Goal: Task Accomplishment & Management: Manage account settings

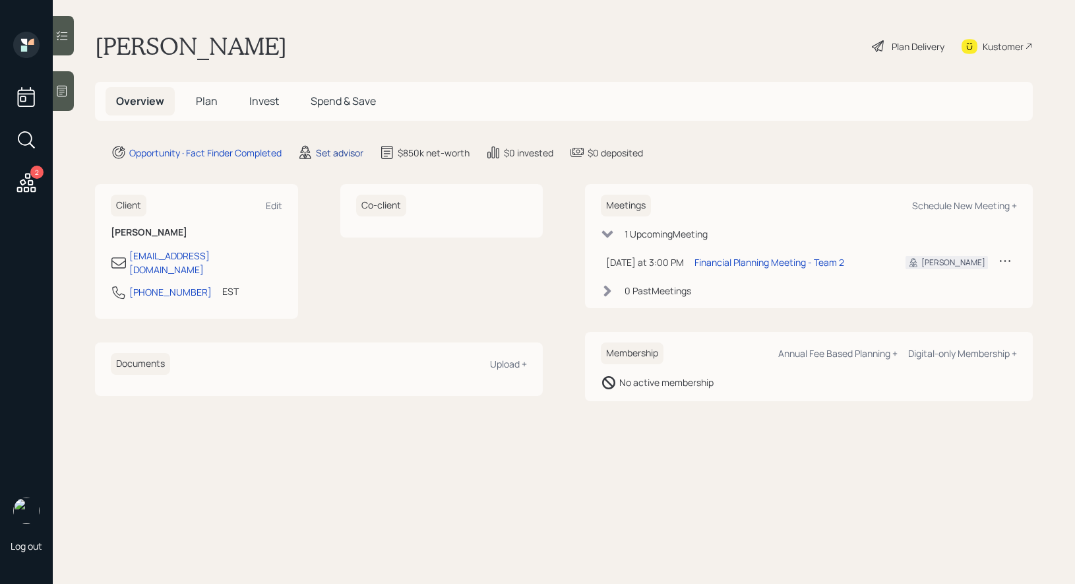
click at [345, 152] on div "Set advisor" at bounding box center [339, 153] width 47 height 14
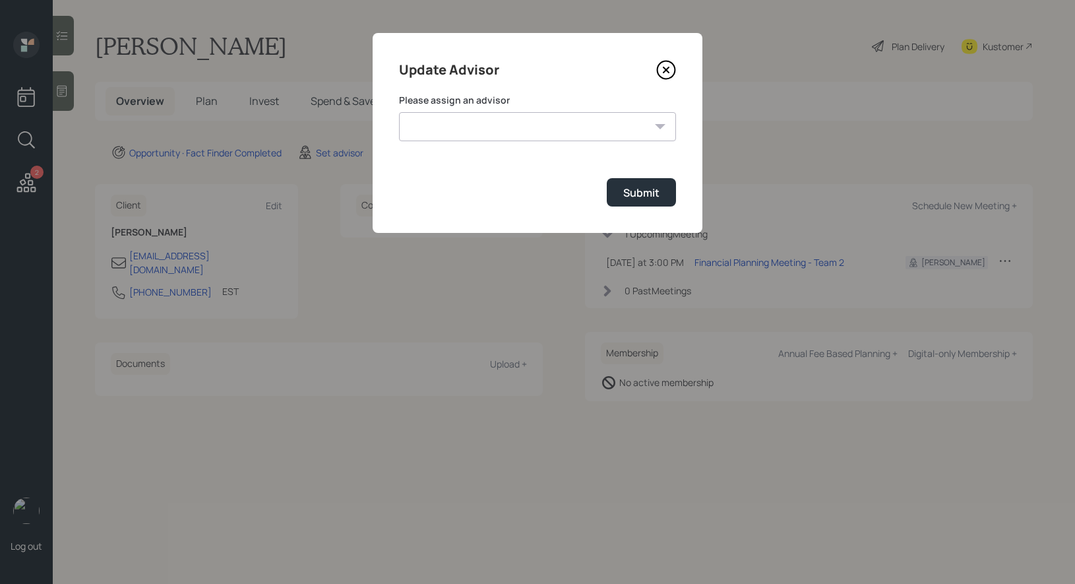
click at [578, 127] on select "[PERSON_NAME] [PERSON_NAME] [PERSON_NAME] [PERSON_NAME] End [PERSON_NAME] [PERS…" at bounding box center [537, 126] width 277 height 29
select select "8b79112e-3cfb-44f9-89e7-15267fe946c1"
click at [399, 112] on select "[PERSON_NAME] [PERSON_NAME] [PERSON_NAME] [PERSON_NAME] End [PERSON_NAME] [PERS…" at bounding box center [537, 126] width 277 height 29
click at [657, 191] on div "Submit" at bounding box center [641, 192] width 36 height 15
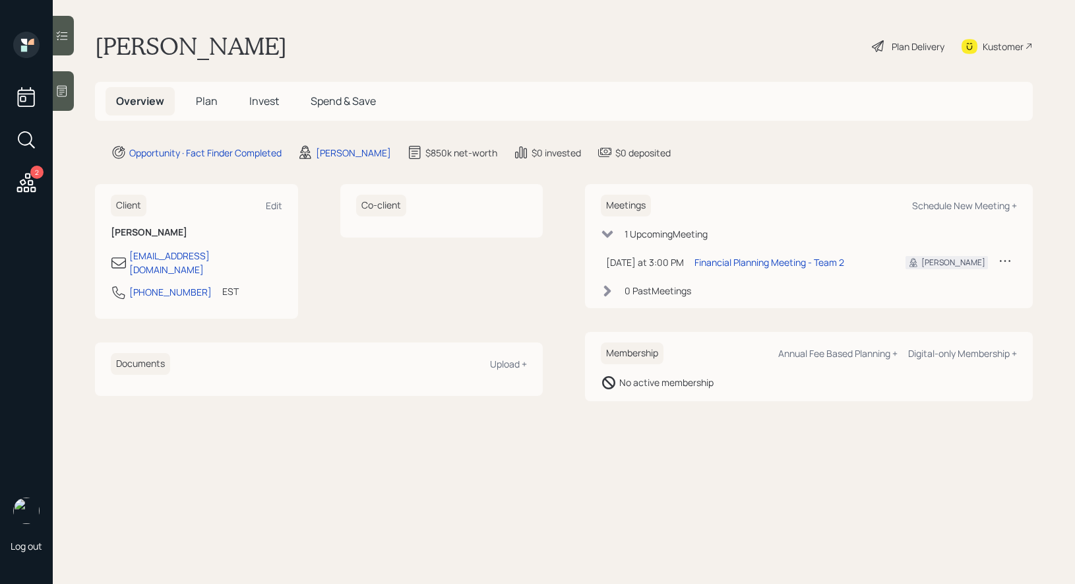
click at [65, 92] on icon at bounding box center [61, 90] width 13 height 13
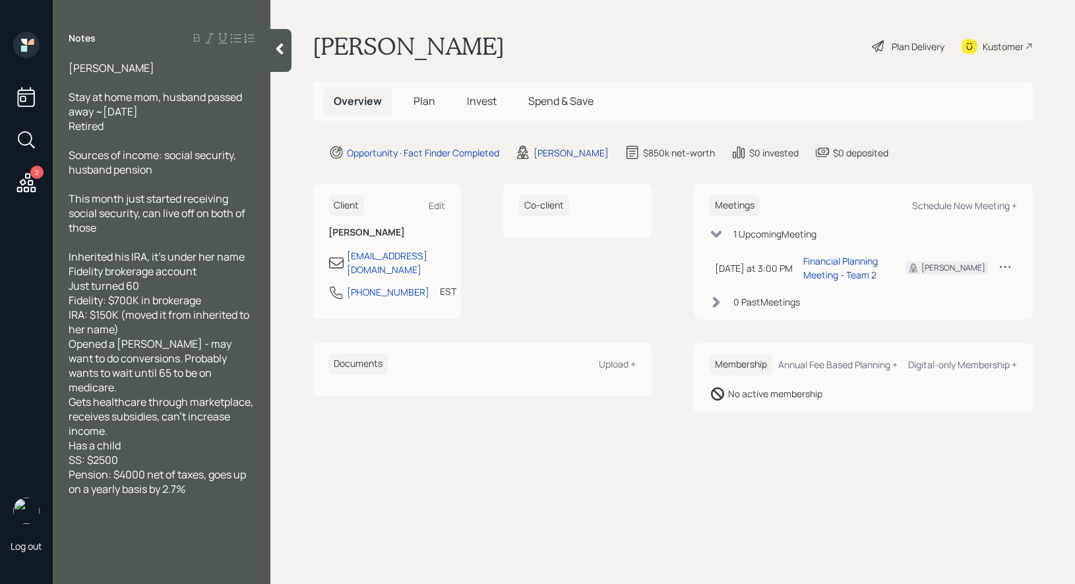
click at [420, 93] on h5 "Plan" at bounding box center [424, 101] width 43 height 28
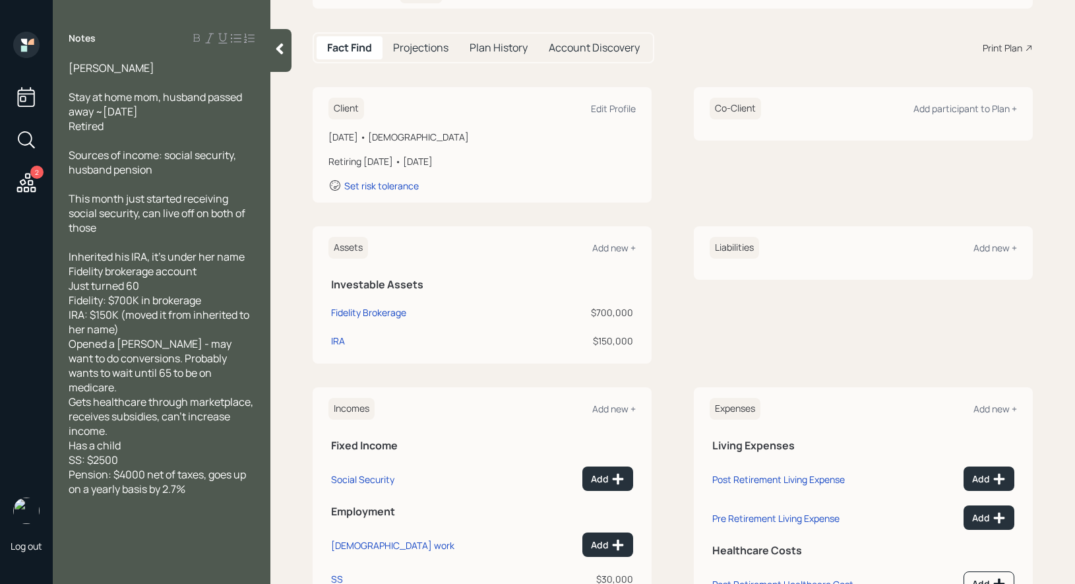
scroll to position [169, 0]
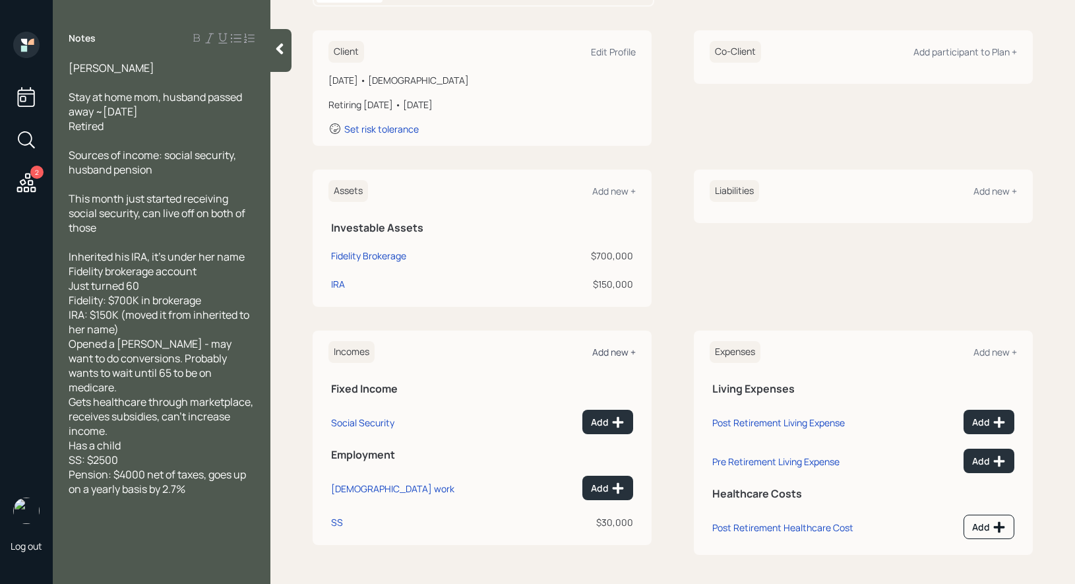
click at [617, 350] on div "Add new +" at bounding box center [614, 352] width 44 height 13
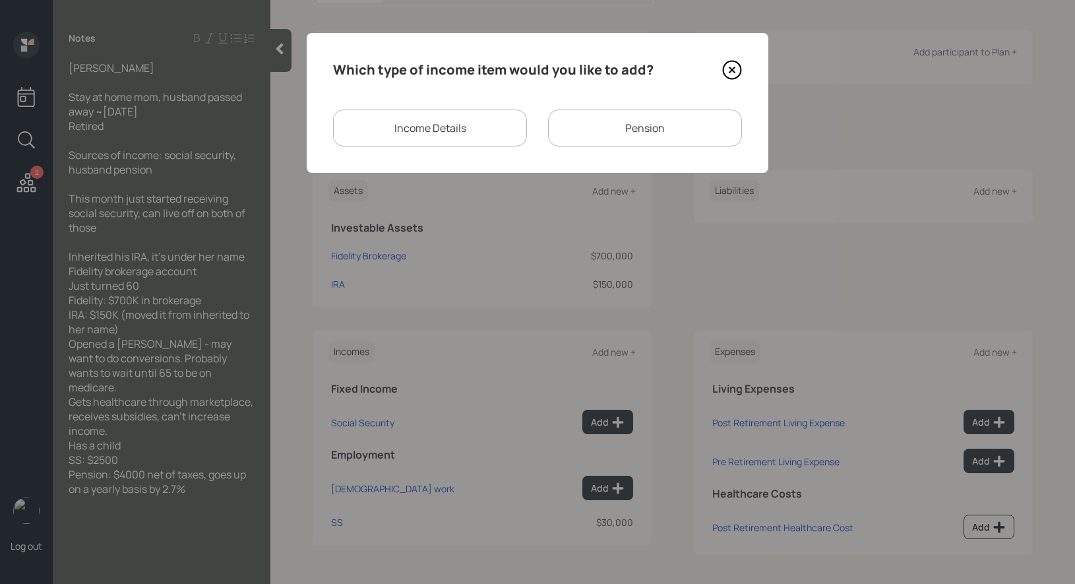
click at [608, 122] on div "Pension" at bounding box center [645, 127] width 194 height 37
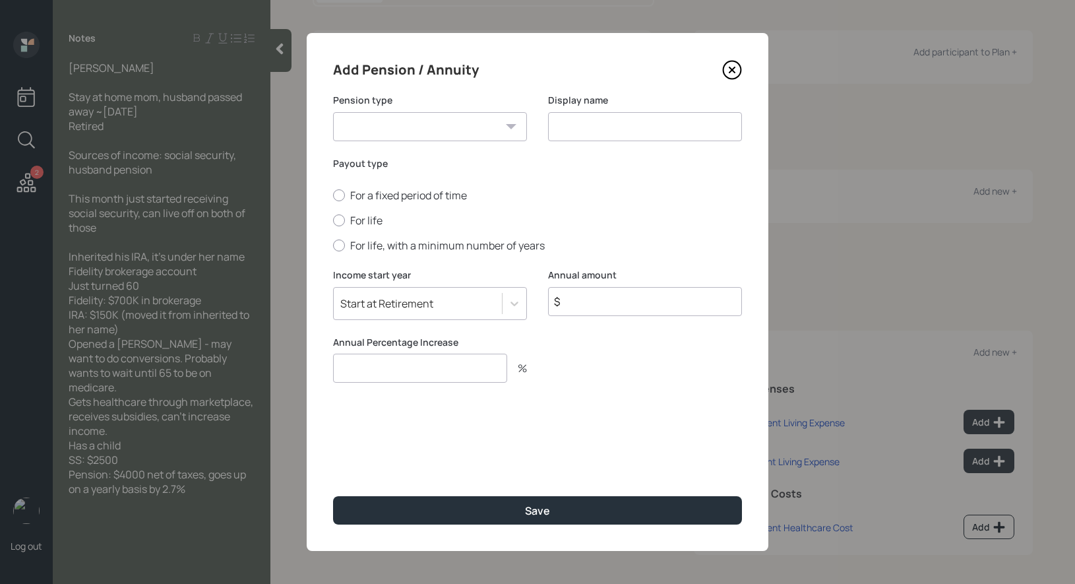
click at [468, 125] on select "Pension Annuity" at bounding box center [430, 126] width 194 height 29
select select "pension"
click at [333, 112] on select "Pension Annuity" at bounding box center [430, 126] width 194 height 29
click at [609, 121] on input at bounding box center [645, 126] width 194 height 29
type input "Pension"
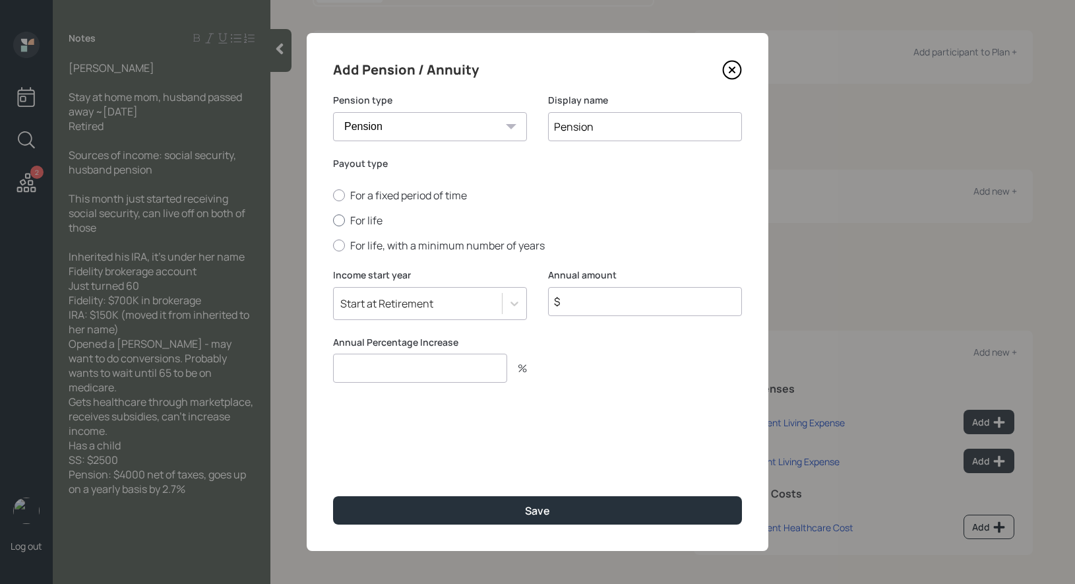
click at [336, 215] on div at bounding box center [339, 220] width 12 height 12
click at [333, 220] on input "For life" at bounding box center [332, 220] width 1 height 1
radio input "true"
click at [375, 305] on div "Start at Retirement" at bounding box center [386, 303] width 93 height 15
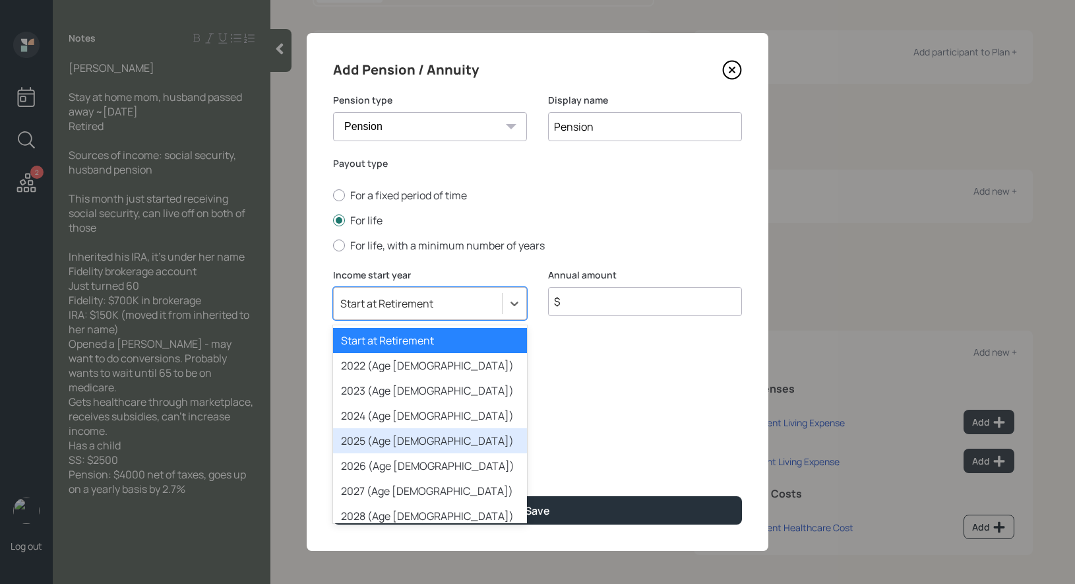
click at [365, 440] on div "2025 (Age [DEMOGRAPHIC_DATA])" at bounding box center [430, 440] width 194 height 25
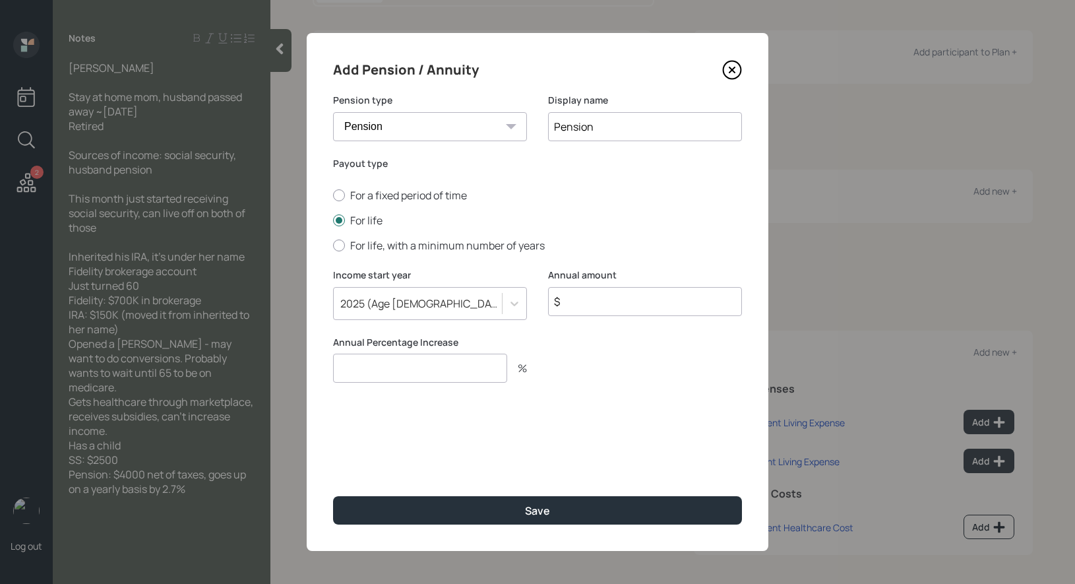
click at [580, 303] on input "$" at bounding box center [645, 301] width 194 height 29
type input "$ 48,000"
click at [383, 373] on input "number" at bounding box center [420, 368] width 174 height 29
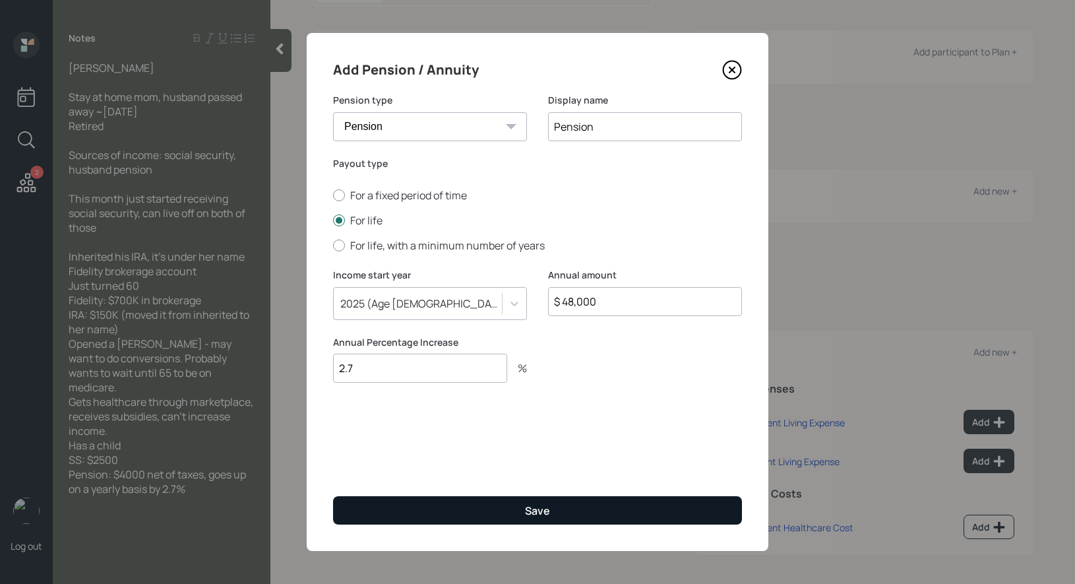
type input "2.7"
click at [390, 512] on button "Save" at bounding box center [537, 510] width 409 height 28
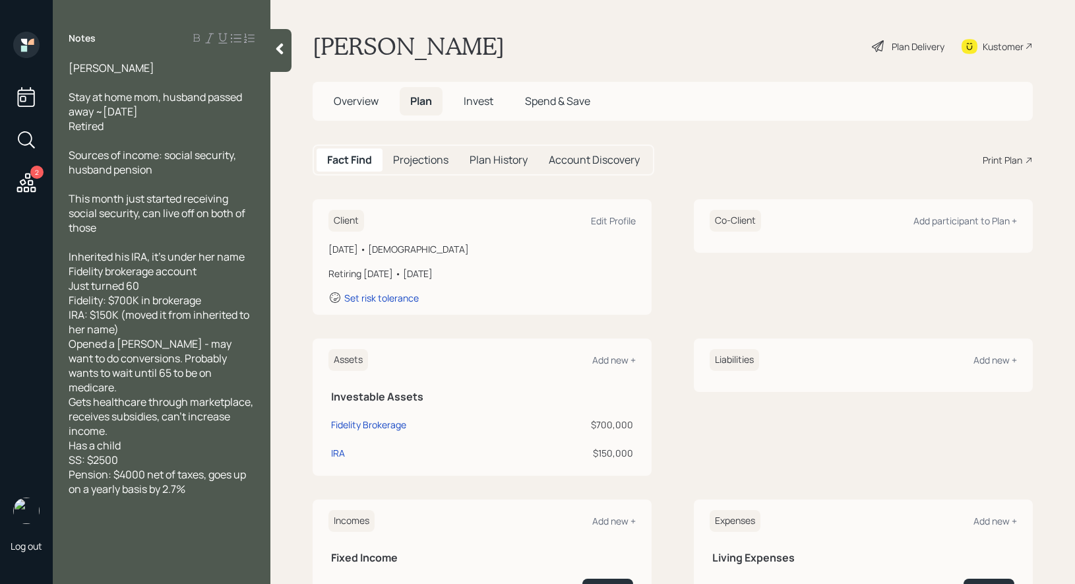
click at [909, 46] on div "Plan Delivery" at bounding box center [918, 47] width 53 height 14
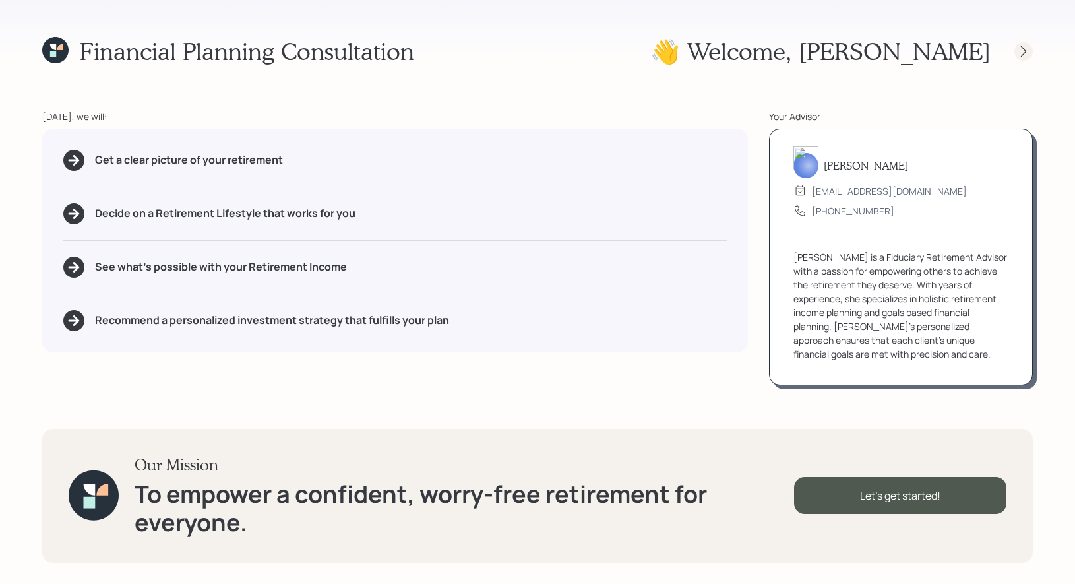
click at [1027, 53] on icon at bounding box center [1023, 51] width 13 height 13
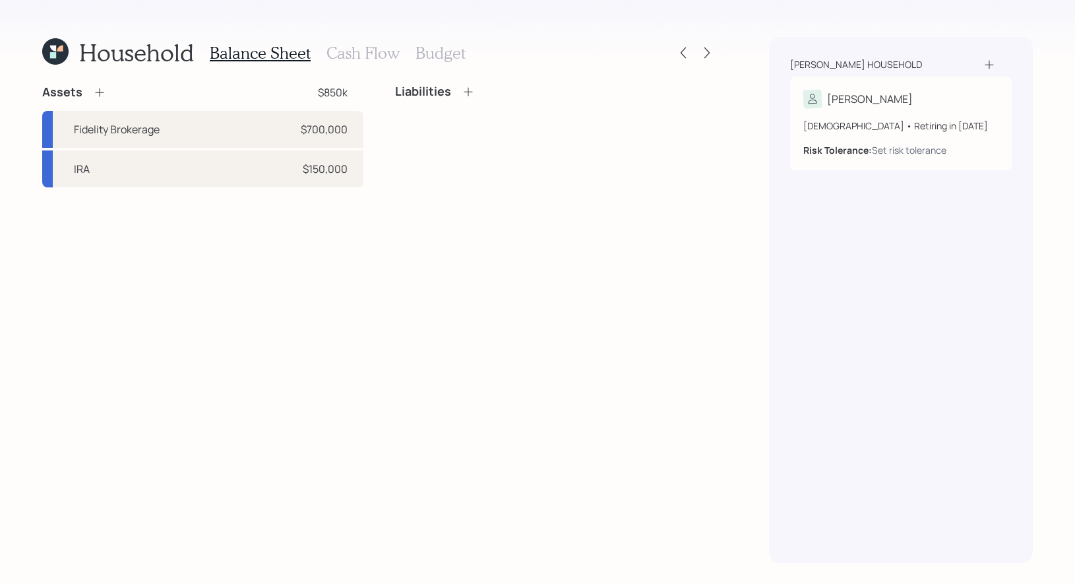
click at [98, 92] on icon at bounding box center [99, 92] width 9 height 9
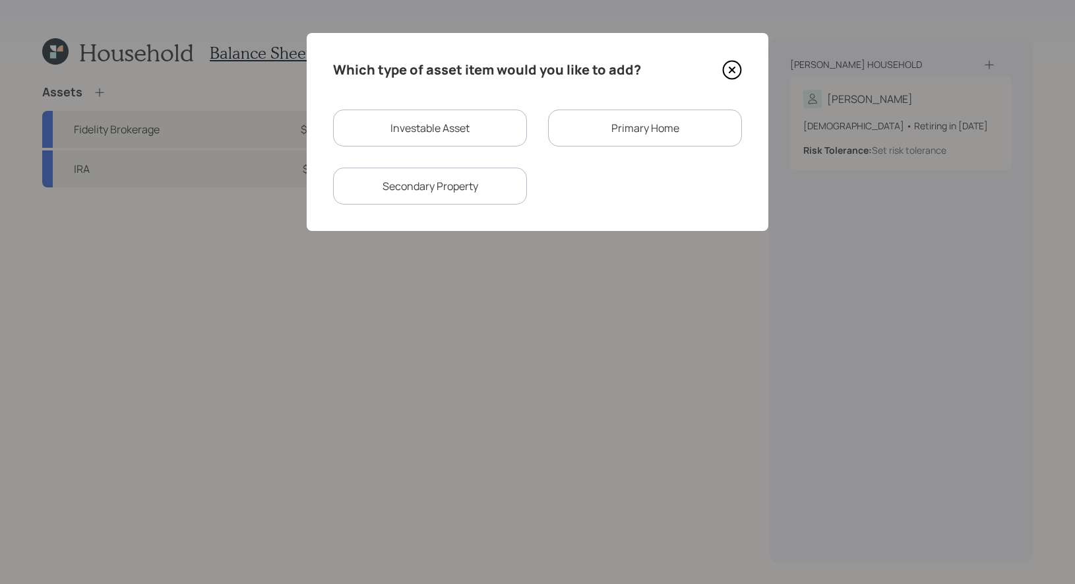
click at [460, 131] on div "Investable Asset" at bounding box center [430, 127] width 194 height 37
select select "taxable"
select select "balanced"
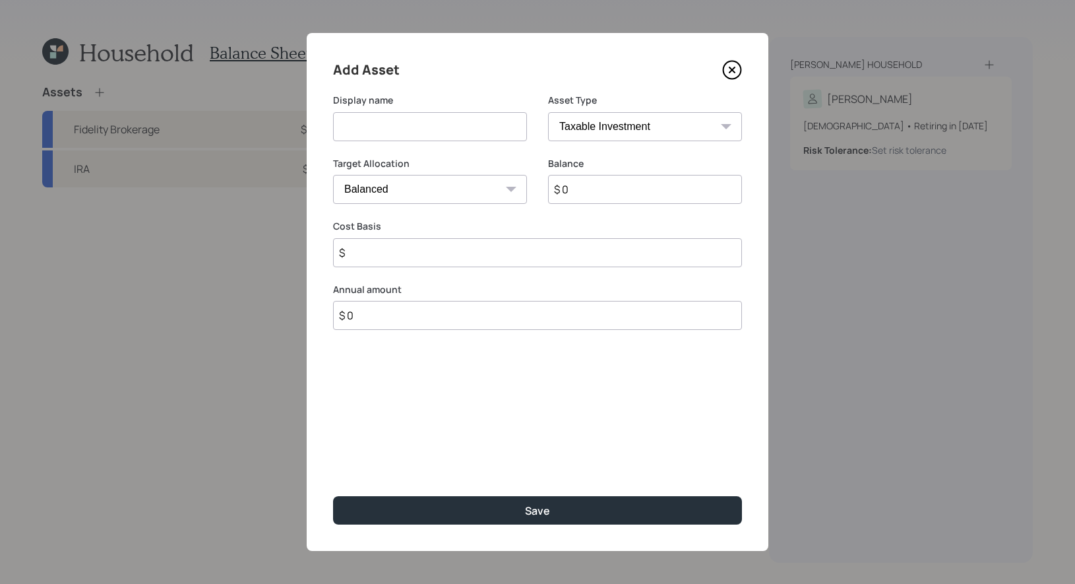
click at [731, 71] on icon at bounding box center [732, 70] width 20 height 20
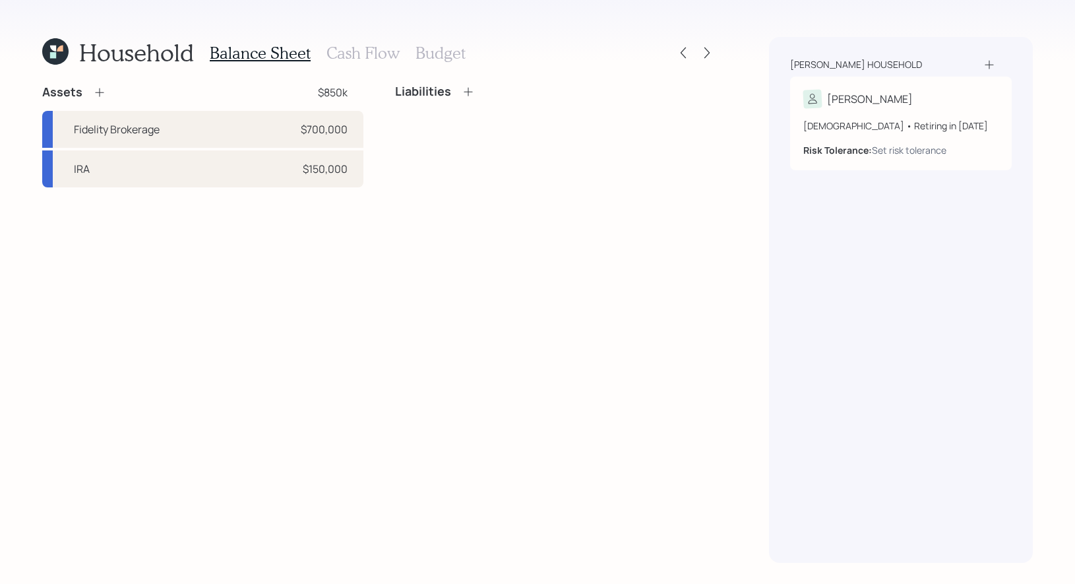
click at [59, 60] on icon at bounding box center [55, 51] width 26 height 26
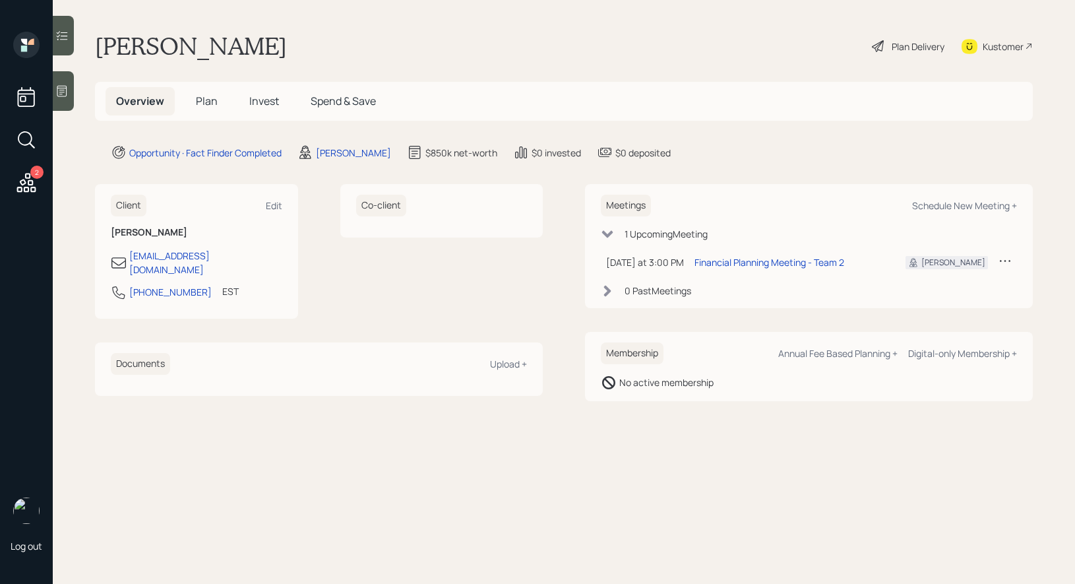
click at [934, 42] on div "Plan Delivery" at bounding box center [918, 47] width 53 height 14
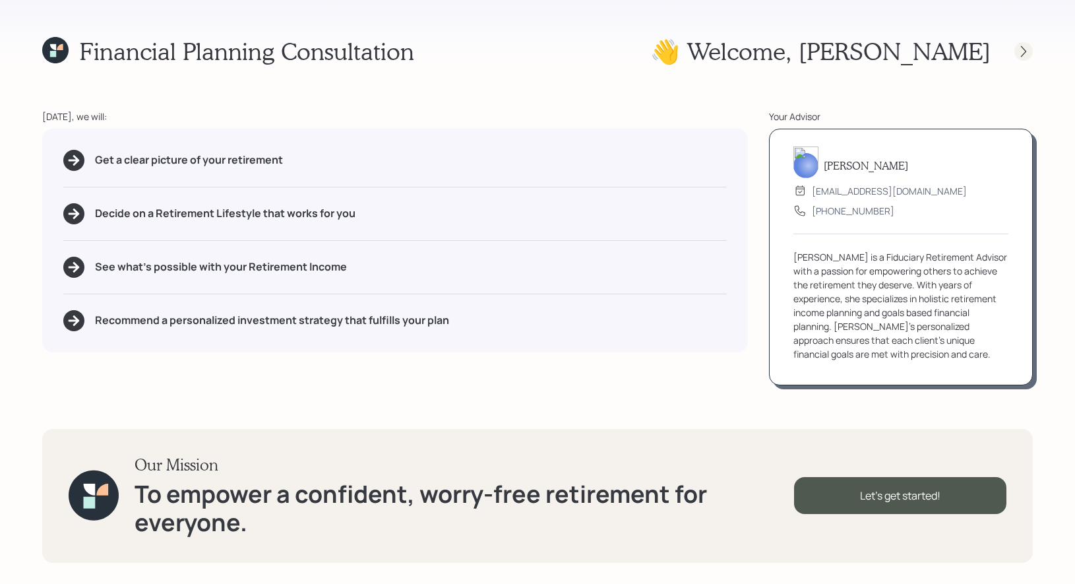
click at [1022, 56] on icon at bounding box center [1023, 51] width 13 height 13
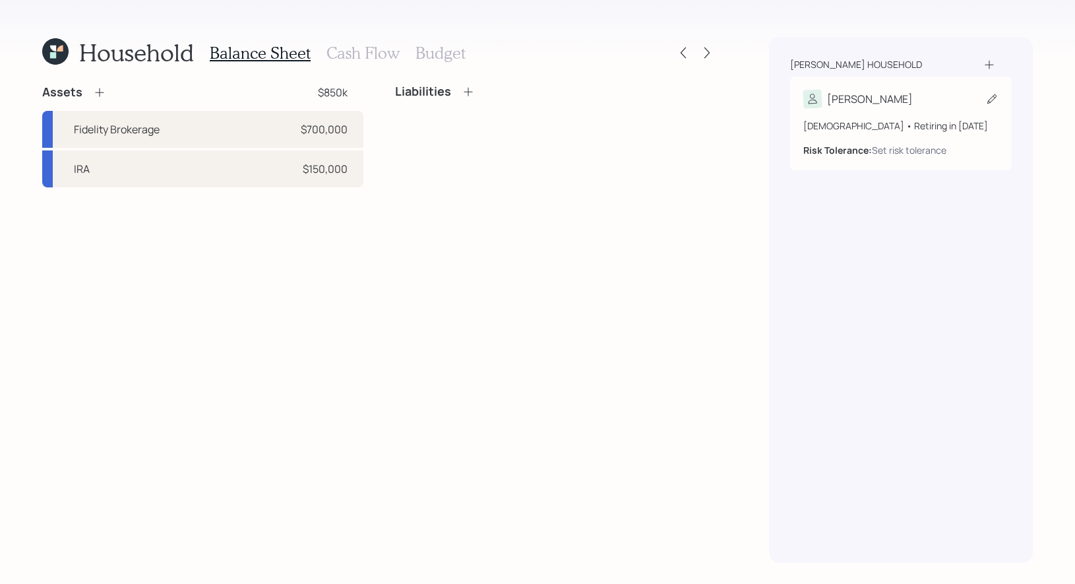
click at [990, 98] on icon at bounding box center [991, 98] width 13 height 13
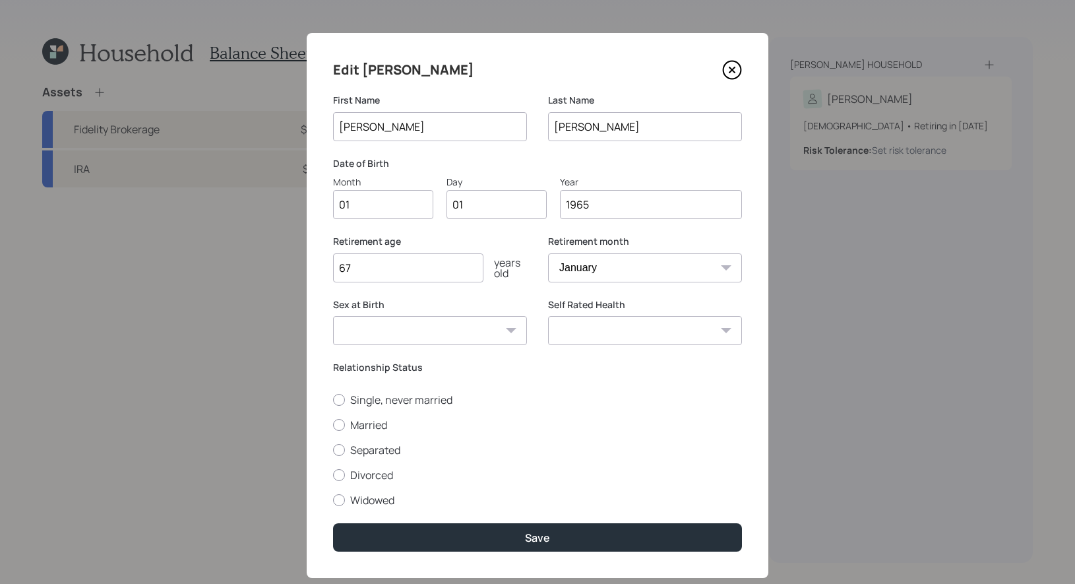
click at [401, 264] on input "67" at bounding box center [408, 267] width 150 height 29
type input "60"
click at [336, 500] on div at bounding box center [339, 500] width 12 height 12
click at [333, 500] on input "Widowed" at bounding box center [332, 499] width 1 height 1
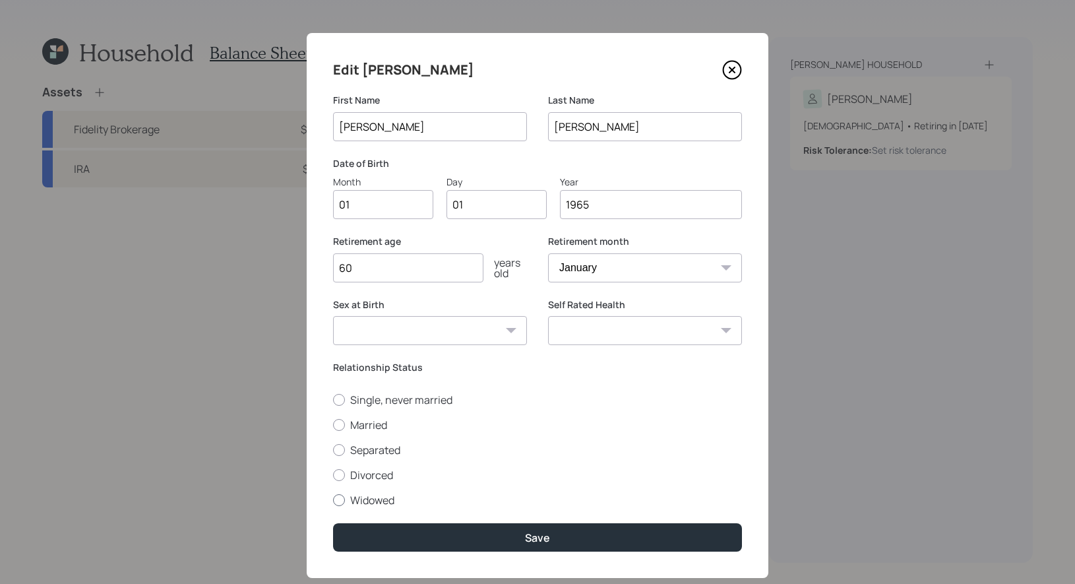
radio input "true"
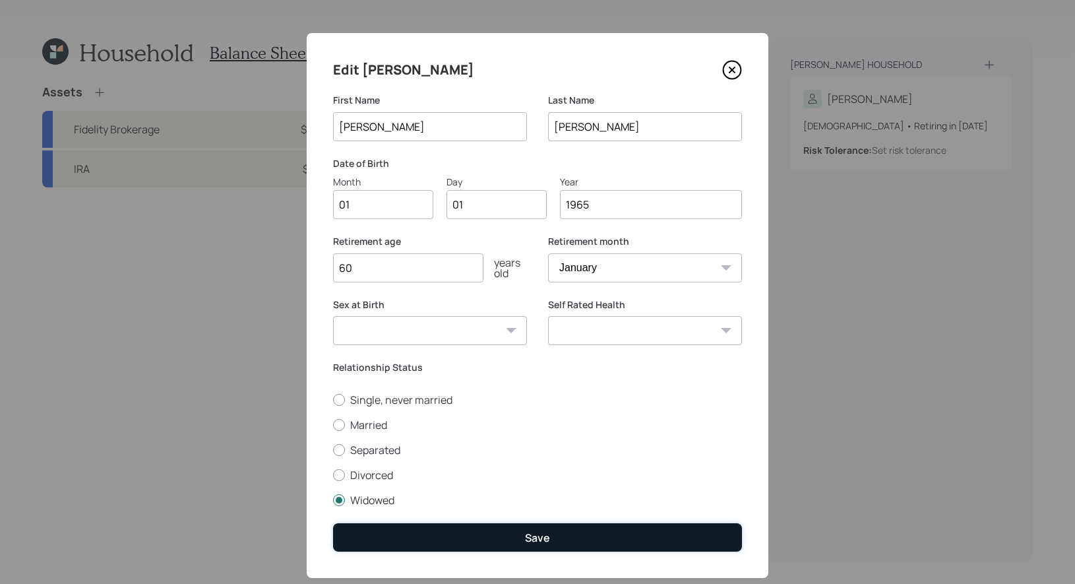
click at [382, 529] on button "Save" at bounding box center [537, 537] width 409 height 28
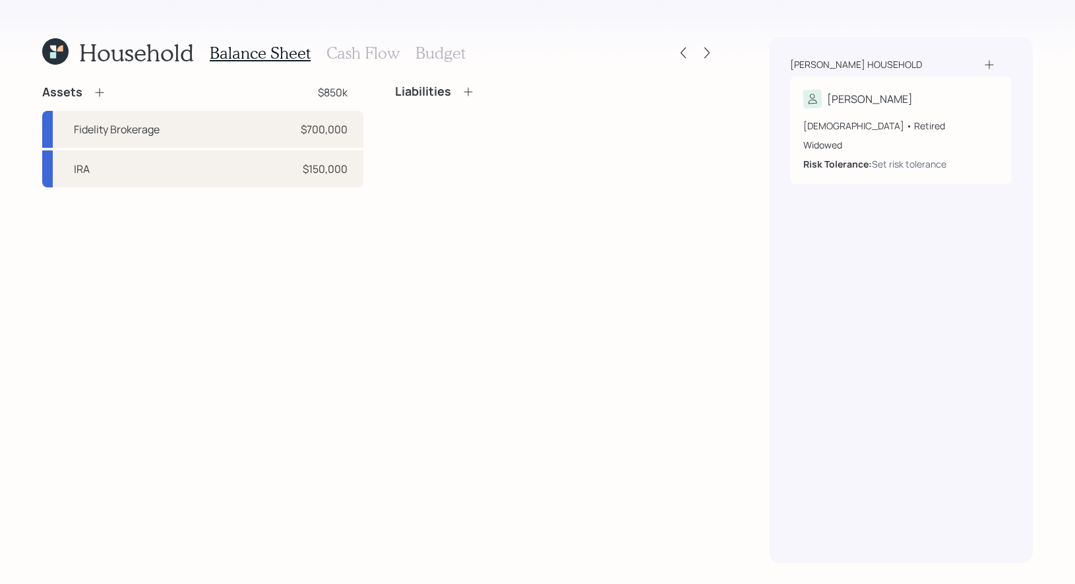
click at [61, 55] on icon at bounding box center [55, 51] width 26 height 26
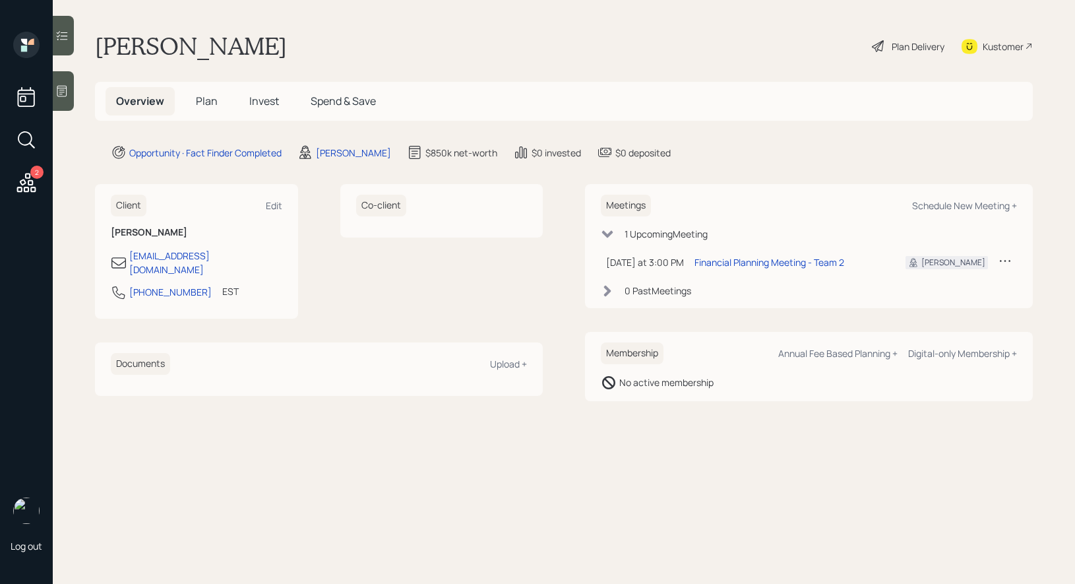
click at [896, 47] on div "Plan Delivery" at bounding box center [918, 47] width 53 height 14
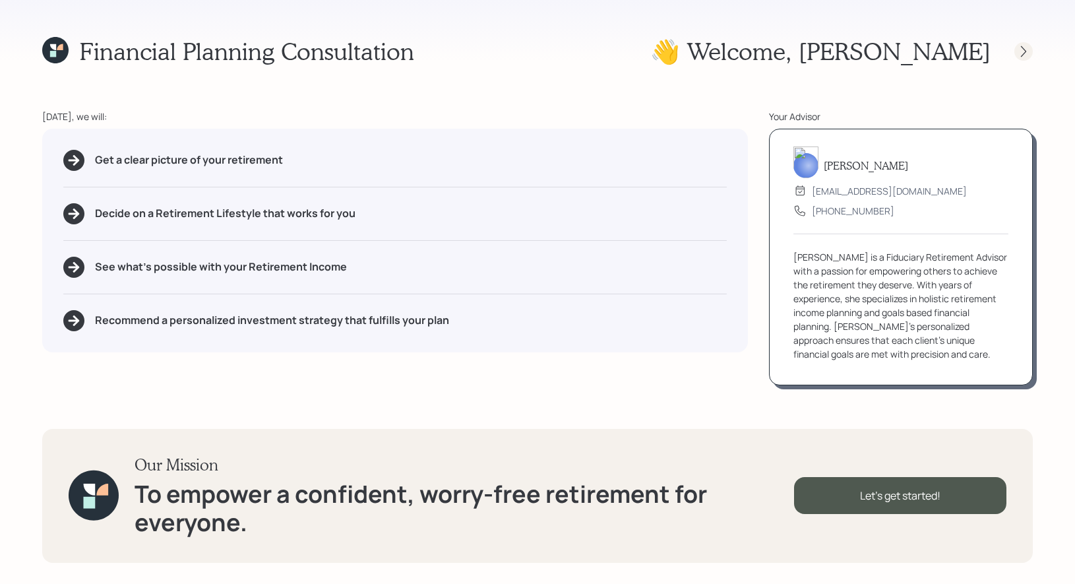
click at [1029, 53] on icon at bounding box center [1023, 51] width 13 height 13
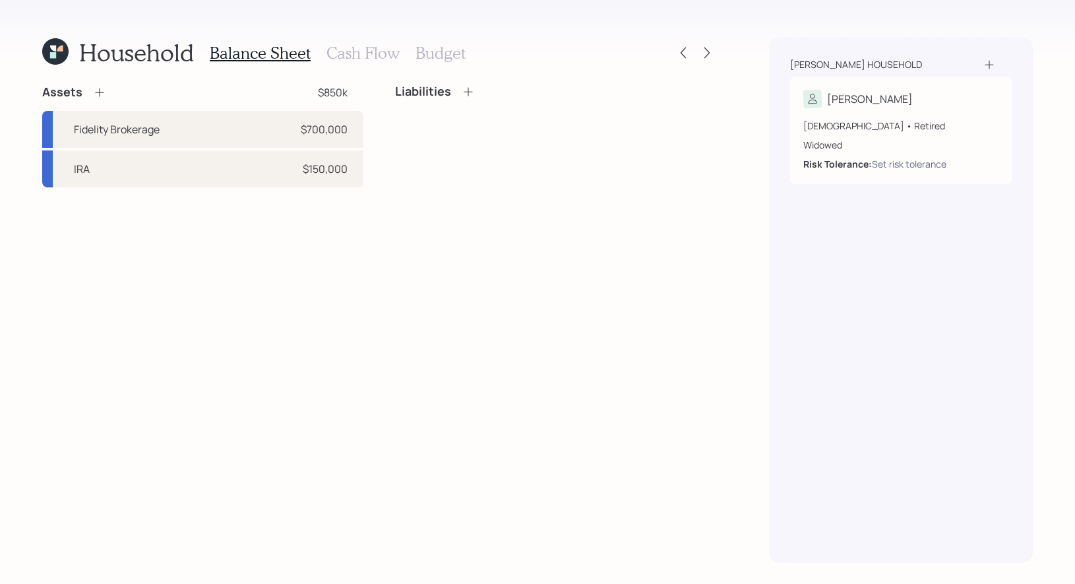
click at [100, 90] on icon at bounding box center [99, 92] width 13 height 13
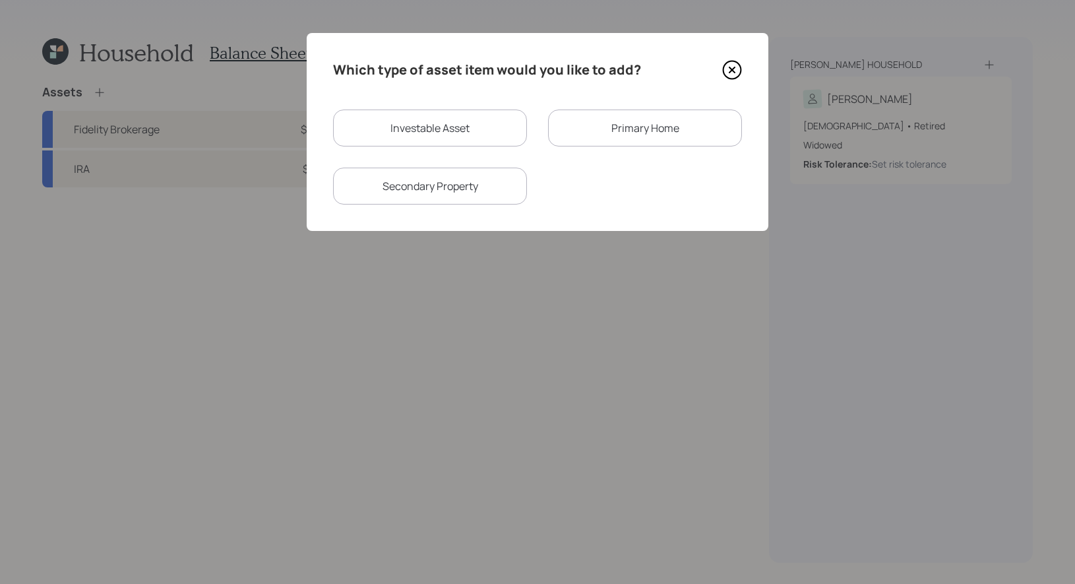
click at [412, 124] on div "Investable Asset" at bounding box center [430, 127] width 194 height 37
select select "taxable"
select select "balanced"
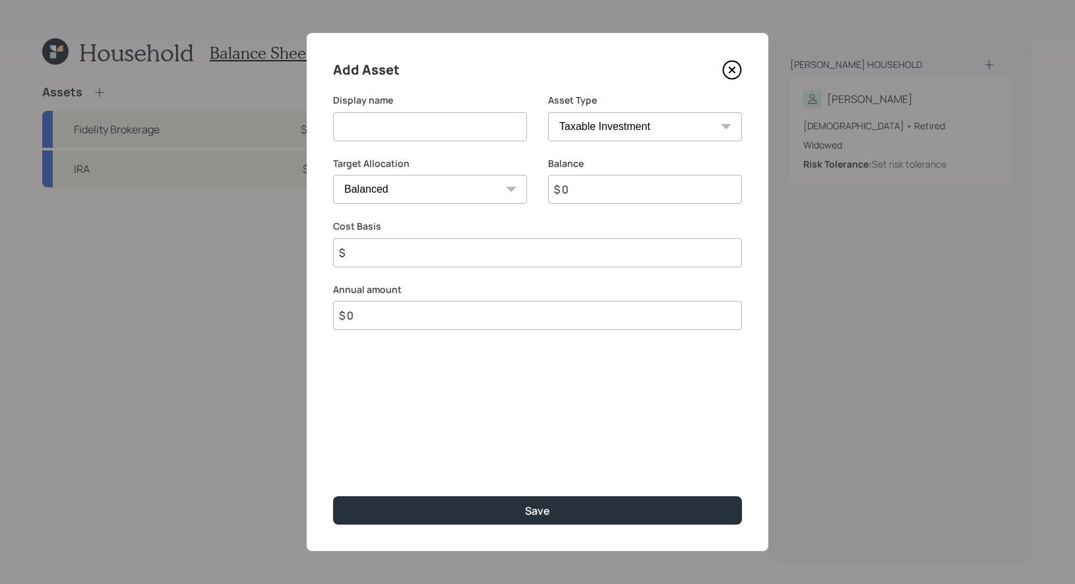
click at [433, 128] on input at bounding box center [430, 126] width 194 height 29
type input "Emergency Fund"
click at [633, 193] on input "$ 0" at bounding box center [645, 189] width 194 height 29
type input "$ 100,000"
click at [608, 128] on select "SEP [PERSON_NAME] IRA 401(k) [PERSON_NAME] 401(k) 403(b) [PERSON_NAME] 403(b) 4…" at bounding box center [645, 126] width 194 height 29
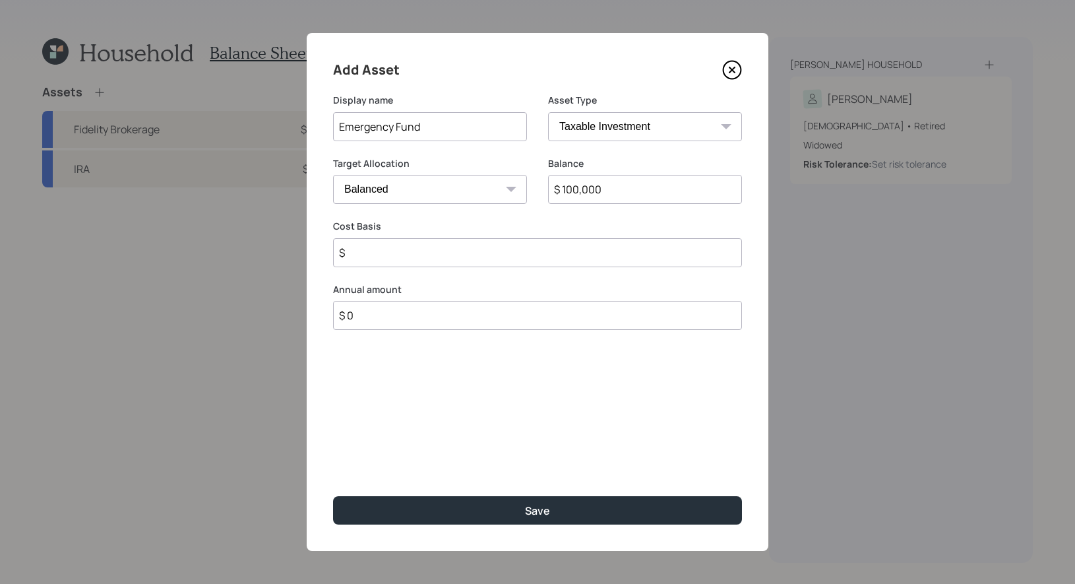
select select "emergency_fund"
click at [548, 112] on select "SEP [PERSON_NAME] IRA 401(k) [PERSON_NAME] 401(k) 403(b) [PERSON_NAME] 403(b) 4…" at bounding box center [645, 126] width 194 height 29
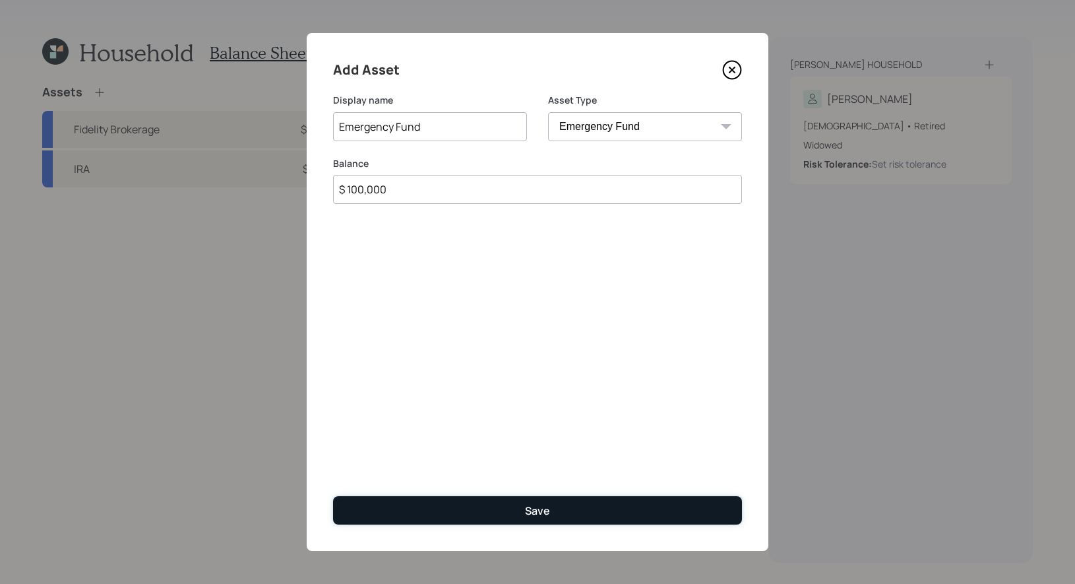
click at [467, 506] on button "Save" at bounding box center [537, 510] width 409 height 28
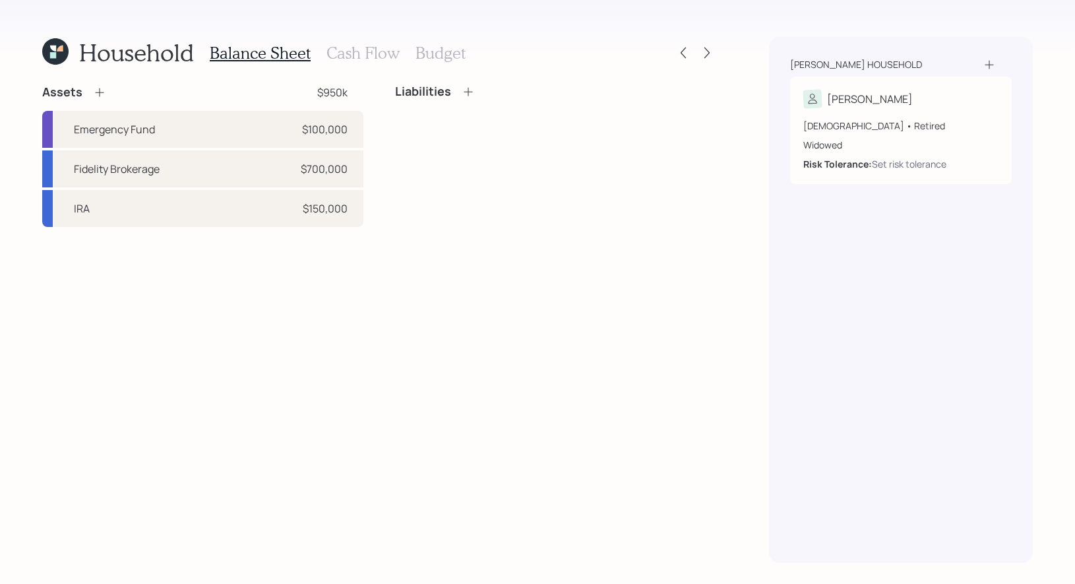
click at [100, 90] on icon at bounding box center [99, 92] width 13 height 13
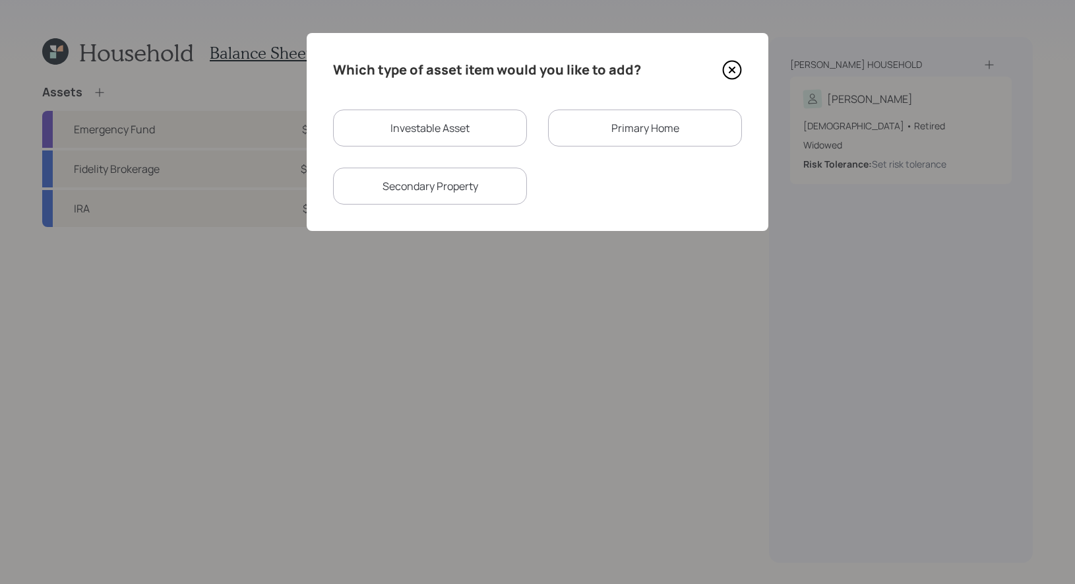
click at [609, 135] on div "Primary Home" at bounding box center [645, 127] width 194 height 37
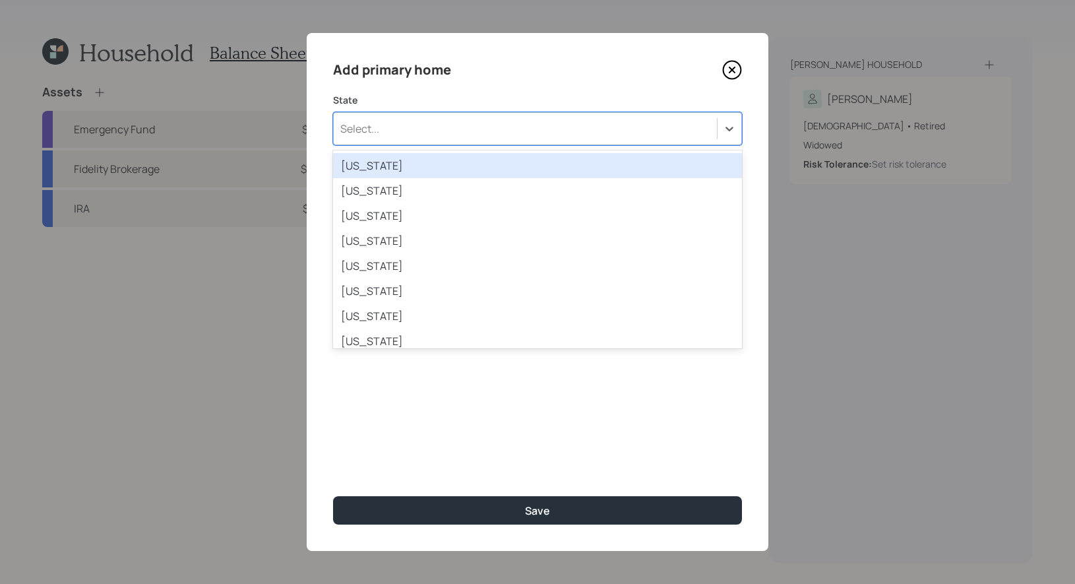
click at [530, 129] on div "Select..." at bounding box center [525, 128] width 383 height 22
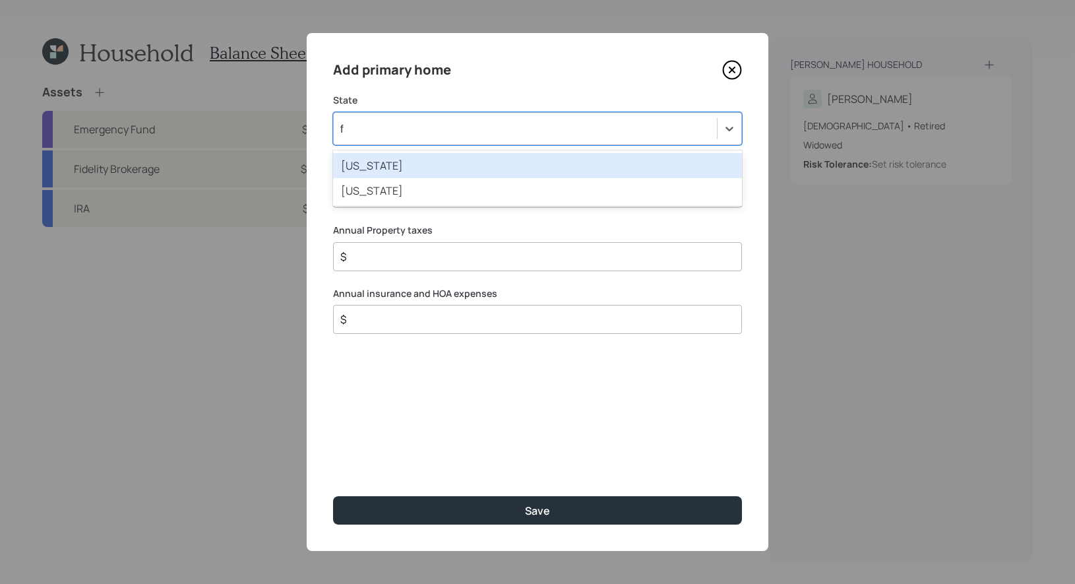
type input "fl"
click at [491, 164] on div "[US_STATE]" at bounding box center [537, 165] width 409 height 25
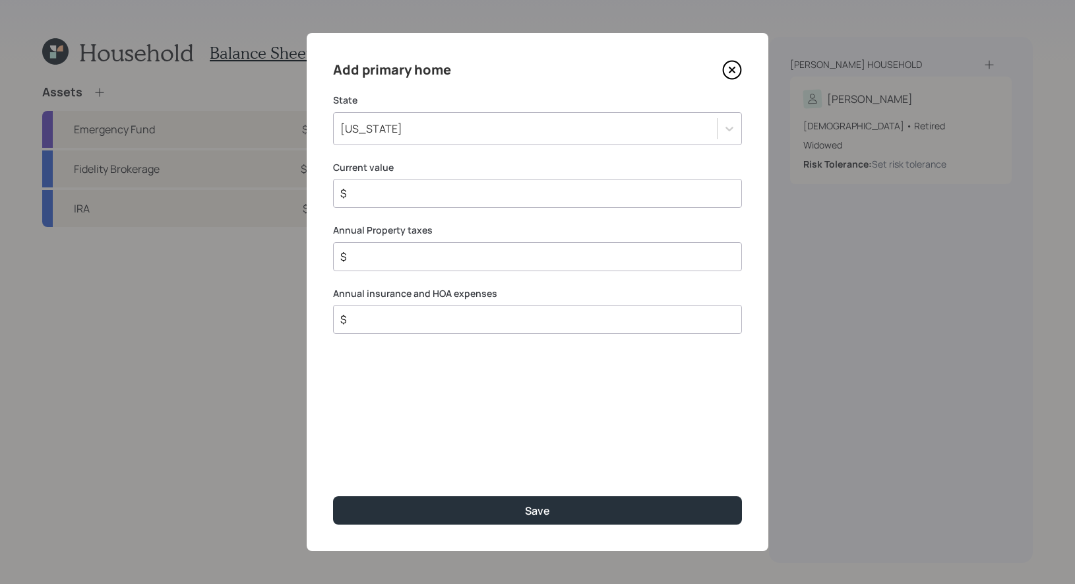
click at [456, 191] on input "$" at bounding box center [532, 193] width 387 height 16
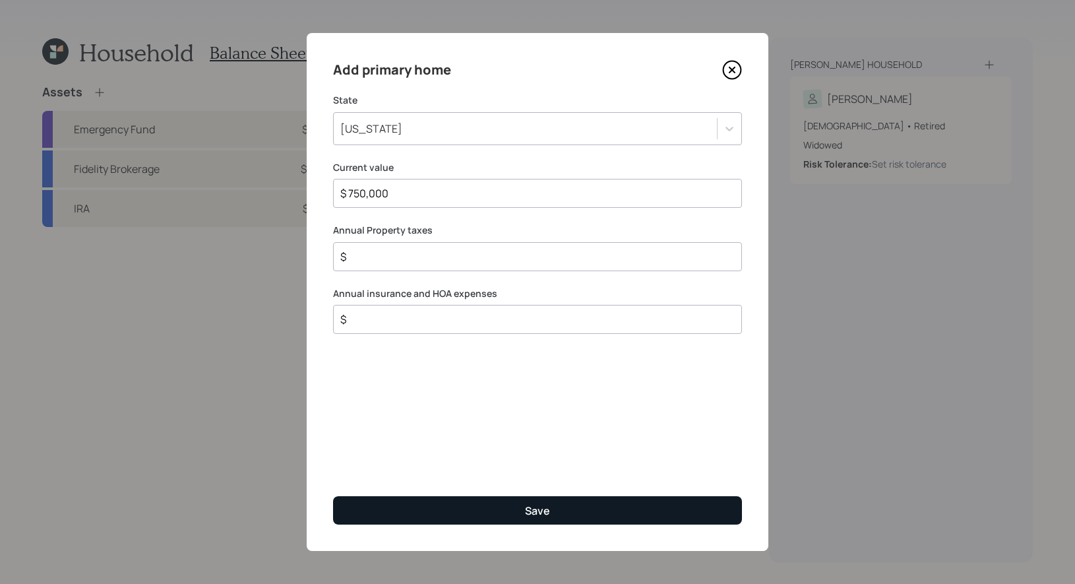
type input "$ 750,000"
click at [447, 511] on button "Save" at bounding box center [537, 510] width 409 height 28
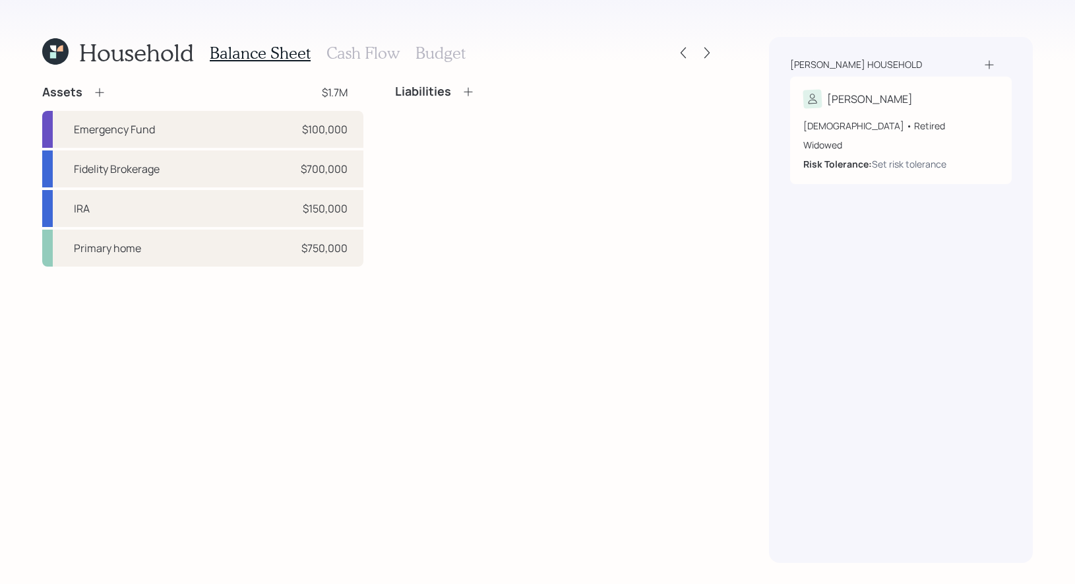
click at [470, 93] on icon at bounding box center [468, 91] width 13 height 13
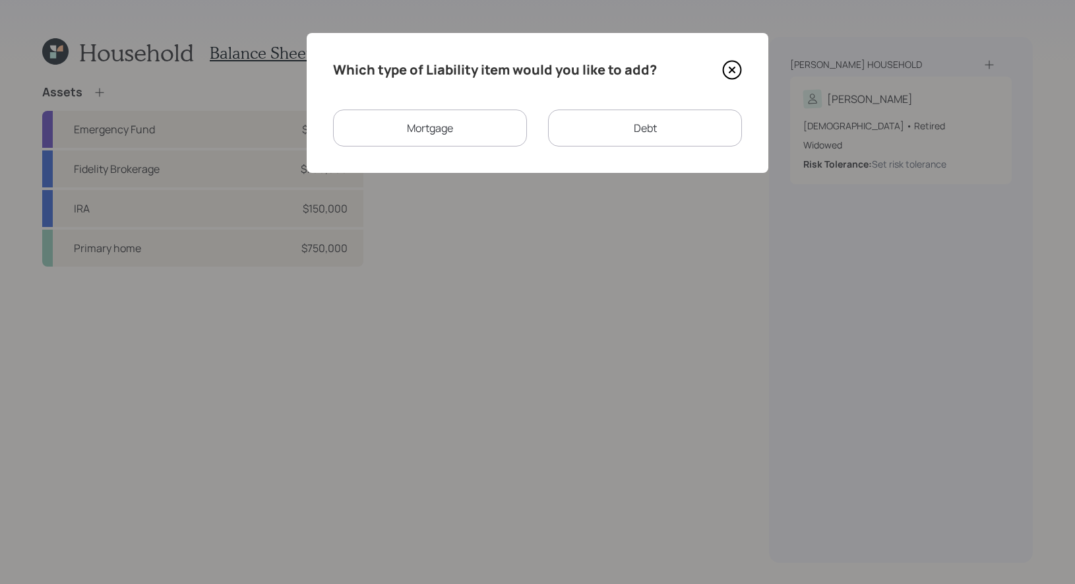
click at [474, 123] on div "Mortgage" at bounding box center [430, 127] width 194 height 37
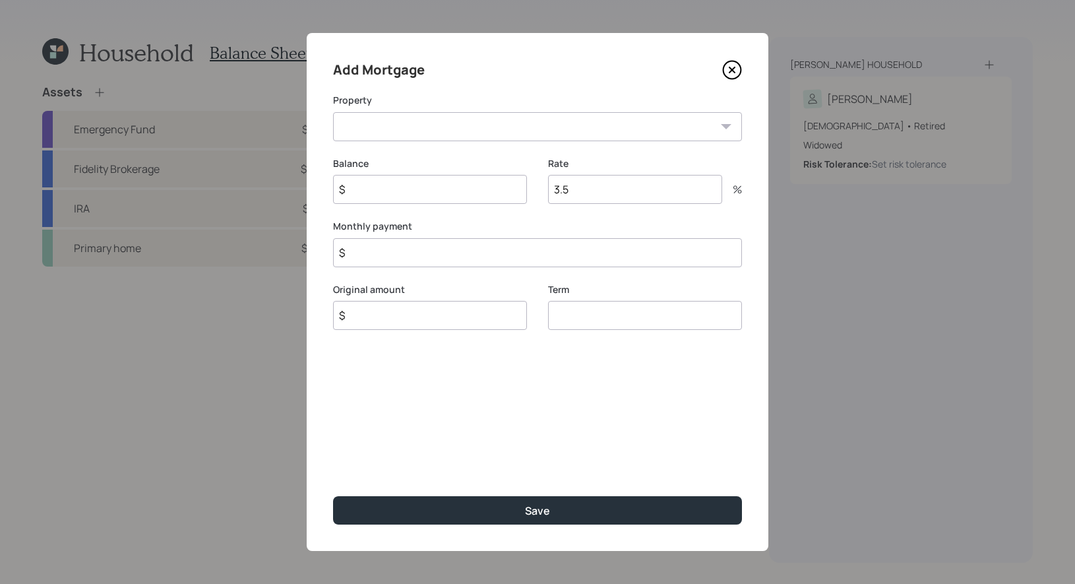
click at [438, 129] on select "FL Primary home" at bounding box center [537, 126] width 409 height 29
select select "96dc4bc0-0956-4554-a50c-49e281869e5a"
click at [333, 112] on select "FL Primary home" at bounding box center [537, 126] width 409 height 29
click at [398, 189] on input "$" at bounding box center [430, 189] width 194 height 29
type input "$ 90,000"
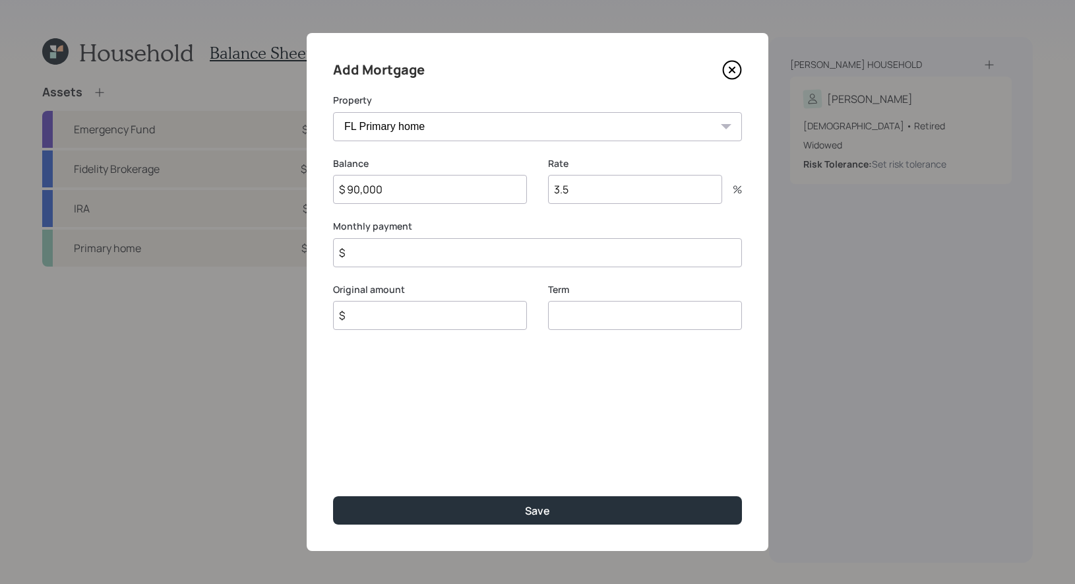
click at [593, 189] on input "3.5" at bounding box center [635, 189] width 174 height 29
type input "3.5"
click at [377, 249] on input "$" at bounding box center [537, 252] width 409 height 29
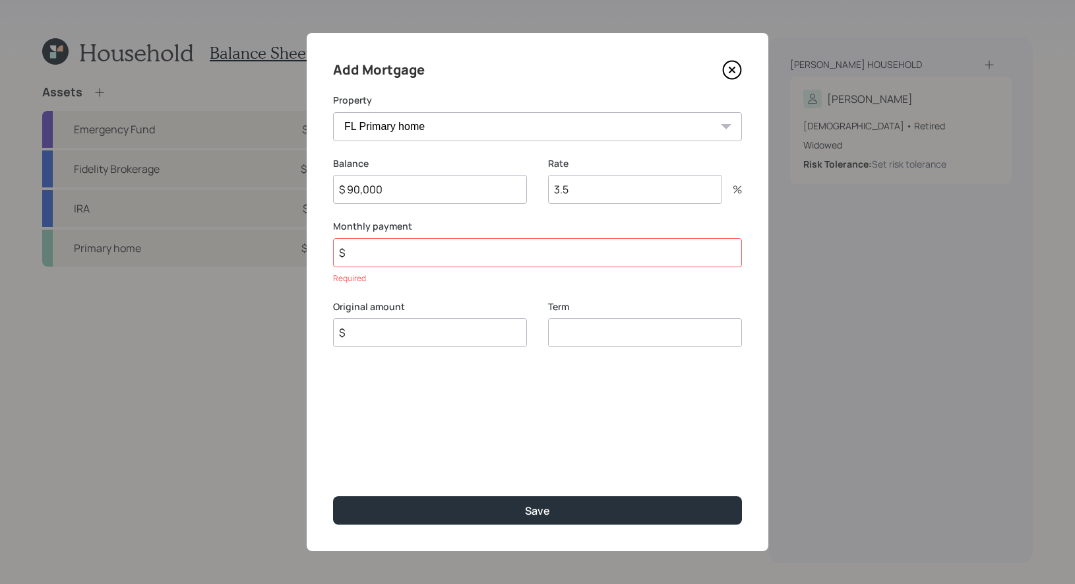
click at [379, 323] on input "$" at bounding box center [430, 332] width 194 height 29
type input "$ 90,000"
click at [605, 336] on input "number" at bounding box center [645, 332] width 194 height 29
type input "30"
click at [356, 252] on input "$" at bounding box center [537, 252] width 409 height 29
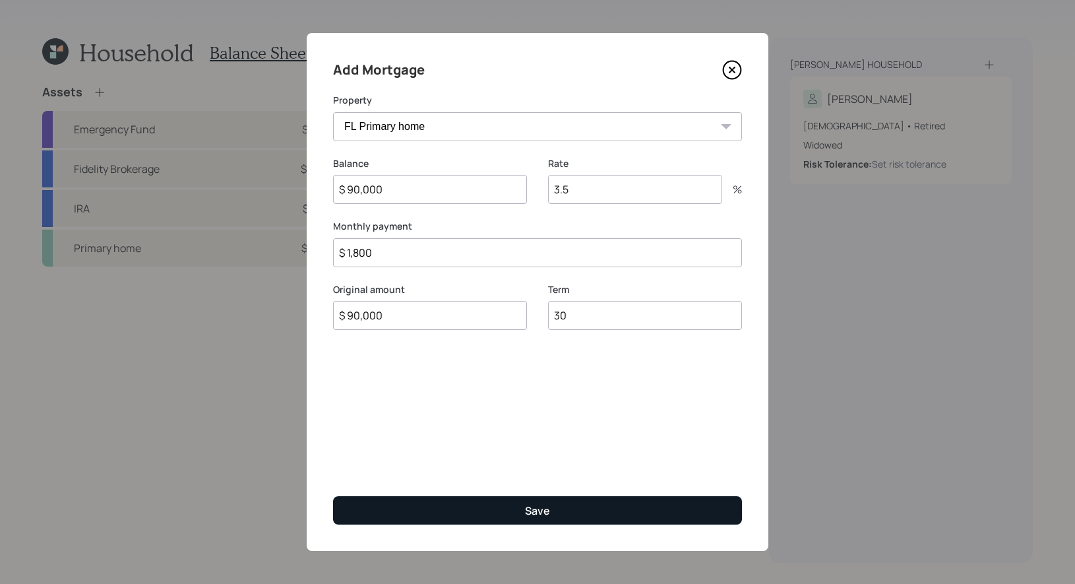
type input "$ 1,800"
click at [447, 511] on button "Save" at bounding box center [537, 510] width 409 height 28
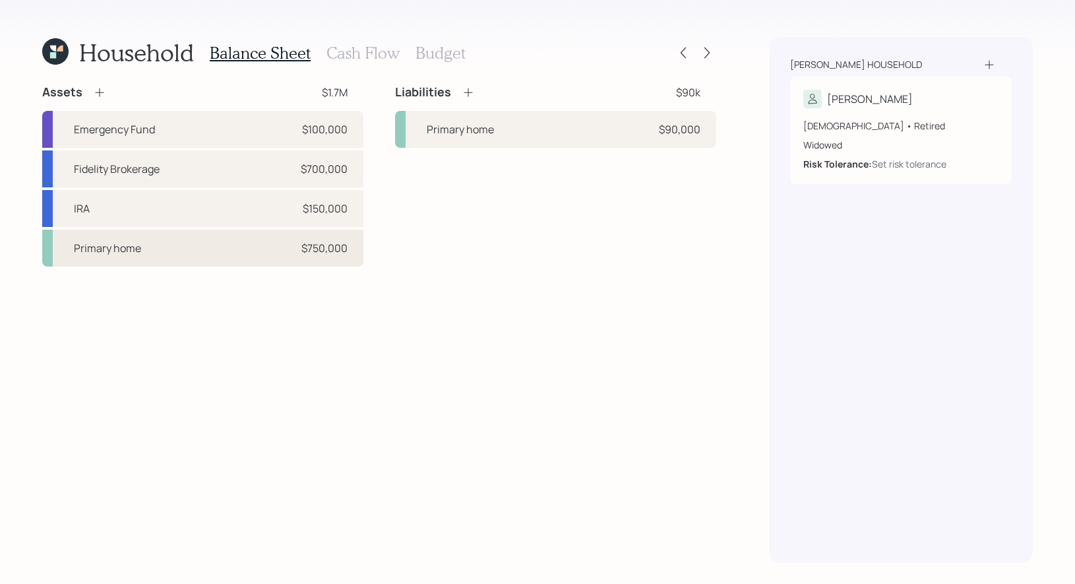
click at [148, 248] on div "Primary home $750,000" at bounding box center [202, 248] width 321 height 37
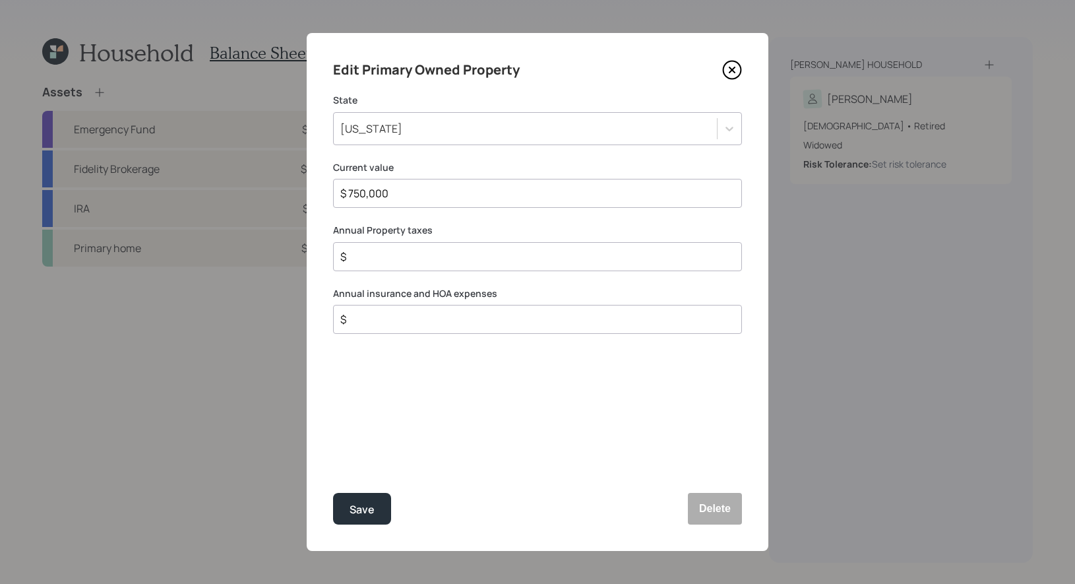
click at [371, 257] on input "$" at bounding box center [532, 257] width 387 height 16
type input "$ 5,800"
click at [358, 323] on input "$" at bounding box center [532, 319] width 387 height 16
type input "$ 5,000"
click at [379, 509] on button "Save" at bounding box center [362, 509] width 58 height 32
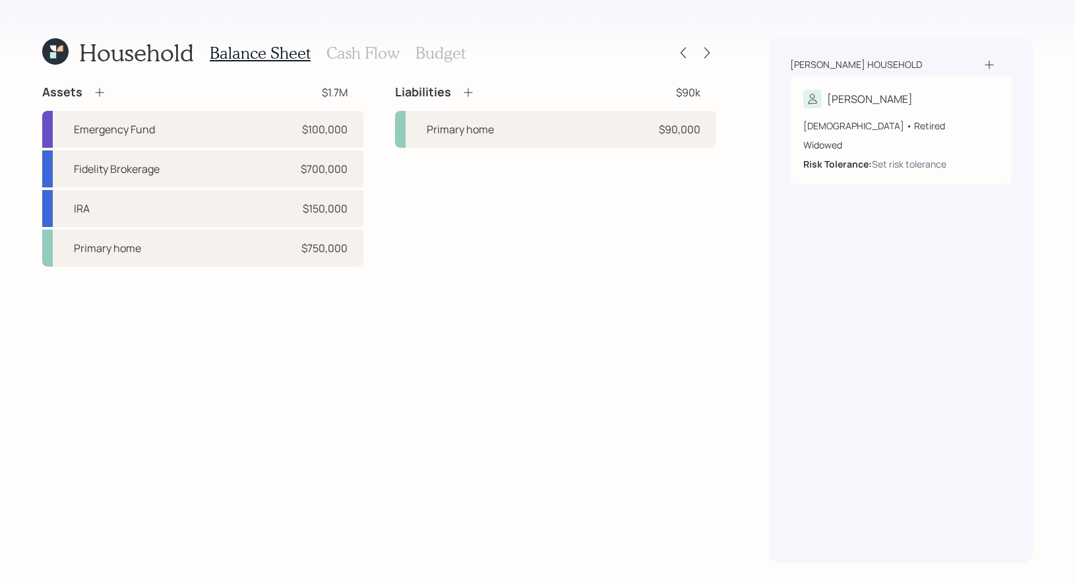
click at [468, 88] on icon at bounding box center [468, 92] width 13 height 13
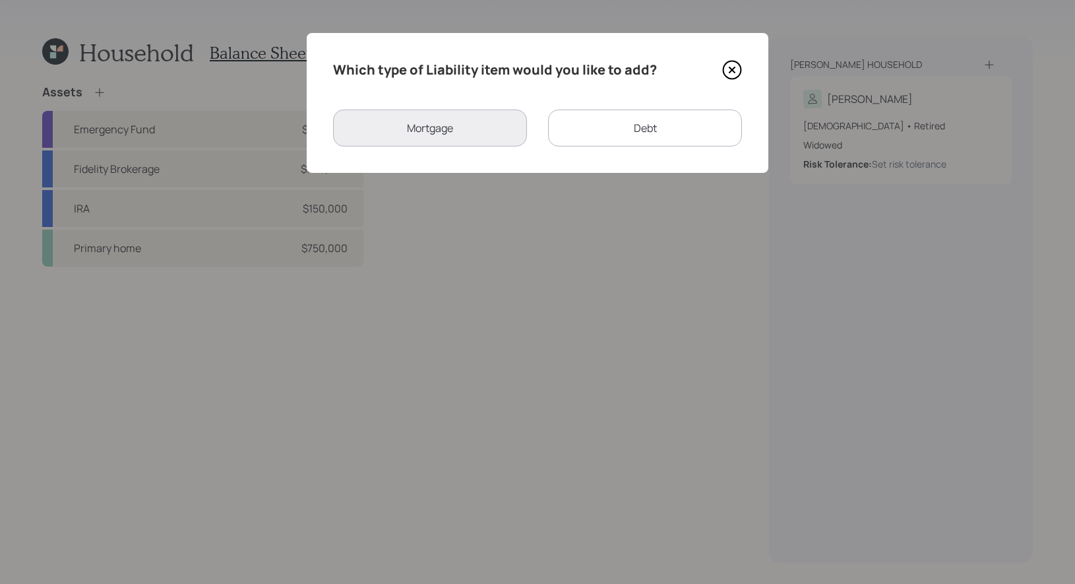
click at [632, 129] on div "Debt" at bounding box center [645, 127] width 194 height 37
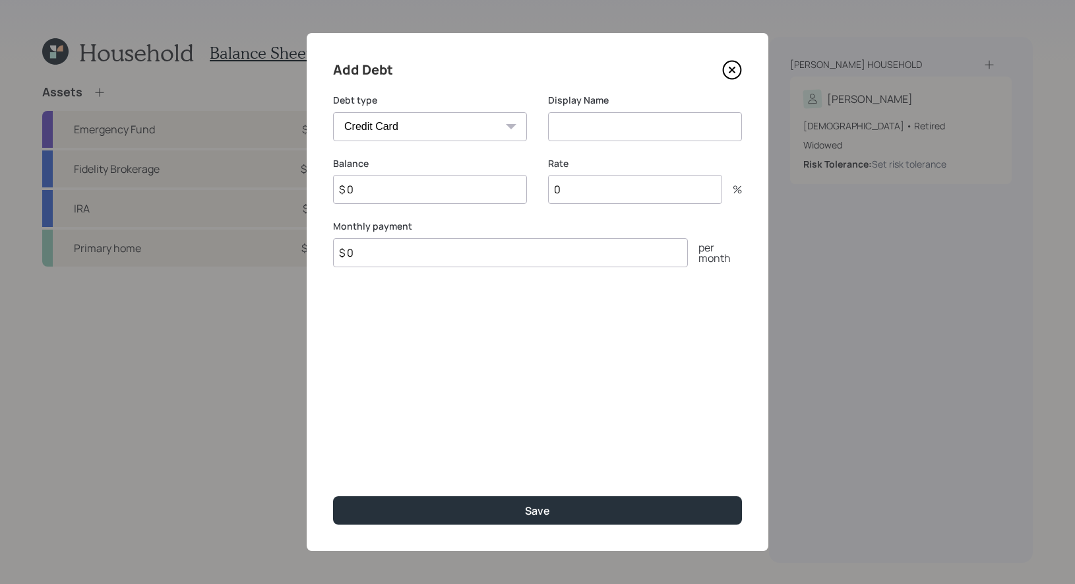
click at [483, 129] on select "Car Credit Card Medical Student Other" at bounding box center [430, 126] width 194 height 29
select select "other"
click at [333, 112] on select "Car Credit Card Medical Student Other" at bounding box center [430, 126] width 194 height 29
click at [602, 129] on input at bounding box center [645, 126] width 194 height 29
type input "Home Equity Loan"
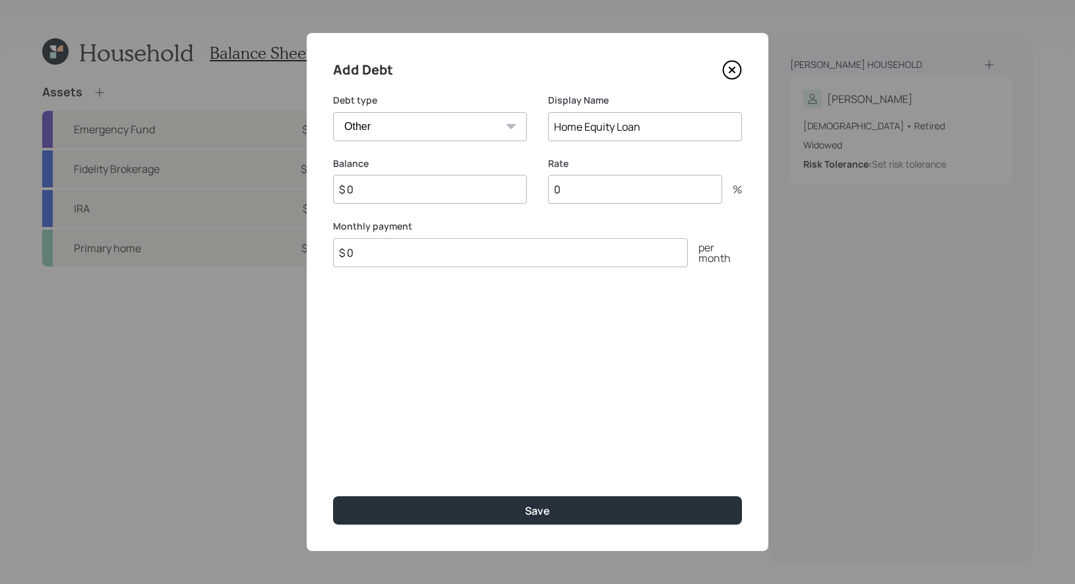
click at [446, 187] on input "$ 0" at bounding box center [430, 189] width 194 height 29
click at [381, 260] on input "$ 0" at bounding box center [510, 252] width 355 height 29
type input "$ 262"
click at [367, 188] on input "$ 0" at bounding box center [430, 189] width 194 height 29
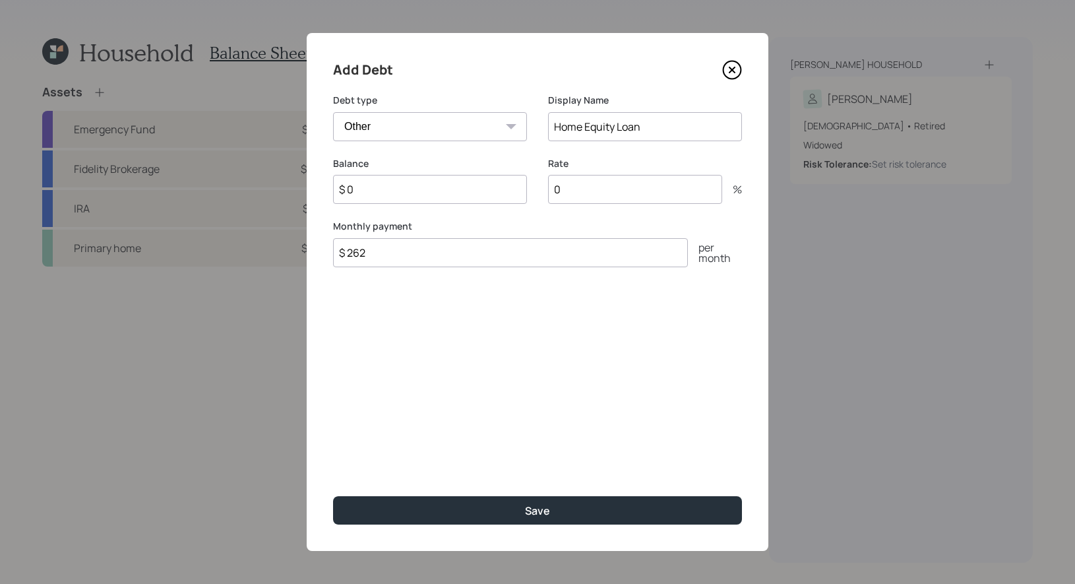
click at [367, 188] on input "$ 0" at bounding box center [430, 189] width 194 height 29
type input "$ 50,000"
click at [587, 190] on input "0" at bounding box center [635, 189] width 174 height 29
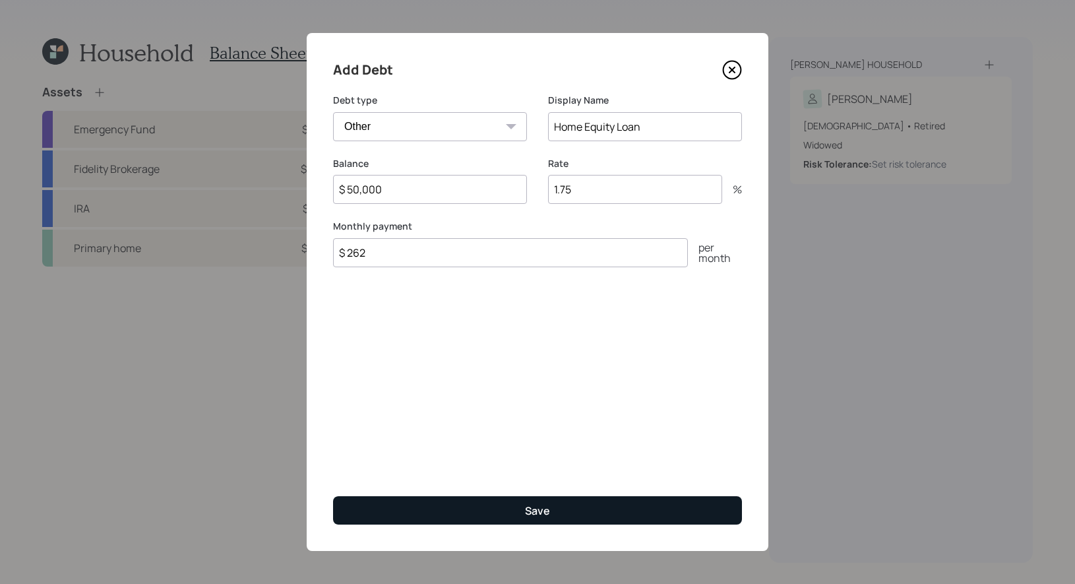
type input "1.75"
click at [463, 512] on button "Save" at bounding box center [537, 510] width 409 height 28
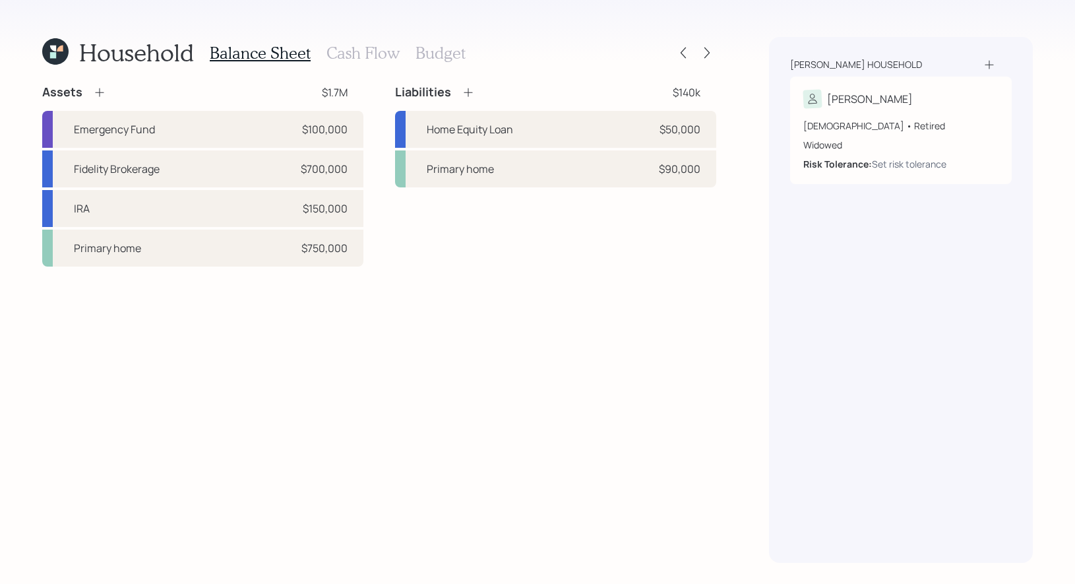
click at [342, 49] on h3 "Cash Flow" at bounding box center [363, 53] width 73 height 19
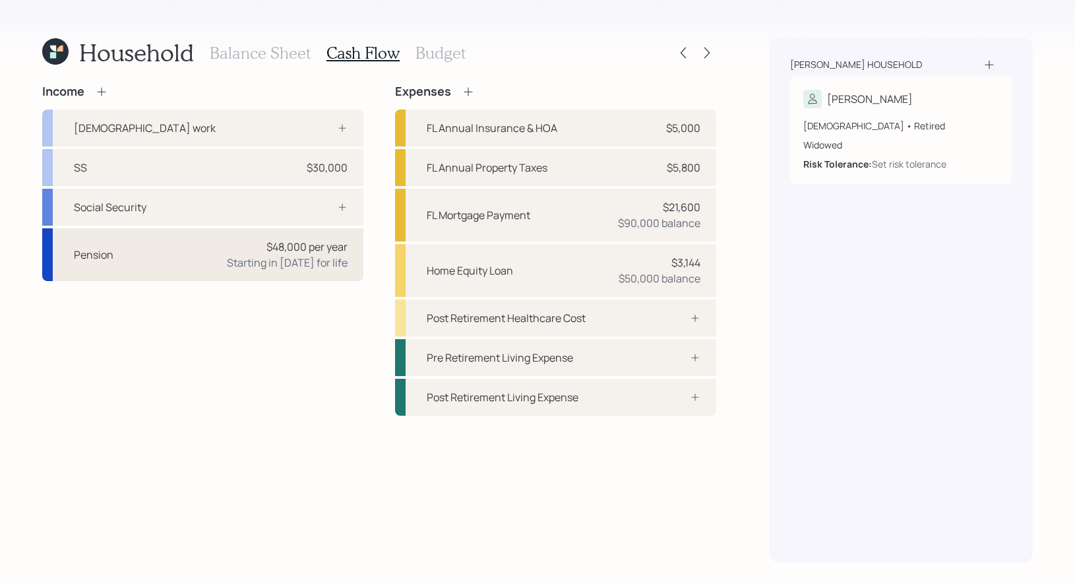
click at [169, 256] on div "Pension $48,000 per year Starting in [DATE] for life" at bounding box center [202, 254] width 321 height 53
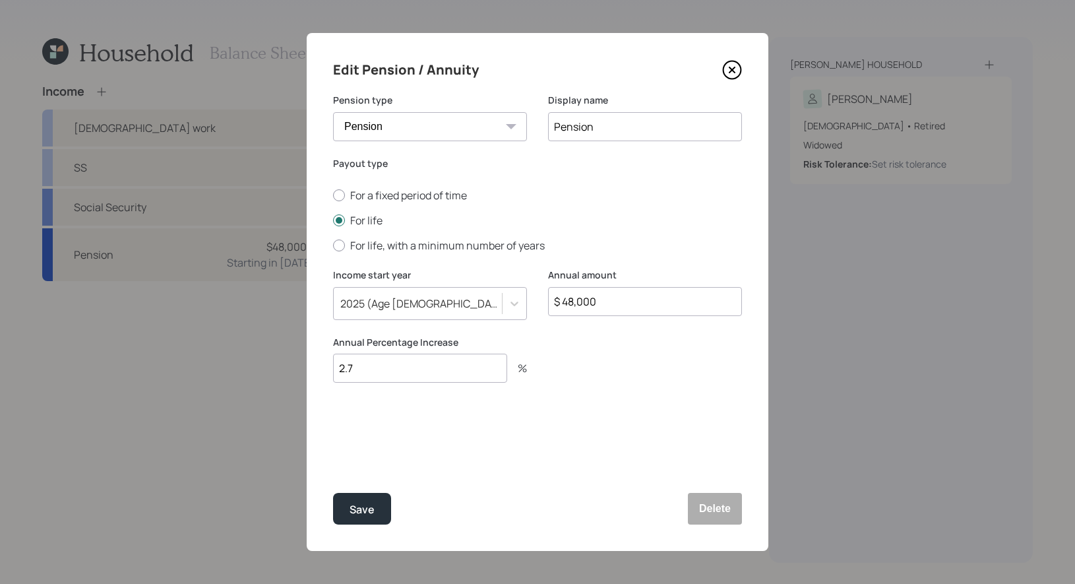
click at [640, 305] on input "$ 48,000" at bounding box center [645, 301] width 194 height 29
type input "$ 51,600"
click at [360, 512] on div "Save" at bounding box center [362, 510] width 25 height 18
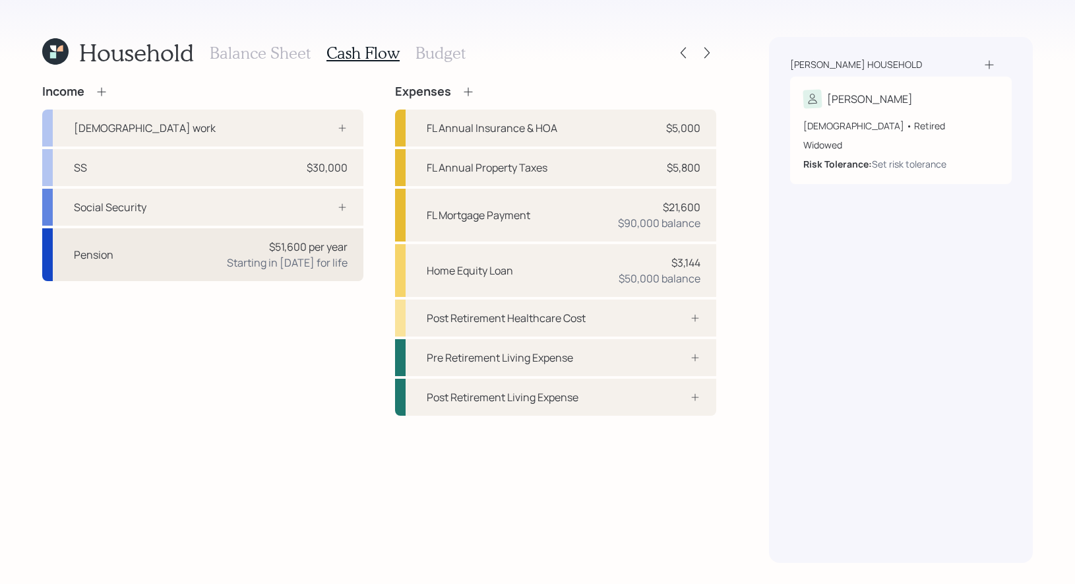
click at [211, 269] on div "Pension $51,600 per year Starting in [DATE] for life" at bounding box center [202, 254] width 321 height 53
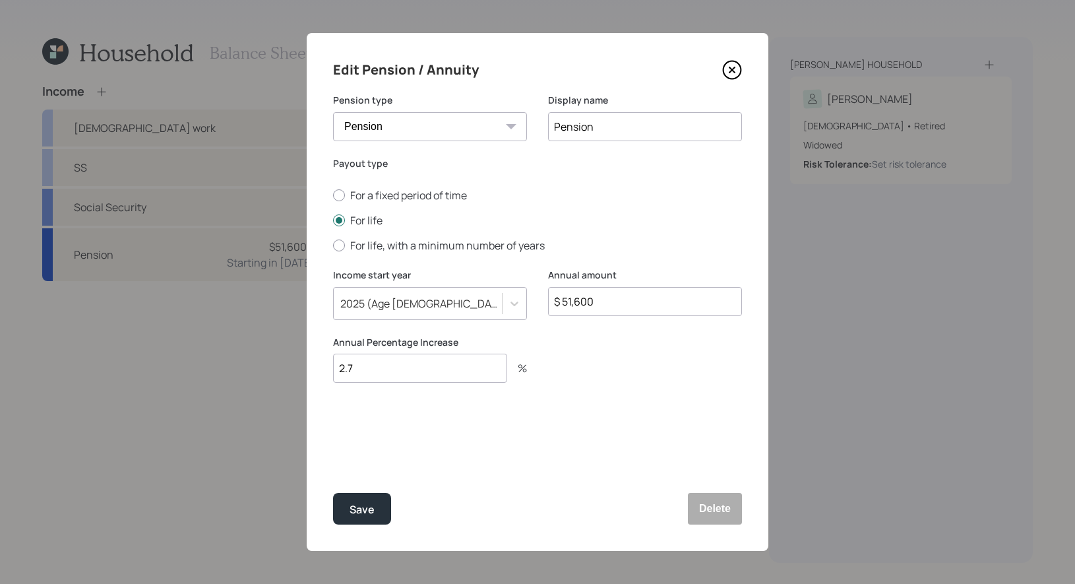
click at [389, 373] on input "2.7" at bounding box center [420, 368] width 174 height 29
type input "2.75"
click at [369, 509] on div "Save" at bounding box center [362, 510] width 25 height 18
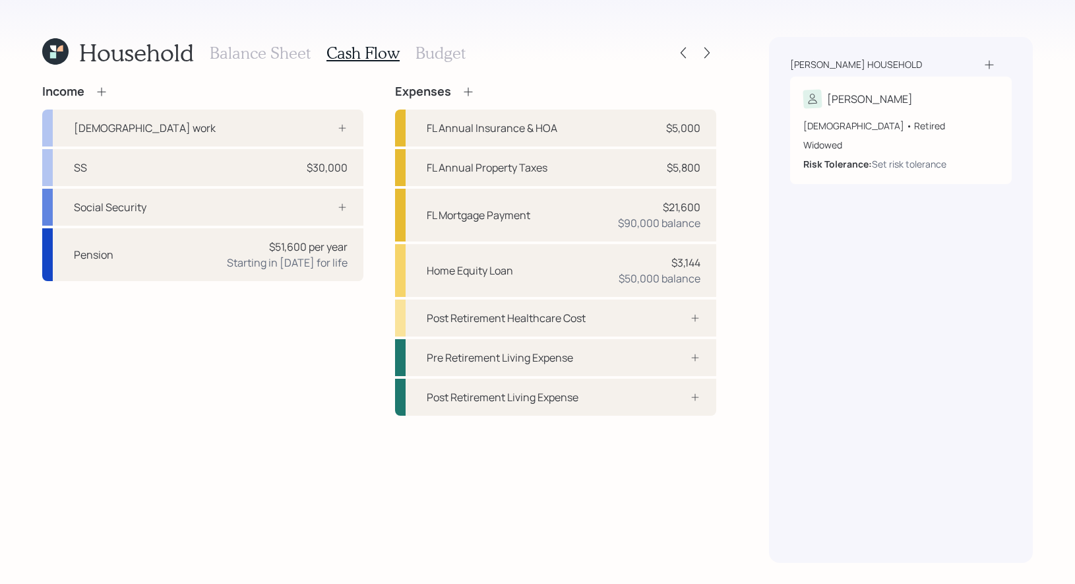
click at [425, 55] on h3 "Budget" at bounding box center [441, 53] width 50 height 19
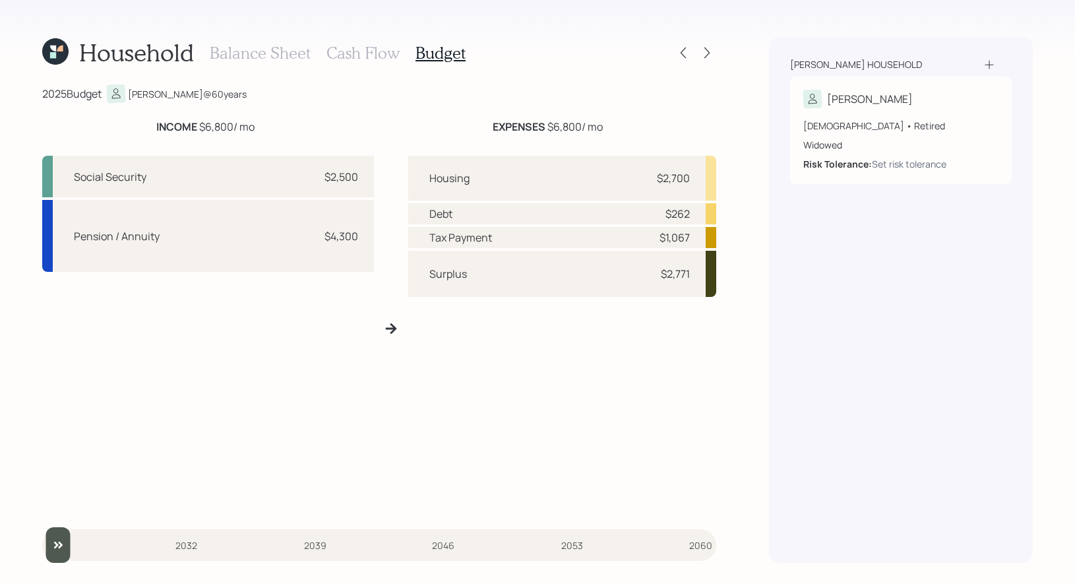
click at [351, 53] on h3 "Cash Flow" at bounding box center [363, 53] width 73 height 19
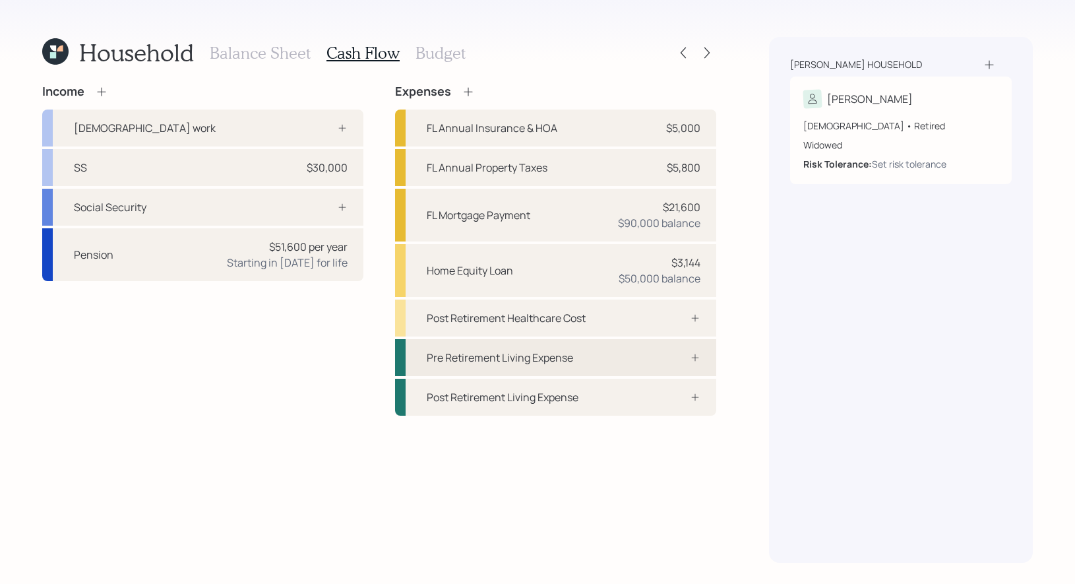
click at [496, 350] on div "Pre Retirement Living Expense" at bounding box center [500, 358] width 146 height 16
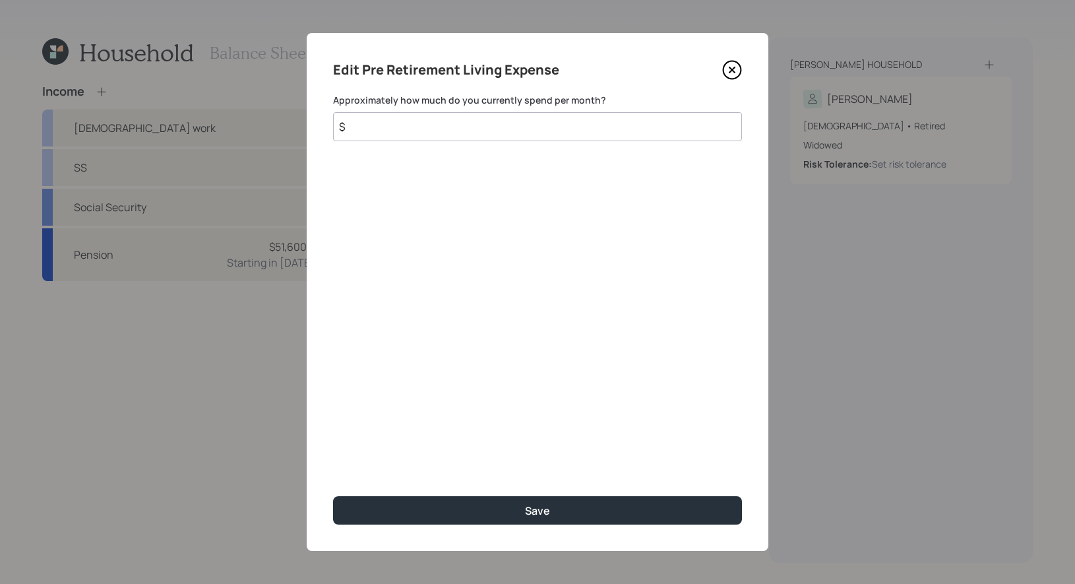
click at [418, 125] on input "$" at bounding box center [537, 126] width 409 height 29
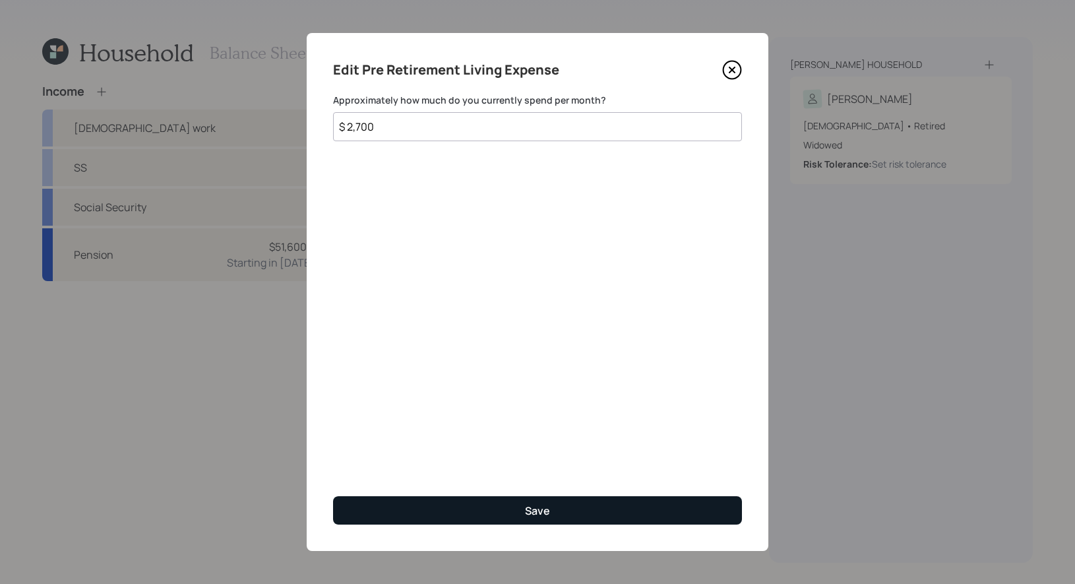
type input "$ 2,700"
click at [433, 508] on button "Save" at bounding box center [537, 510] width 409 height 28
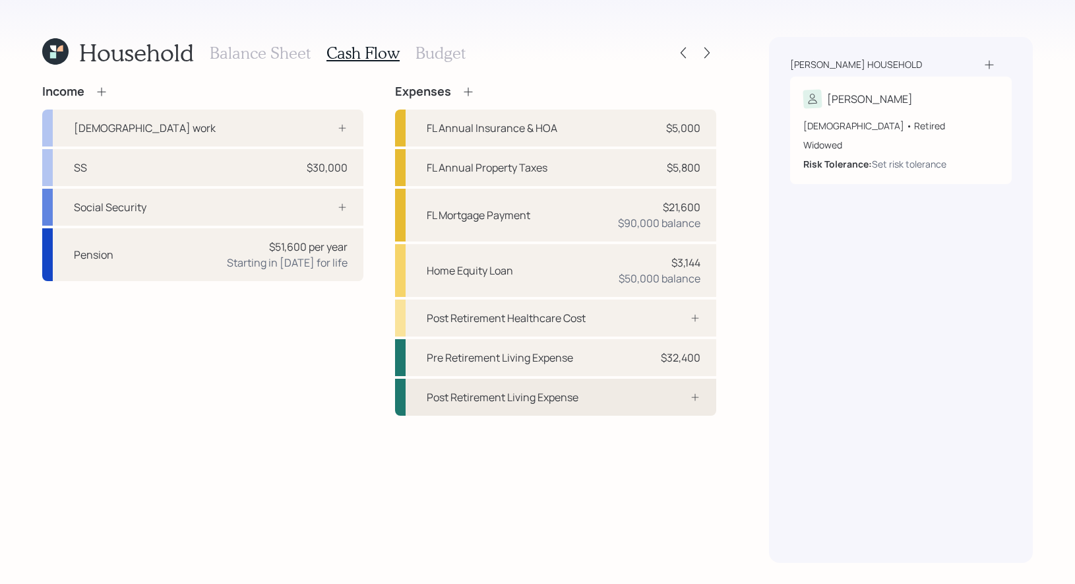
click at [485, 392] on div "Post Retirement Living Expense" at bounding box center [503, 397] width 152 height 16
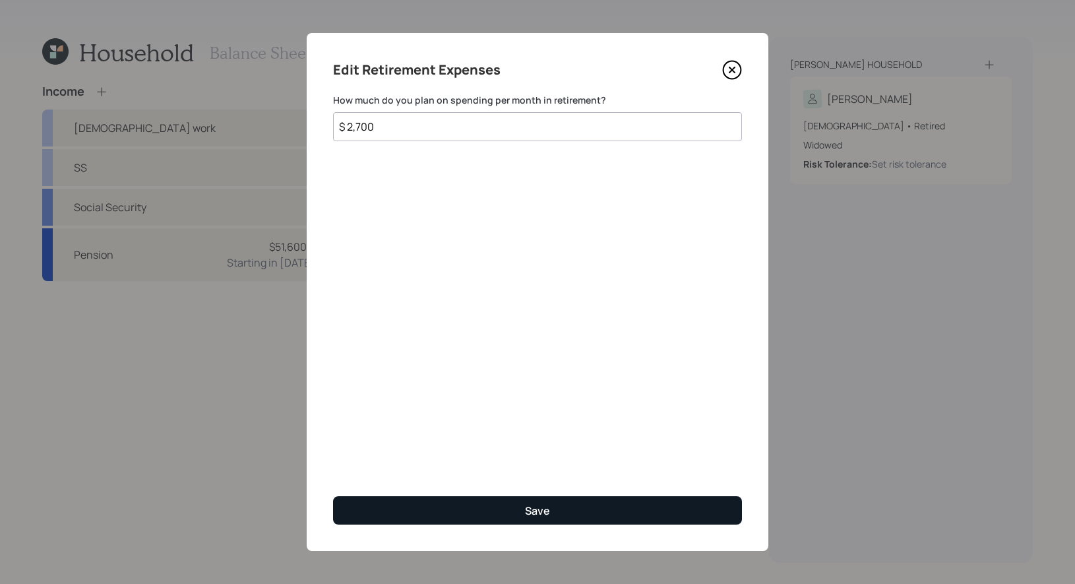
type input "$ 2,700"
click at [489, 505] on button "Save" at bounding box center [537, 510] width 409 height 28
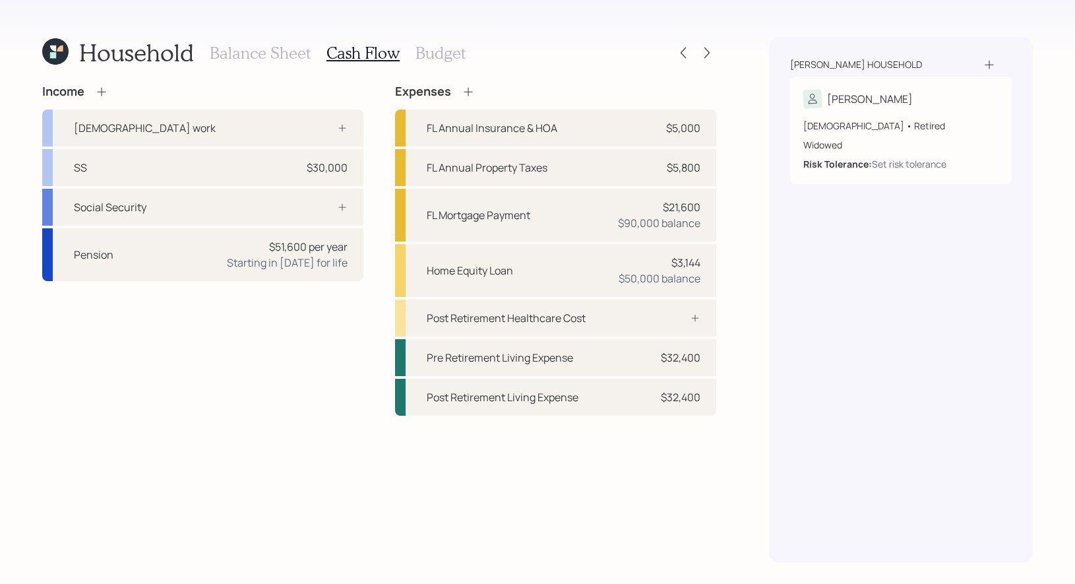
click at [468, 92] on icon at bounding box center [468, 91] width 13 height 13
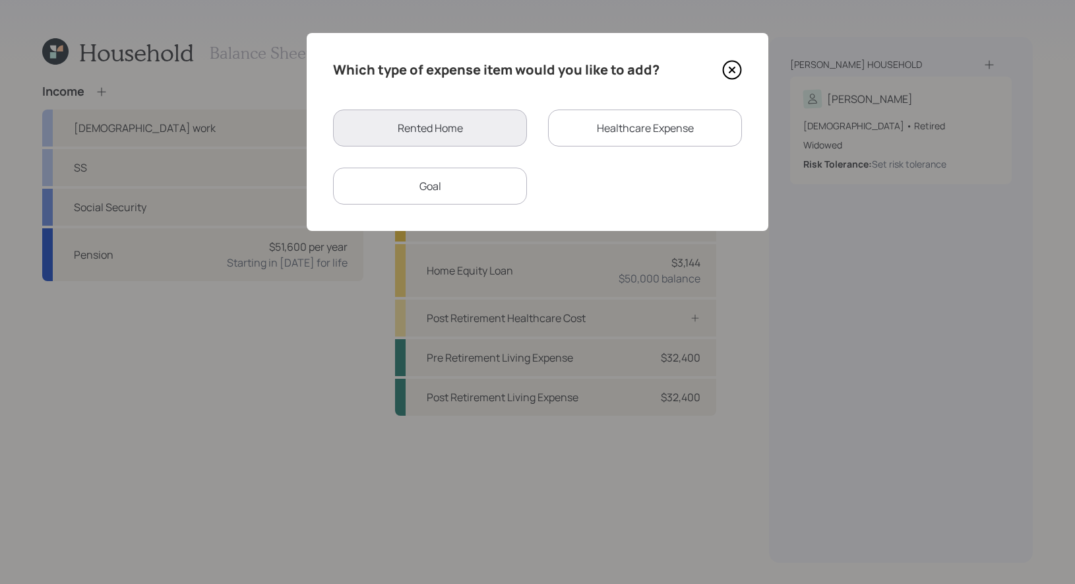
click at [452, 195] on div "Goal" at bounding box center [430, 186] width 194 height 37
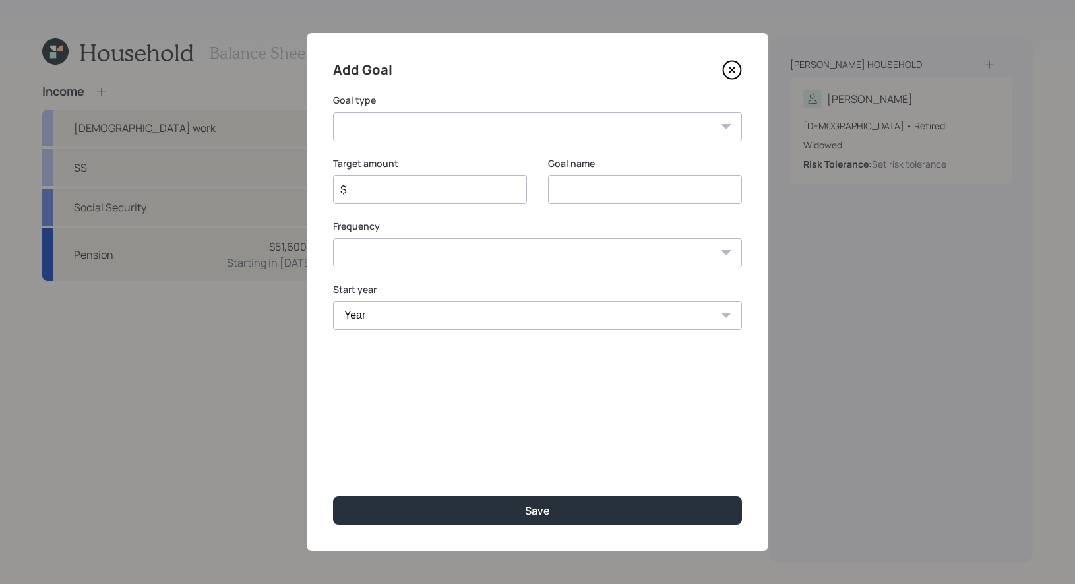
click at [586, 183] on input at bounding box center [645, 189] width 194 height 29
type input "Home Reno"
click at [489, 127] on select "Create an emergency fund Donate to charity Purchase a home Make a purchase Supp…" at bounding box center [537, 126] width 409 height 29
select select "other"
click at [333, 112] on select "Create an emergency fund Donate to charity Purchase a home Make a purchase Supp…" at bounding box center [537, 126] width 409 height 29
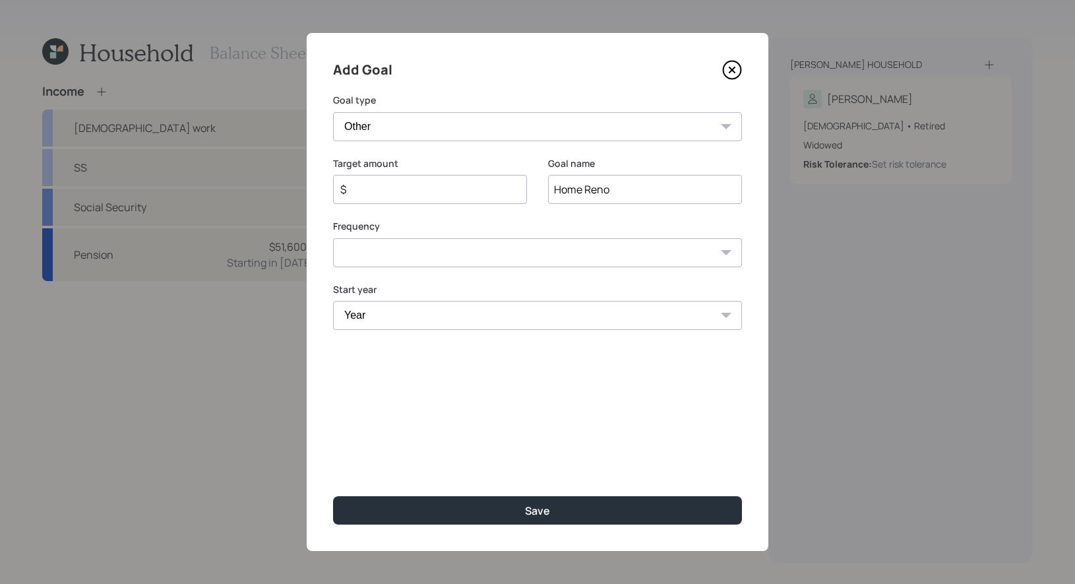
click at [402, 194] on input "$" at bounding box center [424, 189] width 171 height 16
type input "$ 10,000"
click at [420, 248] on select "One time Every 1 year Every 2 years Every 3 years Every 4 years Every 5 years E…" at bounding box center [537, 252] width 409 height 29
select select "1"
click at [333, 238] on select "One time Every 1 year Every 2 years Every 3 years Every 4 years Every 5 years E…" at bounding box center [537, 252] width 409 height 29
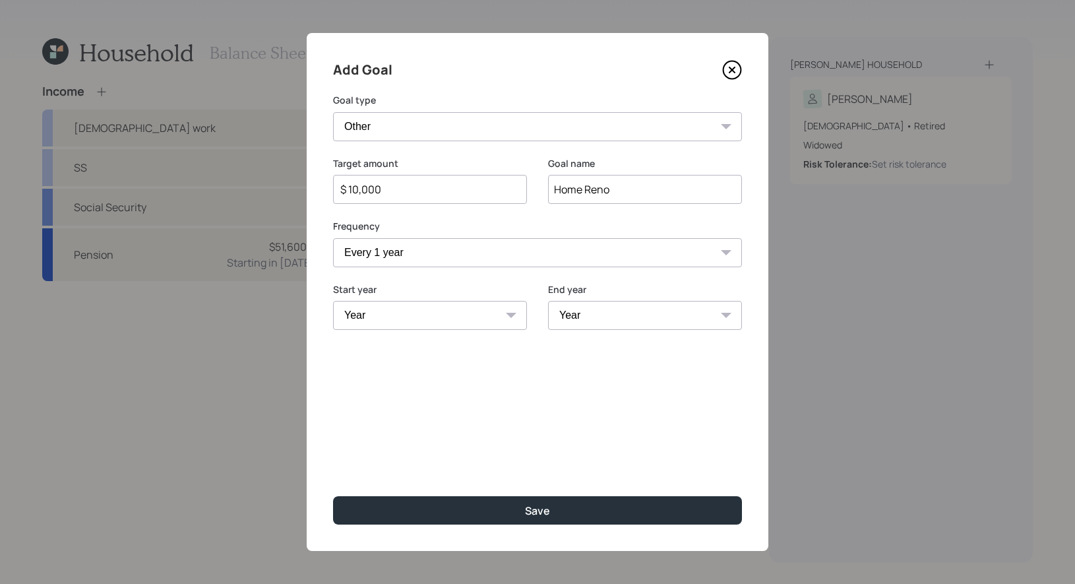
click at [401, 315] on select "Year [DATE] 2026 2027 2028 2029 2030 2031 2032 2033 2034 2035 2036 2037 2038 20…" at bounding box center [430, 315] width 194 height 29
select select "2025"
click at [333, 301] on select "Year [DATE] 2026 2027 2028 2029 2030 2031 2032 2033 2034 2035 2036 2037 2038 20…" at bounding box center [430, 315] width 194 height 29
click at [621, 311] on select "Year [DATE] 2026 2027 2028 2029 2030 2031 2032 2033 2034 2035 2036 2037 2038 20…" at bounding box center [645, 315] width 194 height 29
select select "2030"
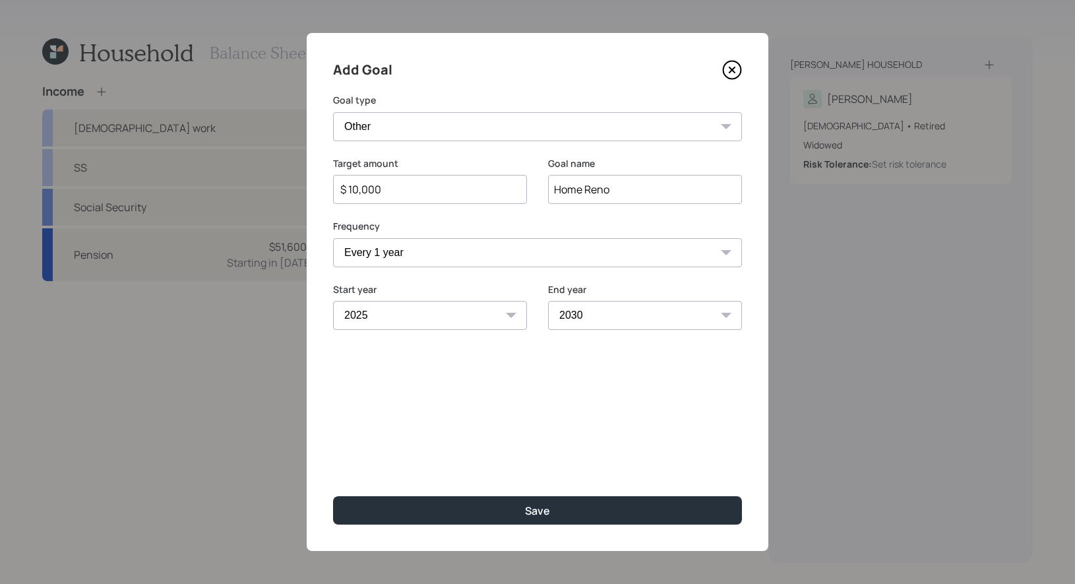
click at [548, 301] on select "Year [DATE] 2026 2027 2028 2029 2030 2031 2032 2033 2034 2035 2036 2037 2038 20…" at bounding box center [645, 315] width 194 height 29
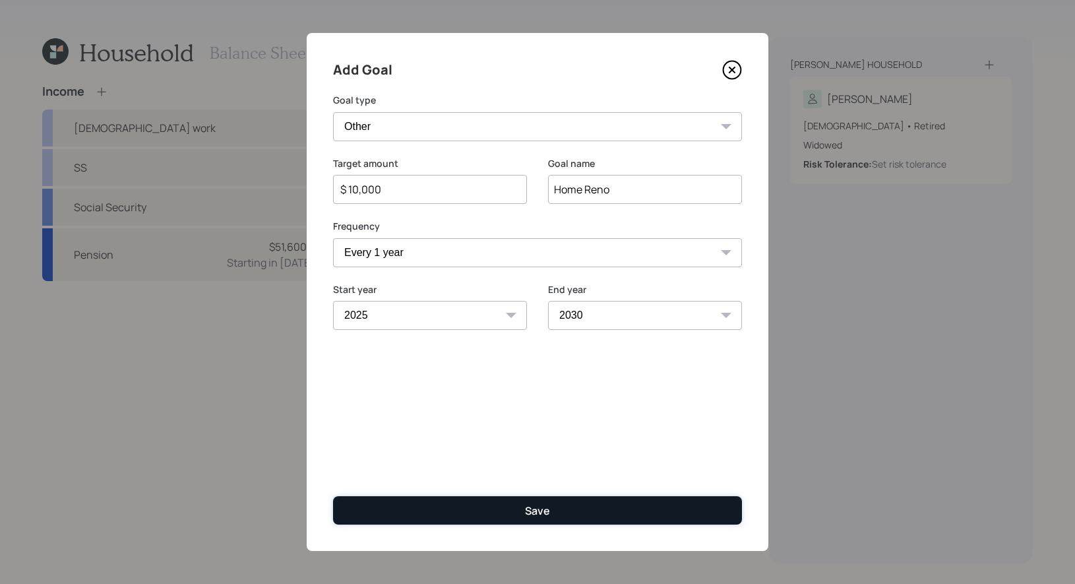
click at [493, 512] on button "Save" at bounding box center [537, 510] width 409 height 28
type input "$"
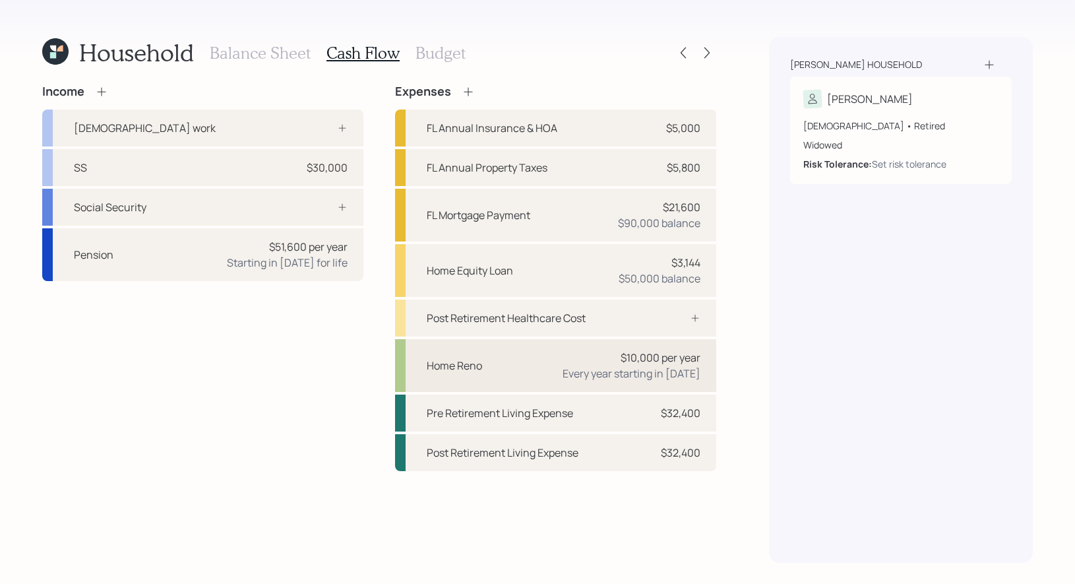
click at [511, 362] on div "Home Reno $10,000 per year Every year starting in [DATE]" at bounding box center [555, 365] width 321 height 53
select select "1"
select select "2030"
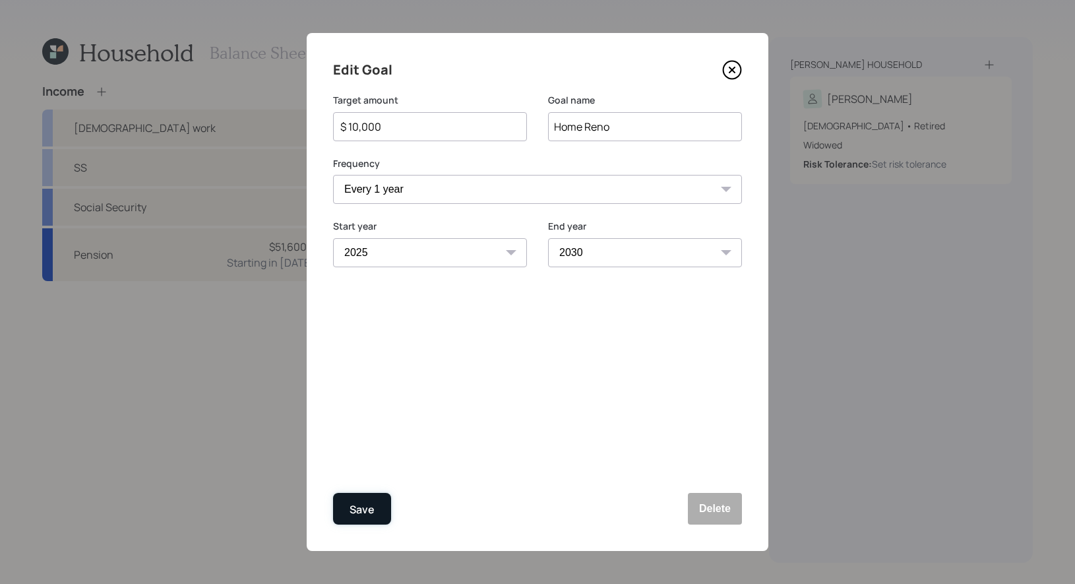
click at [375, 511] on button "Save" at bounding box center [362, 509] width 58 height 32
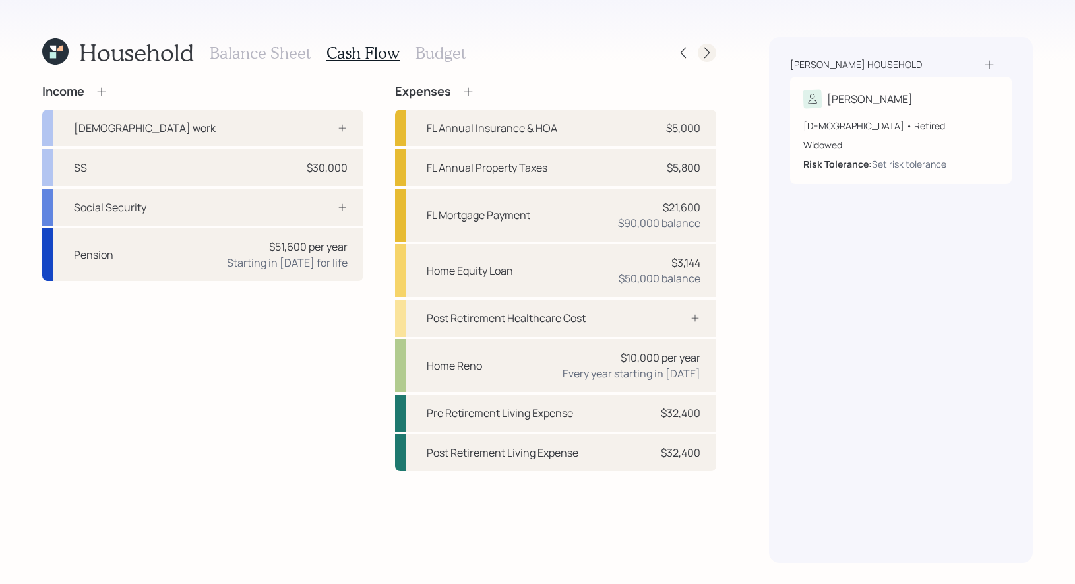
click at [705, 55] on icon at bounding box center [706, 52] width 13 height 13
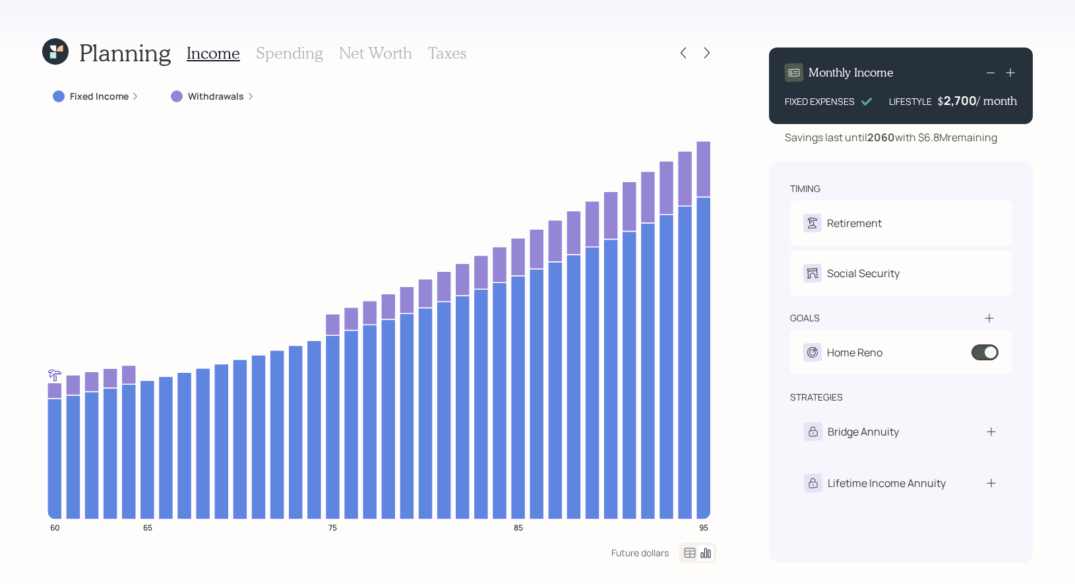
click at [272, 51] on h3 "Spending" at bounding box center [289, 53] width 67 height 19
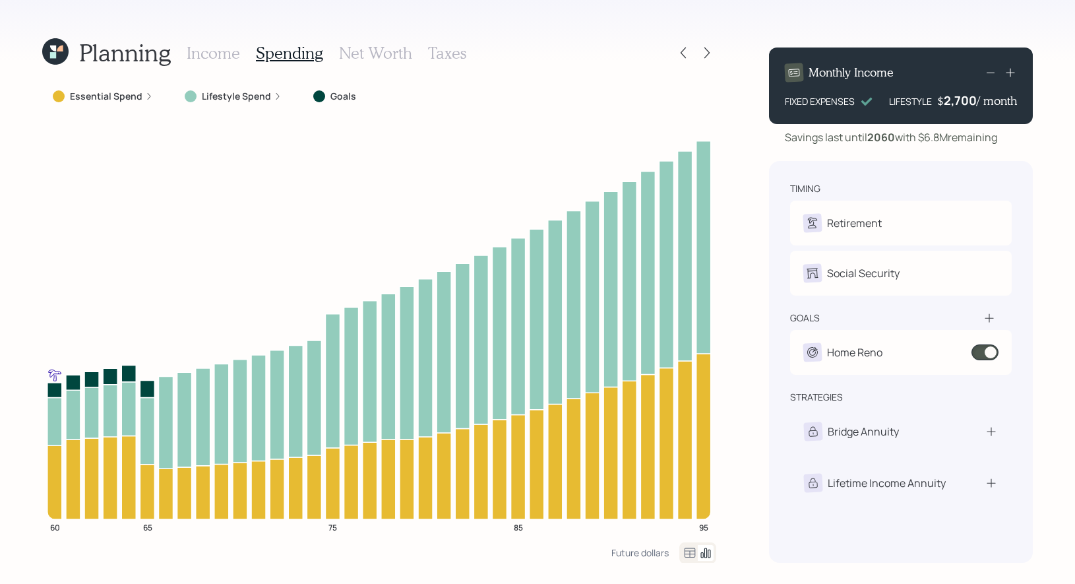
click at [689, 551] on icon at bounding box center [690, 553] width 16 height 16
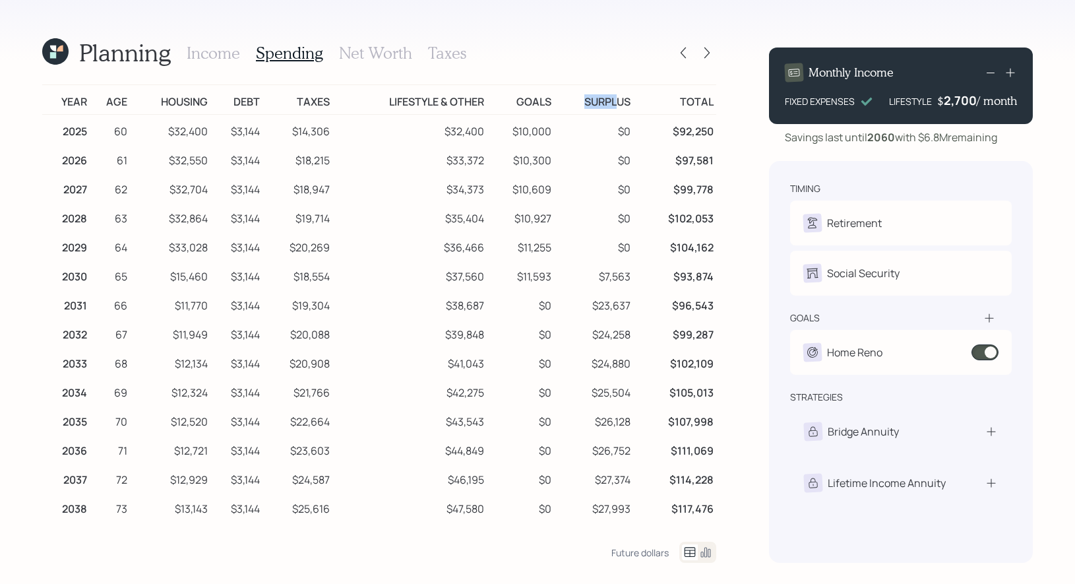
drag, startPoint x: 585, startPoint y: 99, endPoint x: 622, endPoint y: 102, distance: 37.0
click at [622, 102] on td "Surplus" at bounding box center [593, 100] width 79 height 30
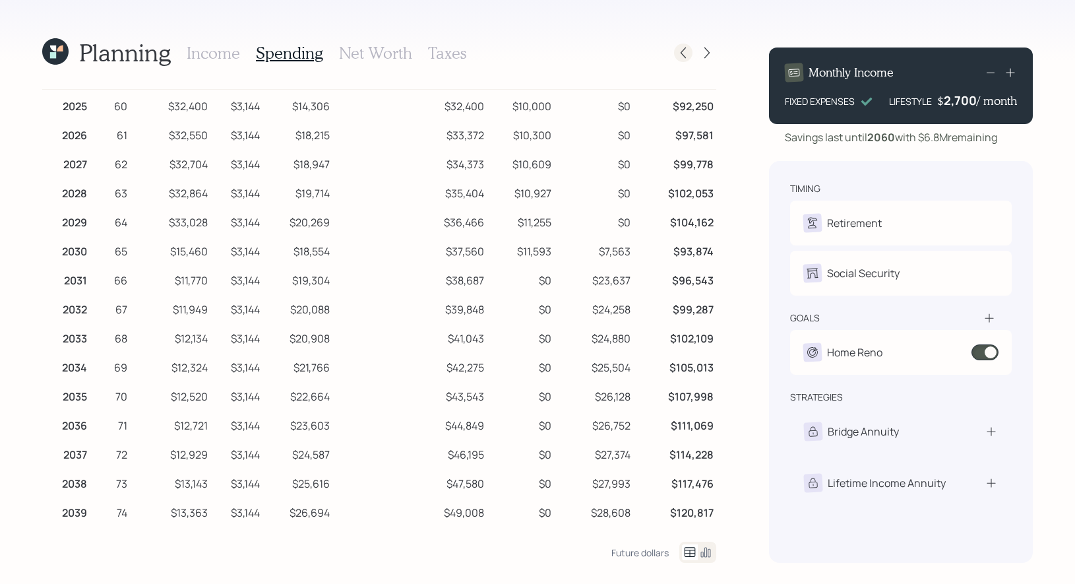
click at [681, 54] on icon at bounding box center [683, 52] width 13 height 13
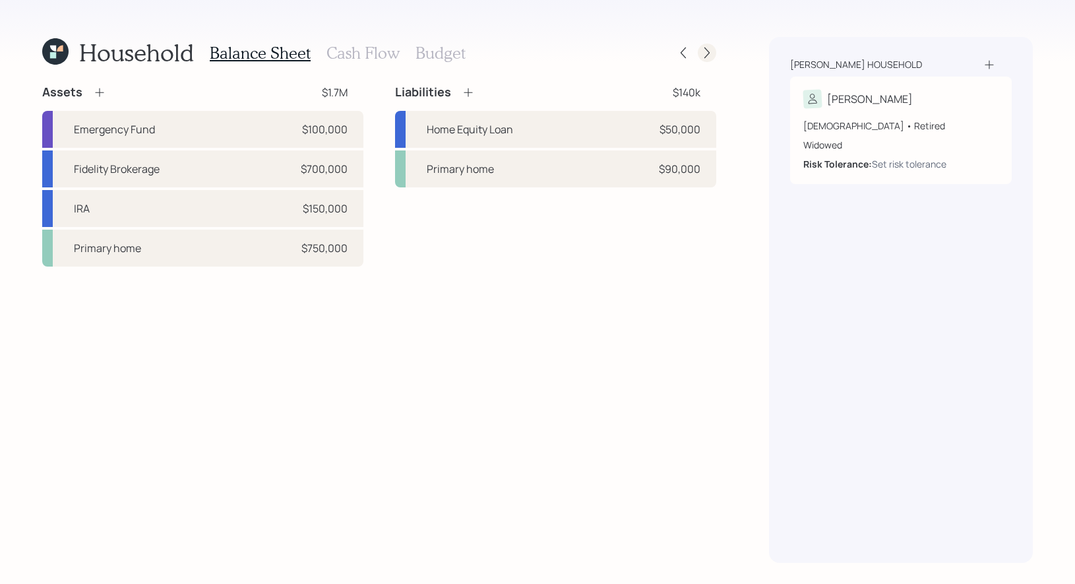
click at [705, 54] on icon at bounding box center [706, 52] width 13 height 13
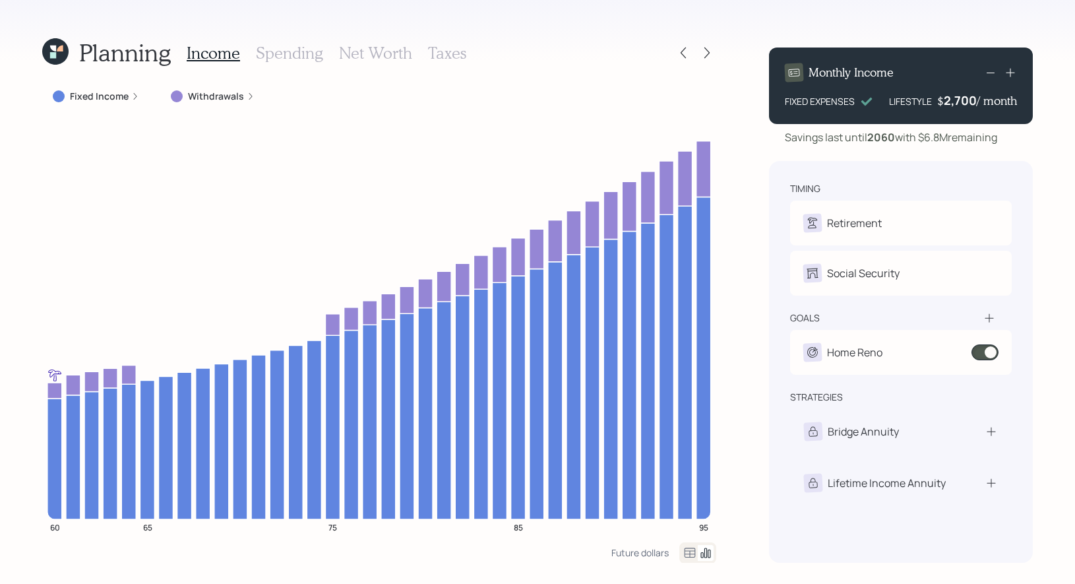
click at [385, 51] on h3 "Net Worth" at bounding box center [375, 53] width 73 height 19
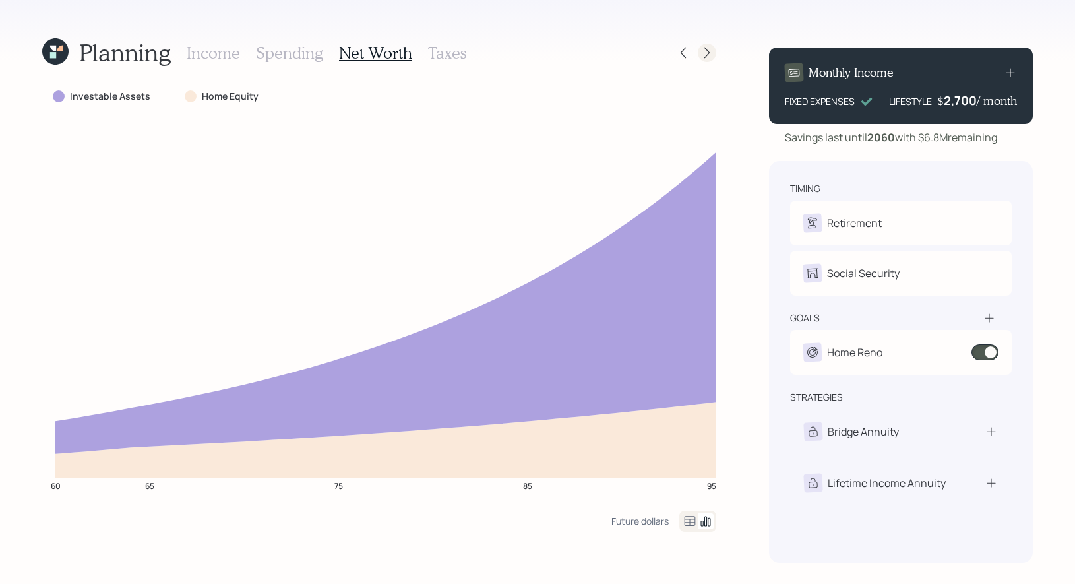
click at [707, 54] on icon at bounding box center [706, 52] width 13 height 13
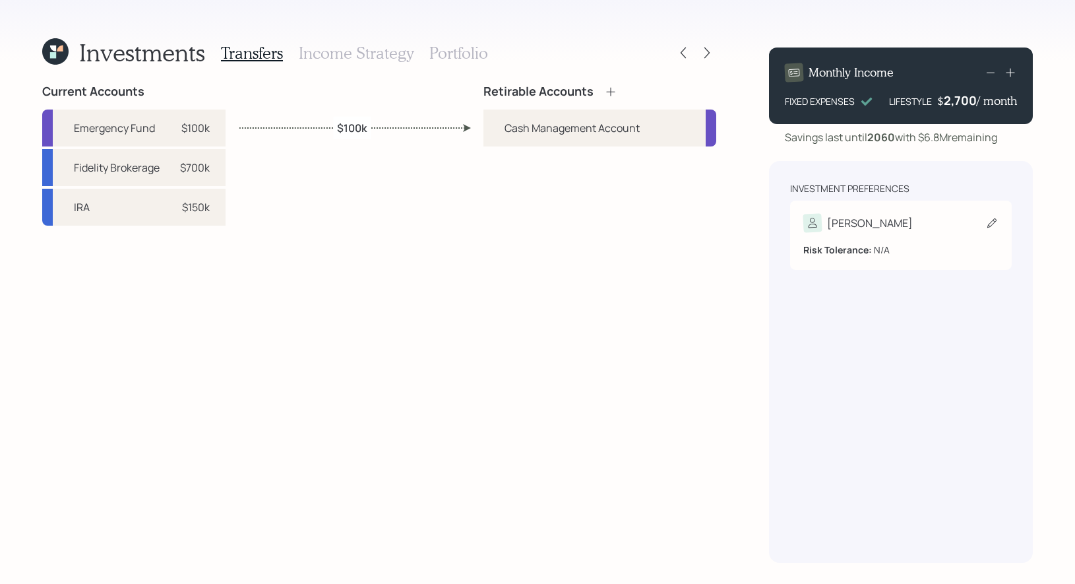
click at [993, 220] on icon at bounding box center [991, 222] width 9 height 9
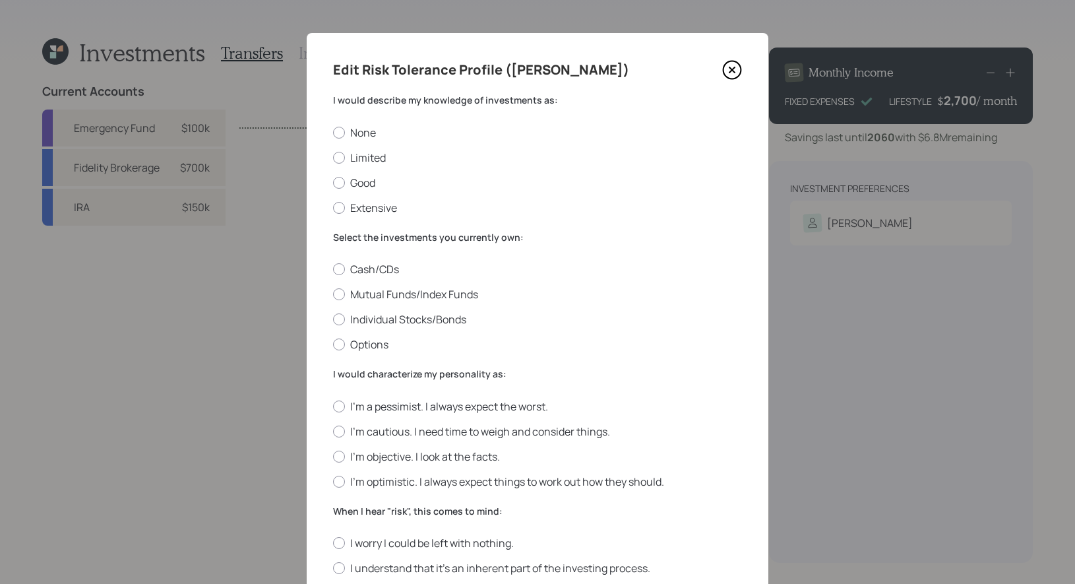
scroll to position [26, 0]
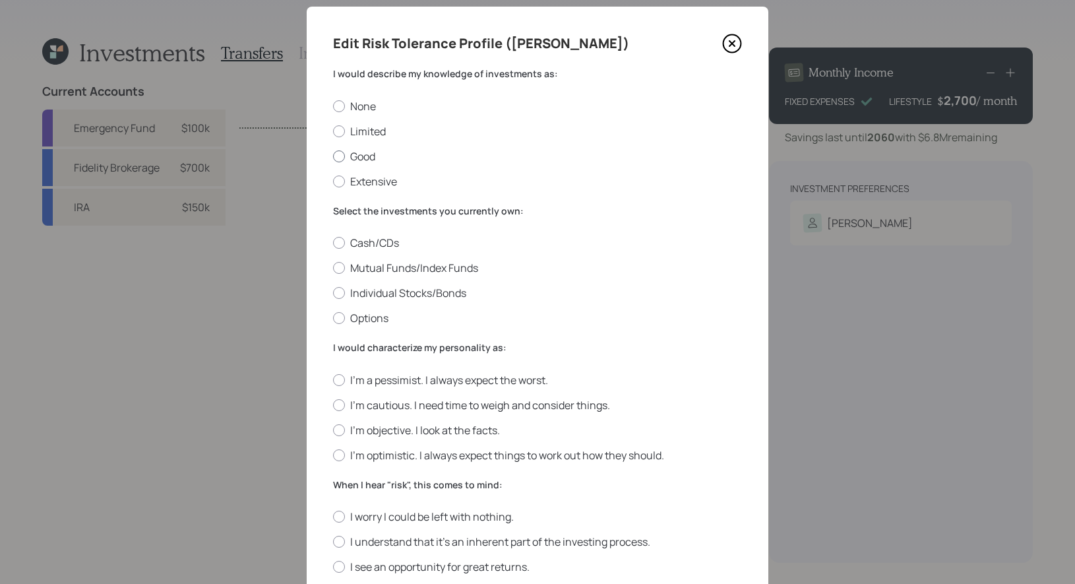
click at [359, 153] on label "Good" at bounding box center [537, 156] width 409 height 15
click at [333, 156] on input "Good" at bounding box center [332, 156] width 1 height 1
radio input "true"
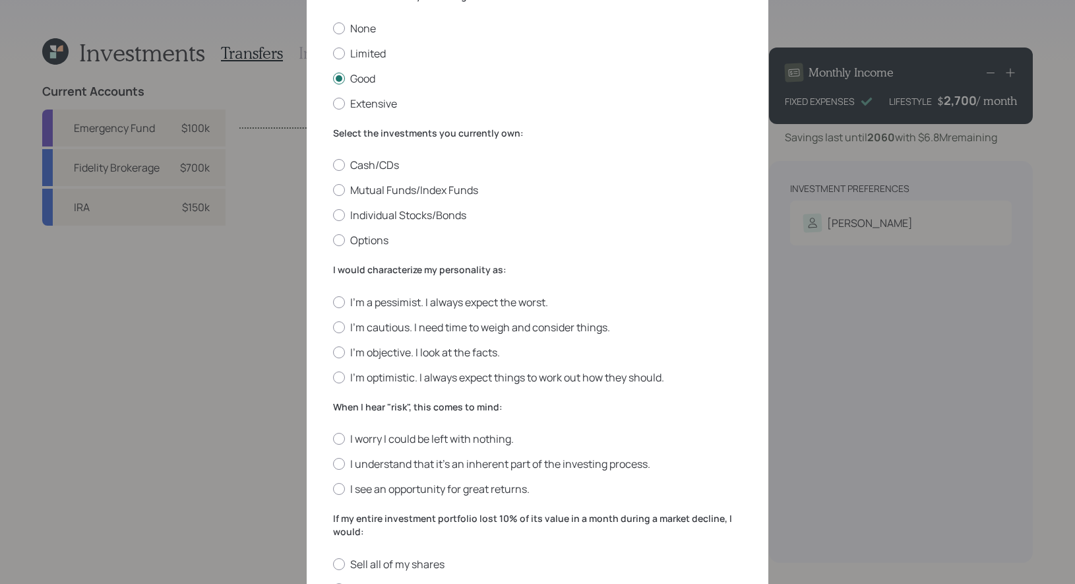
scroll to position [109, 0]
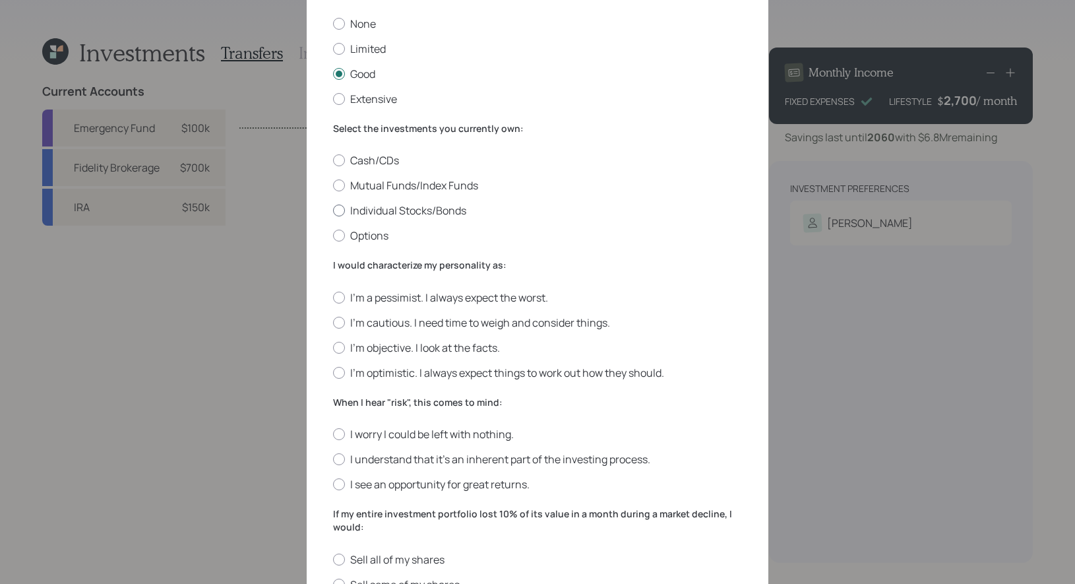
click at [430, 208] on label "Individual Stocks/Bonds" at bounding box center [537, 210] width 409 height 15
click at [333, 210] on input "Individual Stocks/Bonds" at bounding box center [332, 210] width 1 height 1
radio input "true"
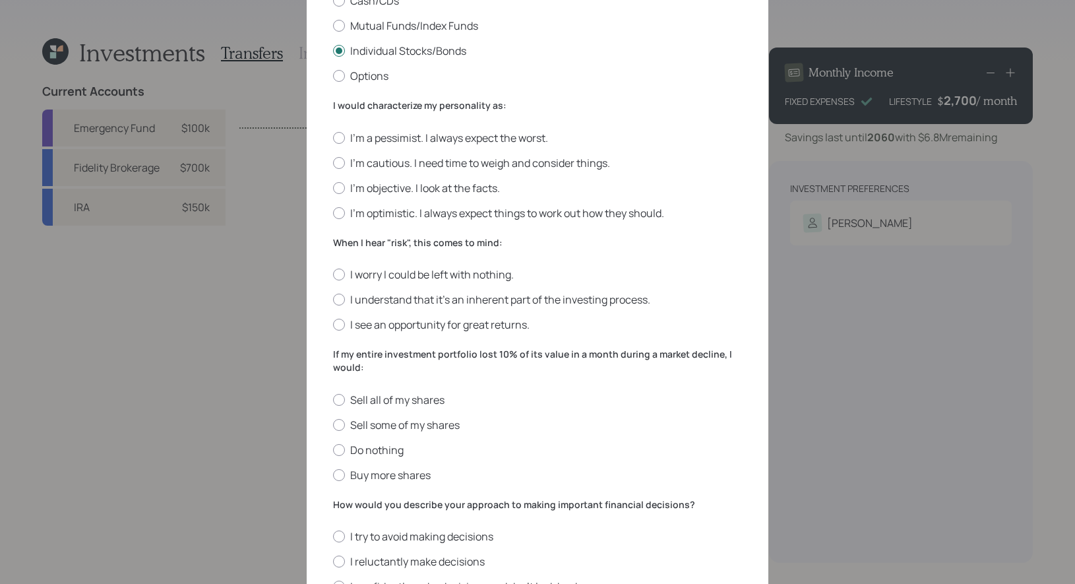
scroll to position [258, 0]
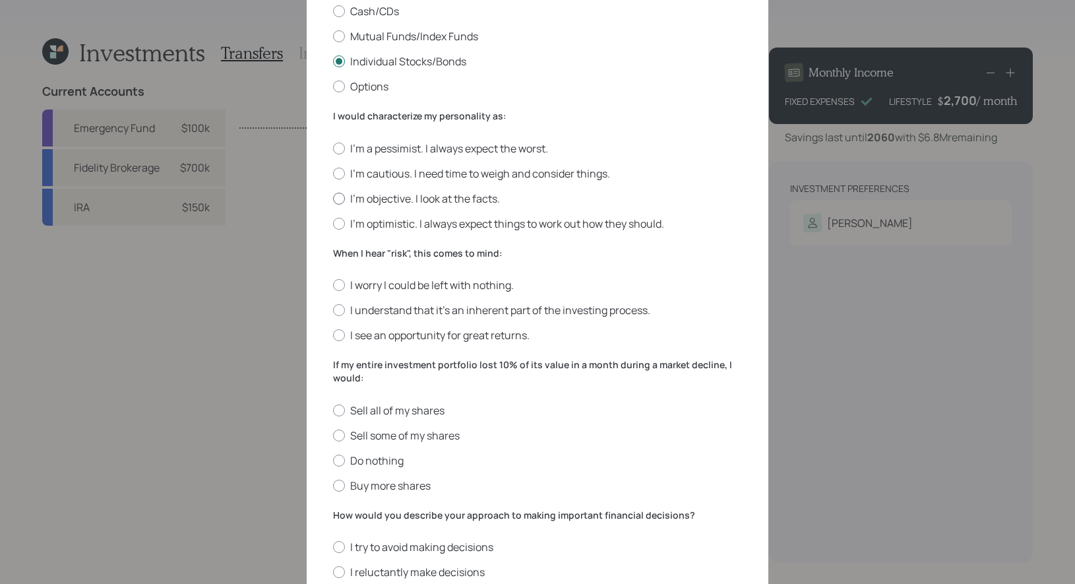
click at [445, 194] on label "I'm objective. I look at the facts." at bounding box center [537, 198] width 409 height 15
click at [333, 198] on input "I'm objective. I look at the facts." at bounding box center [332, 198] width 1 height 1
radio input "true"
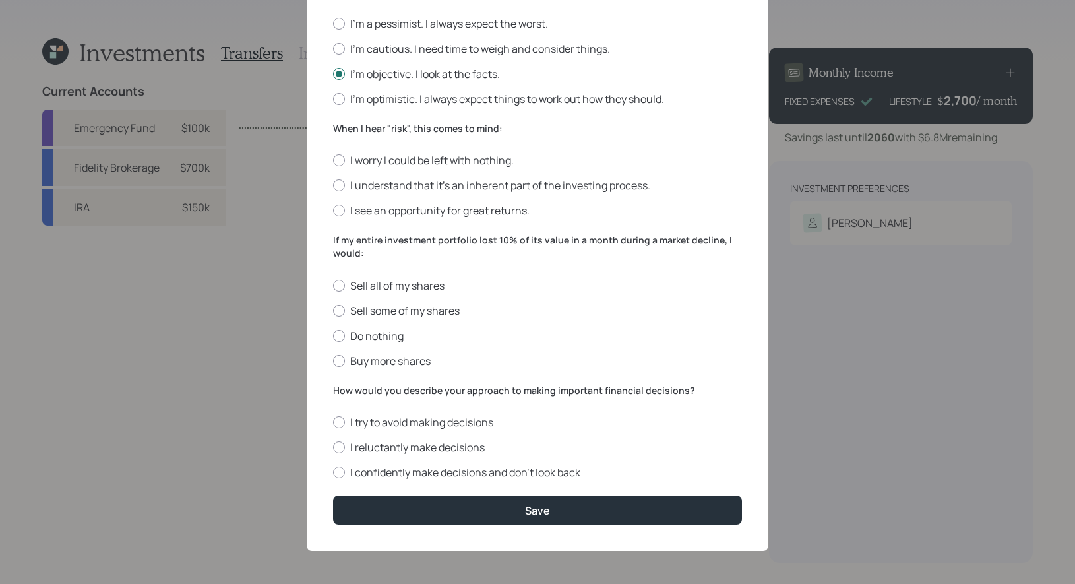
scroll to position [385, 0]
click at [544, 182] on label "I understand that it’s an inherent part of the investing process." at bounding box center [537, 185] width 409 height 15
click at [333, 185] on input "I understand that it’s an inherent part of the investing process." at bounding box center [332, 185] width 1 height 1
radio input "true"
click at [468, 211] on label "I see an opportunity for great returns." at bounding box center [537, 210] width 409 height 15
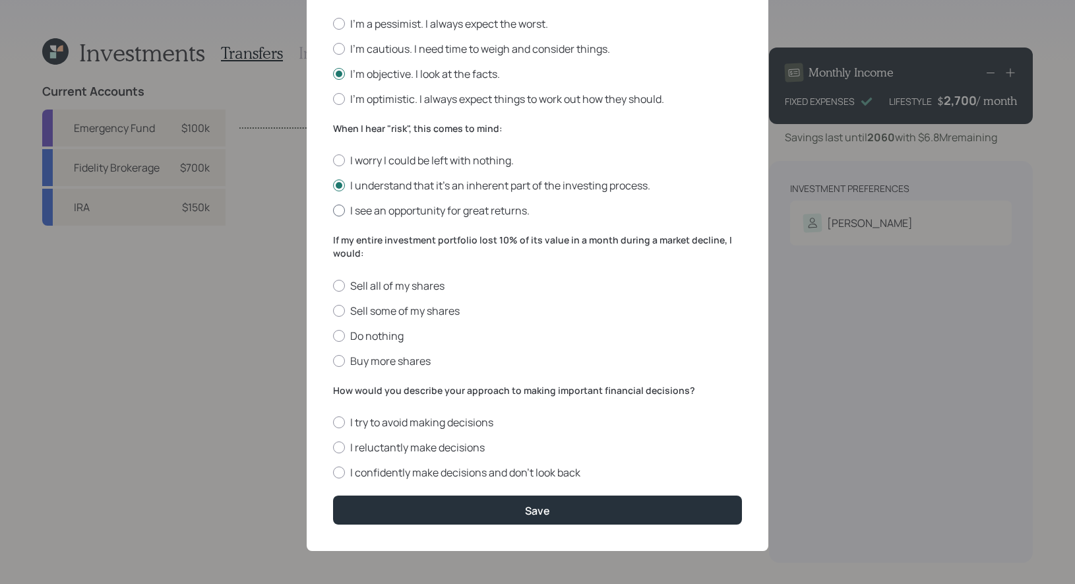
click at [333, 211] on input "I see an opportunity for great returns." at bounding box center [332, 210] width 1 height 1
radio input "true"
click at [378, 332] on label "Do nothing" at bounding box center [537, 335] width 409 height 15
click at [333, 335] on input "Do nothing" at bounding box center [332, 335] width 1 height 1
radio input "true"
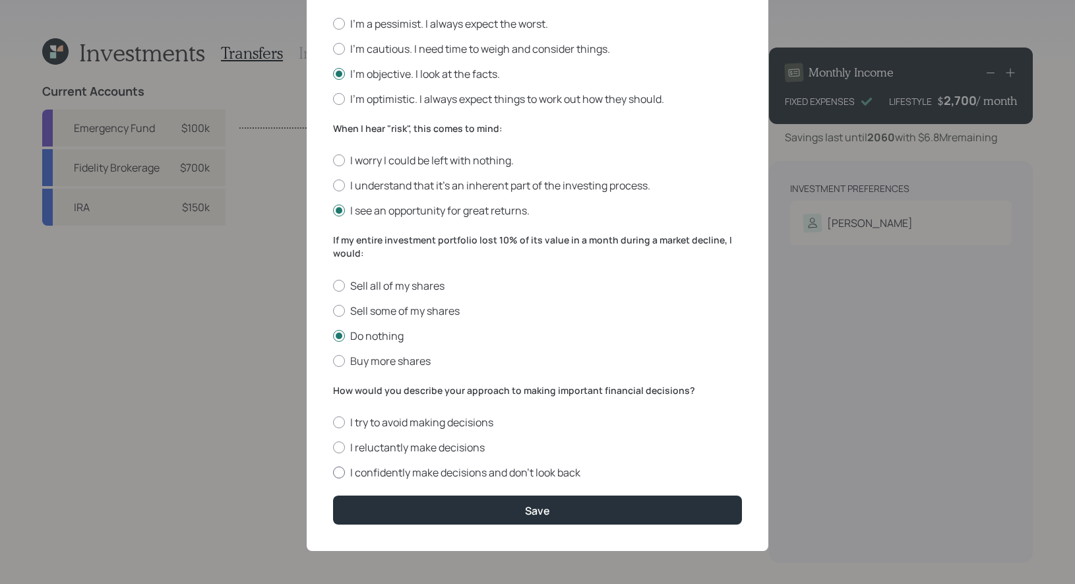
click at [416, 471] on label "I confidently make decisions and don’t look back" at bounding box center [537, 472] width 409 height 15
click at [333, 472] on input "I confidently make decisions and don’t look back" at bounding box center [332, 472] width 1 height 1
radio input "true"
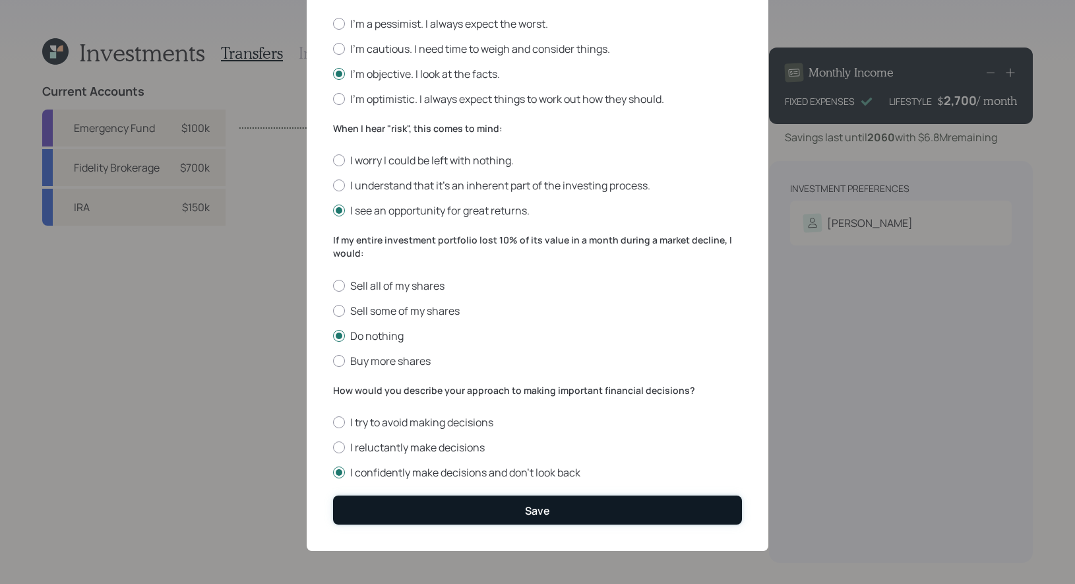
click at [441, 506] on button "Save" at bounding box center [537, 509] width 409 height 28
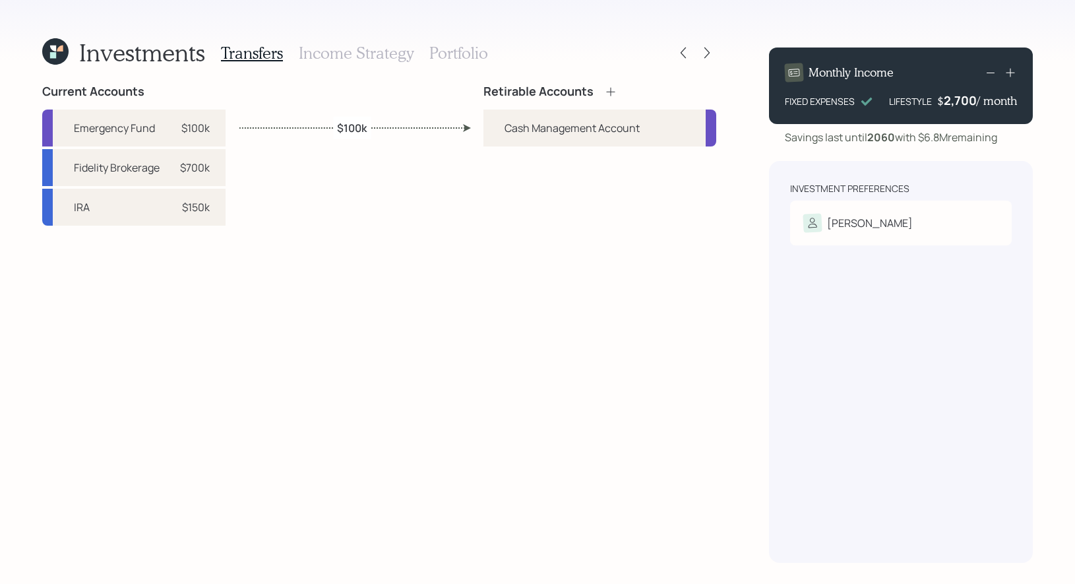
click at [613, 94] on icon at bounding box center [610, 91] width 13 height 13
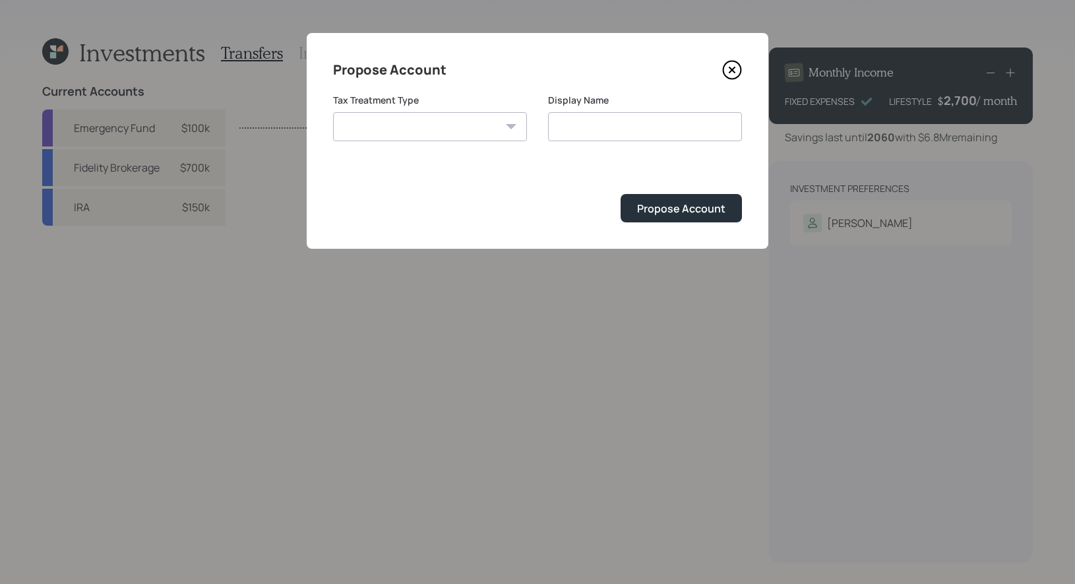
click at [456, 123] on select "[PERSON_NAME] Taxable Traditional" at bounding box center [430, 126] width 194 height 29
select select "taxable"
click at [333, 112] on select "[PERSON_NAME] Taxable Traditional" at bounding box center [430, 126] width 194 height 29
click at [640, 130] on input "Taxable" at bounding box center [645, 126] width 194 height 29
type input "Taxable Brokerage"
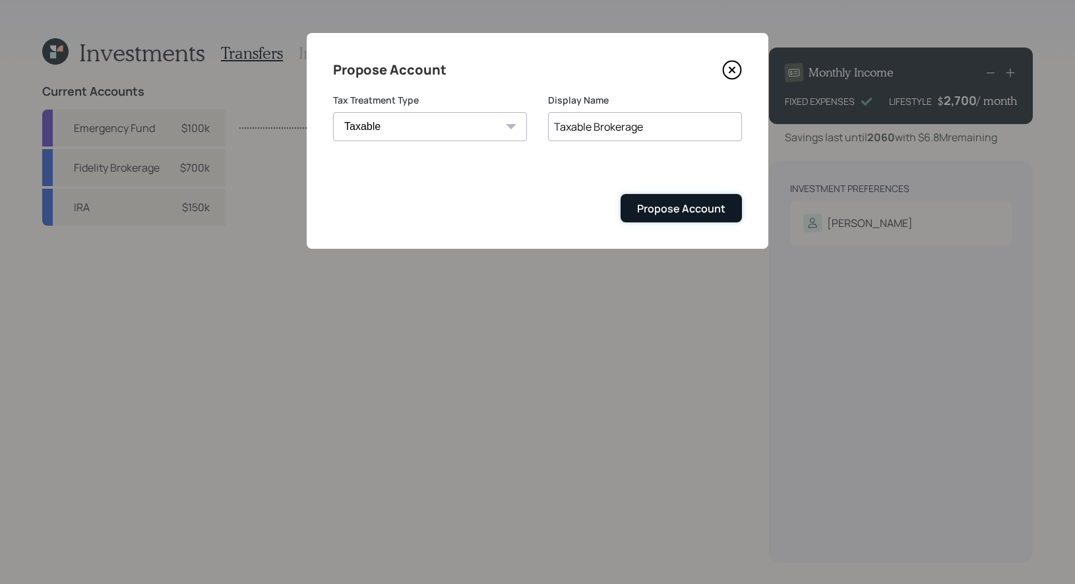
click at [670, 208] on div "Propose Account" at bounding box center [681, 208] width 88 height 15
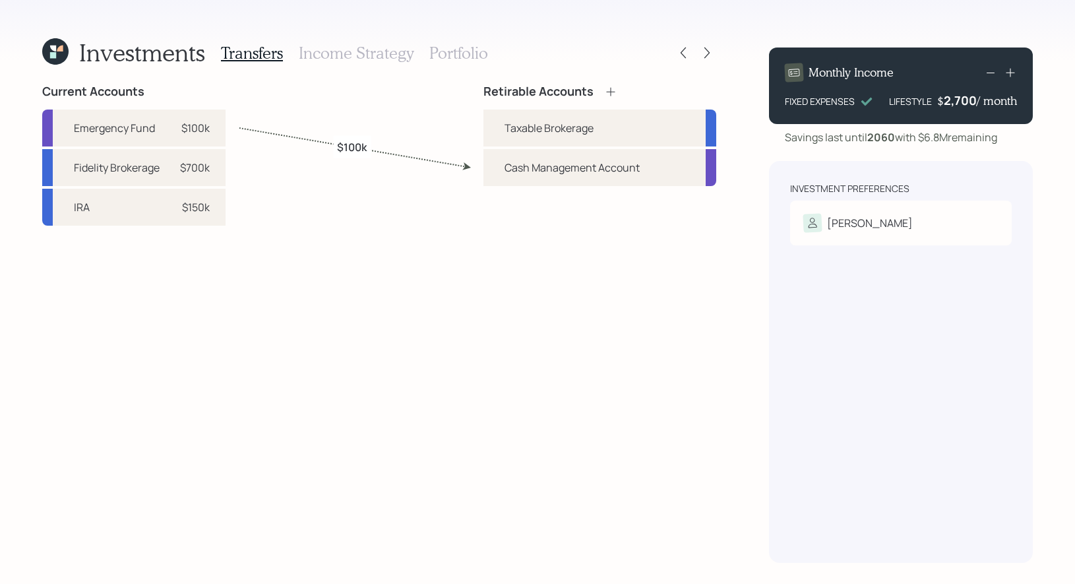
click at [613, 92] on icon at bounding box center [610, 91] width 13 height 13
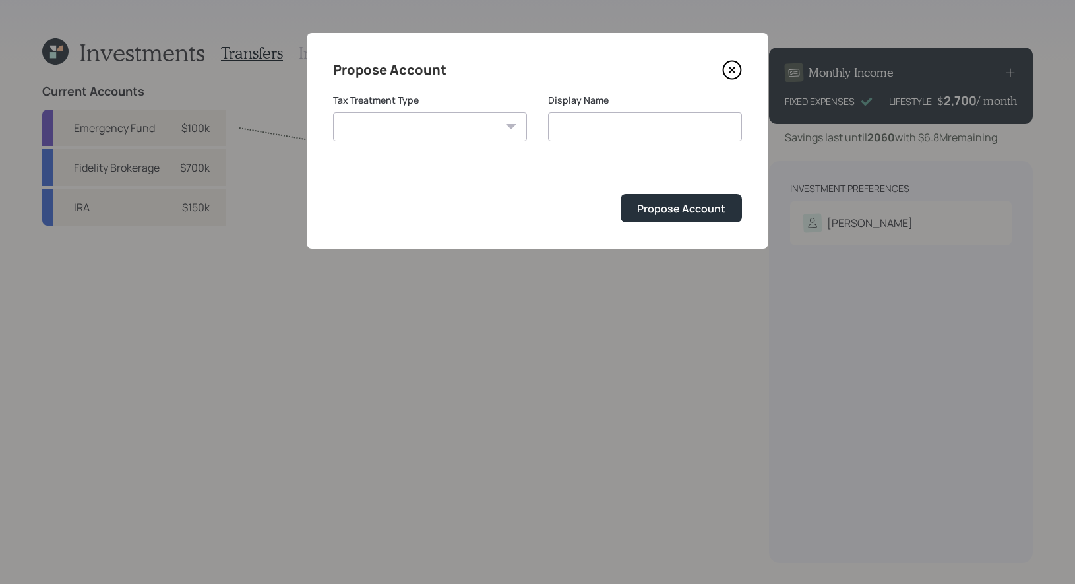
click at [457, 123] on select "[PERSON_NAME] Taxable Traditional" at bounding box center [430, 126] width 194 height 29
select select "traditional"
click at [333, 112] on select "[PERSON_NAME] Taxable Traditional" at bounding box center [430, 126] width 194 height 29
click at [646, 125] on input "Traditional" at bounding box center [645, 126] width 194 height 29
type input "Traditional IRA"
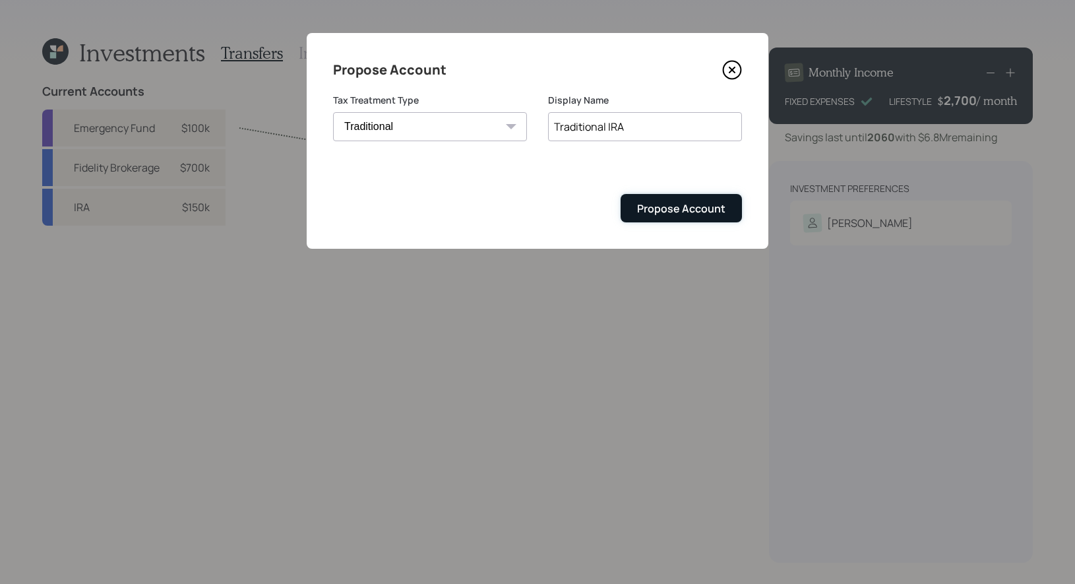
click at [686, 212] on div "Propose Account" at bounding box center [681, 208] width 88 height 15
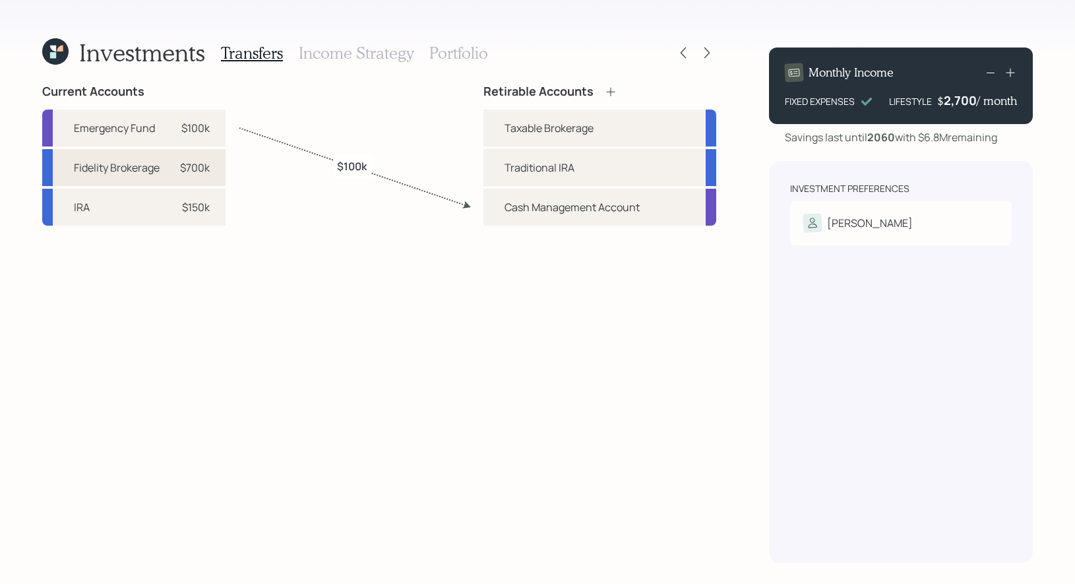
click at [201, 161] on div "$700k" at bounding box center [195, 168] width 30 height 16
click at [553, 131] on div "Taxable Brokerage" at bounding box center [549, 128] width 89 height 16
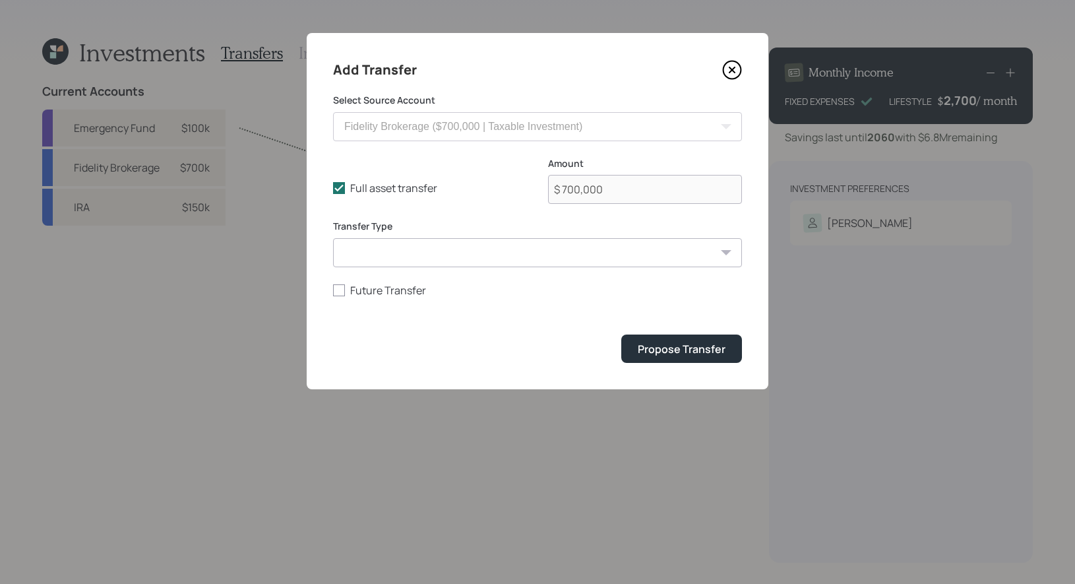
click at [389, 254] on select "ACAT Transfer Non ACAT Transfer Capitalize Rollover Rollover Deposit" at bounding box center [537, 252] width 409 height 29
select select "acat_transfer"
click at [333, 238] on select "ACAT Transfer Non ACAT Transfer Capitalize Rollover Rollover Deposit" at bounding box center [537, 252] width 409 height 29
click at [704, 347] on div "Propose Transfer" at bounding box center [682, 349] width 88 height 15
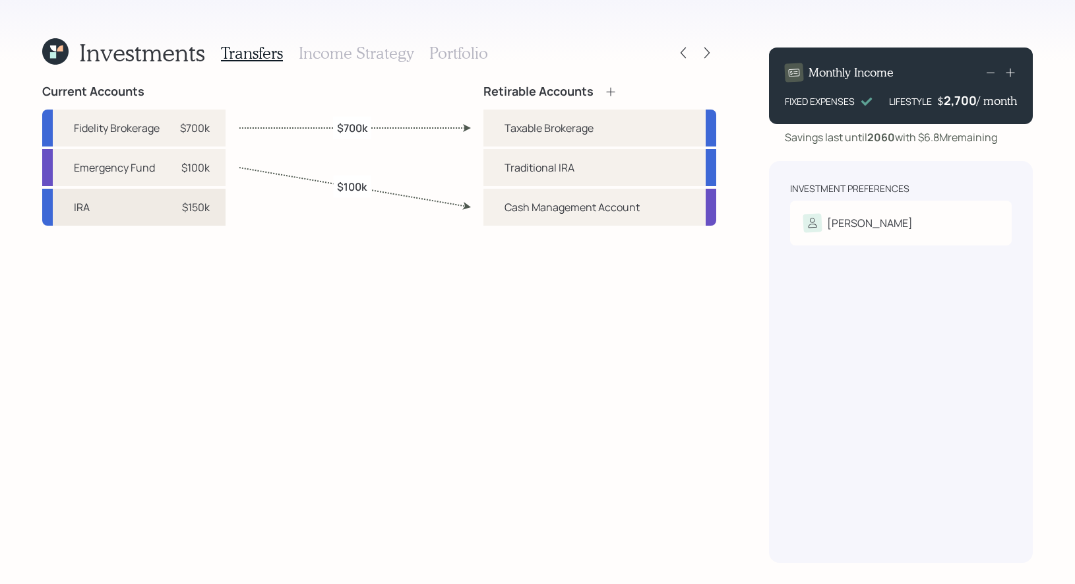
click at [201, 207] on div "$150k" at bounding box center [196, 207] width 28 height 16
click at [540, 162] on div "Traditional IRA" at bounding box center [540, 168] width 70 height 16
select select "437d8ae5-4390-4365-946e-02a0c223e7f2"
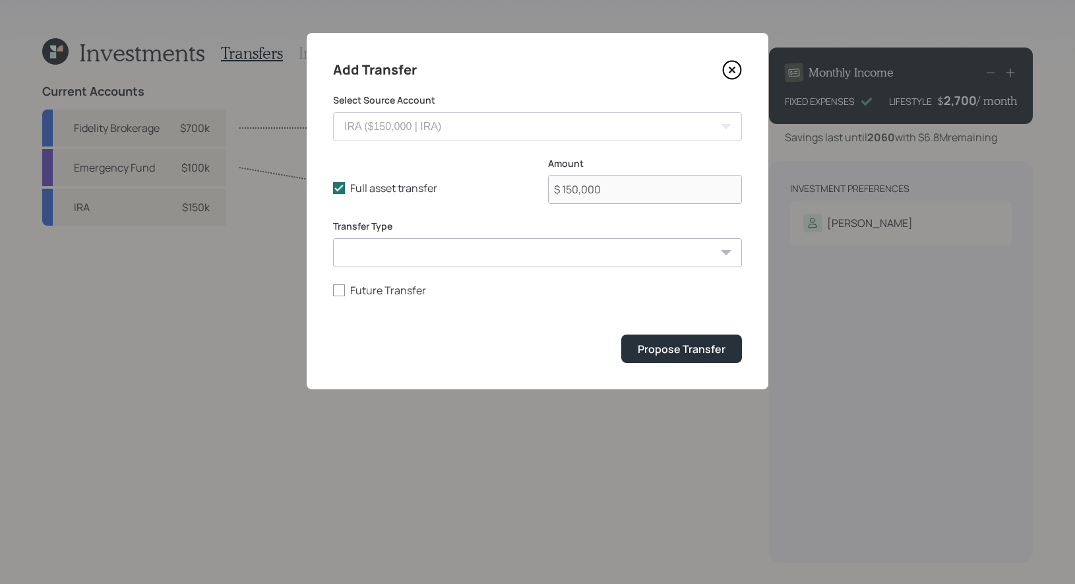
click at [428, 252] on select "ACAT Transfer Non ACAT Transfer Capitalize Rollover Rollover Deposit" at bounding box center [537, 252] width 409 height 29
select select "acat_transfer"
click at [333, 238] on select "ACAT Transfer Non ACAT Transfer Capitalize Rollover Rollover Deposit" at bounding box center [537, 252] width 409 height 29
click at [699, 354] on div "Propose Transfer" at bounding box center [682, 349] width 88 height 15
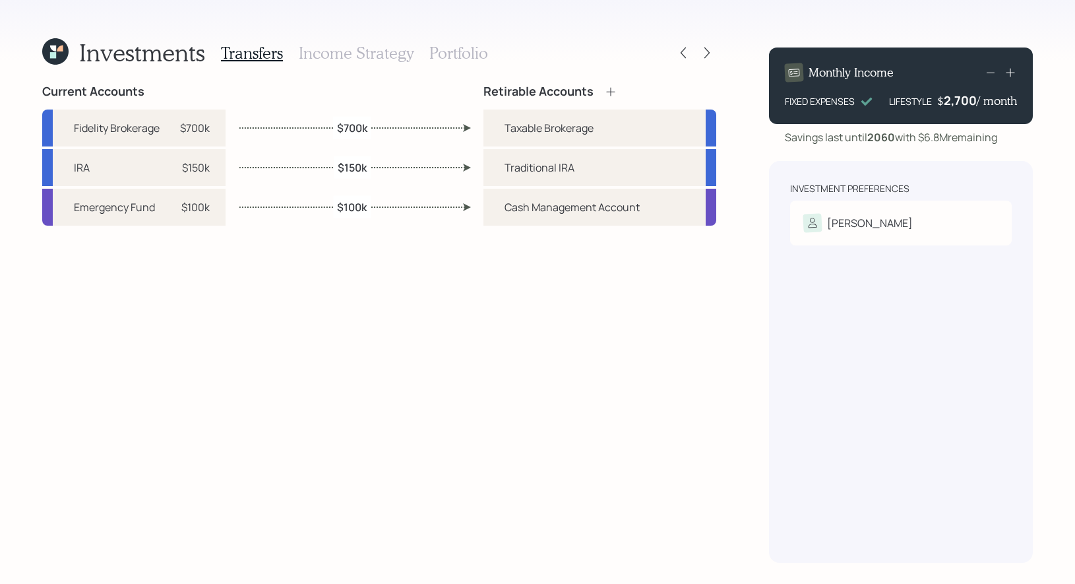
click at [400, 57] on h3 "Income Strategy" at bounding box center [356, 53] width 115 height 19
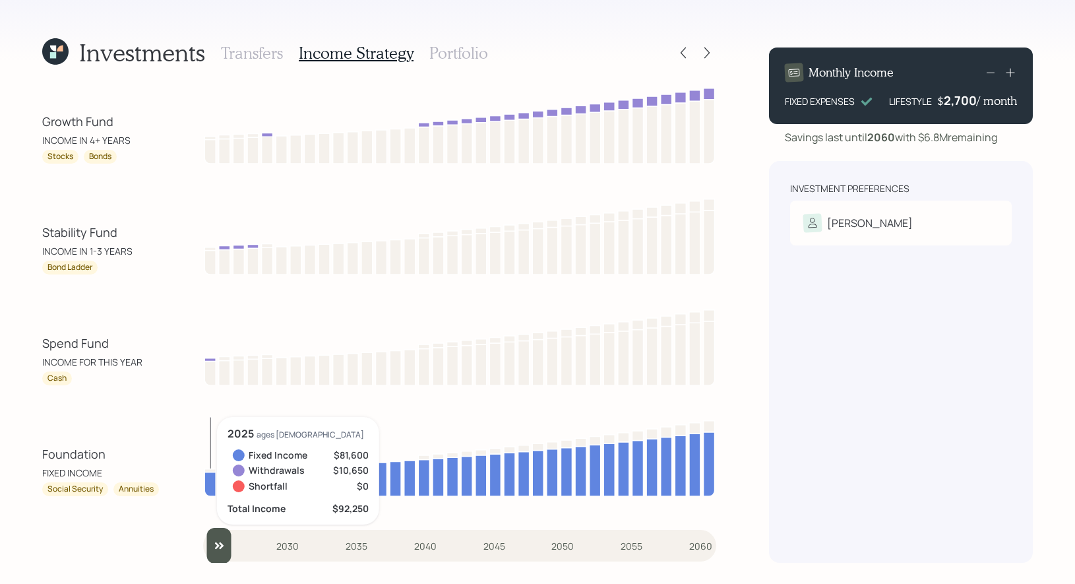
click at [434, 55] on h3 "Portfolio" at bounding box center [458, 53] width 59 height 19
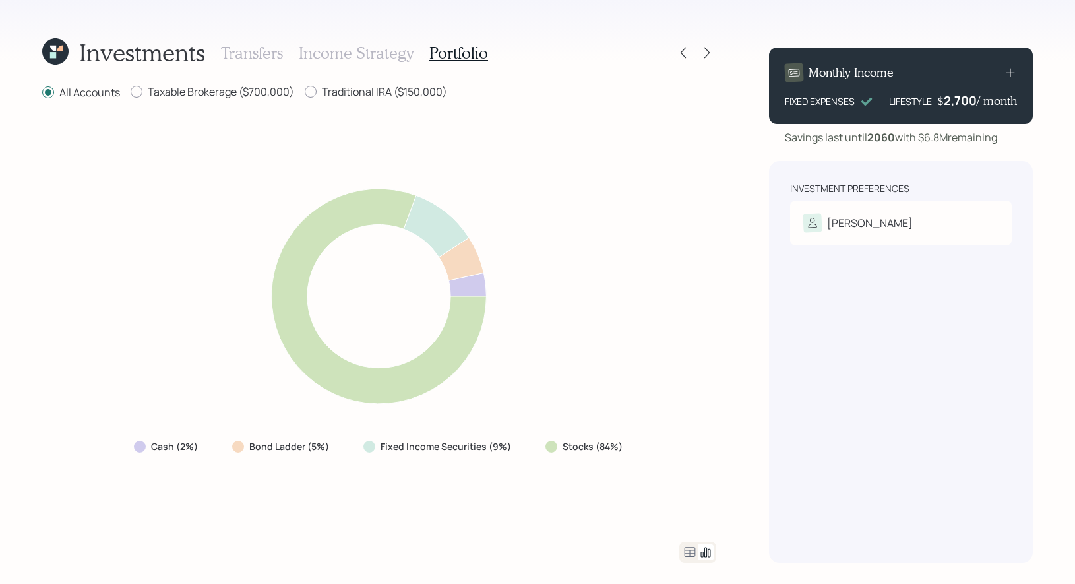
click at [691, 549] on icon at bounding box center [690, 552] width 16 height 16
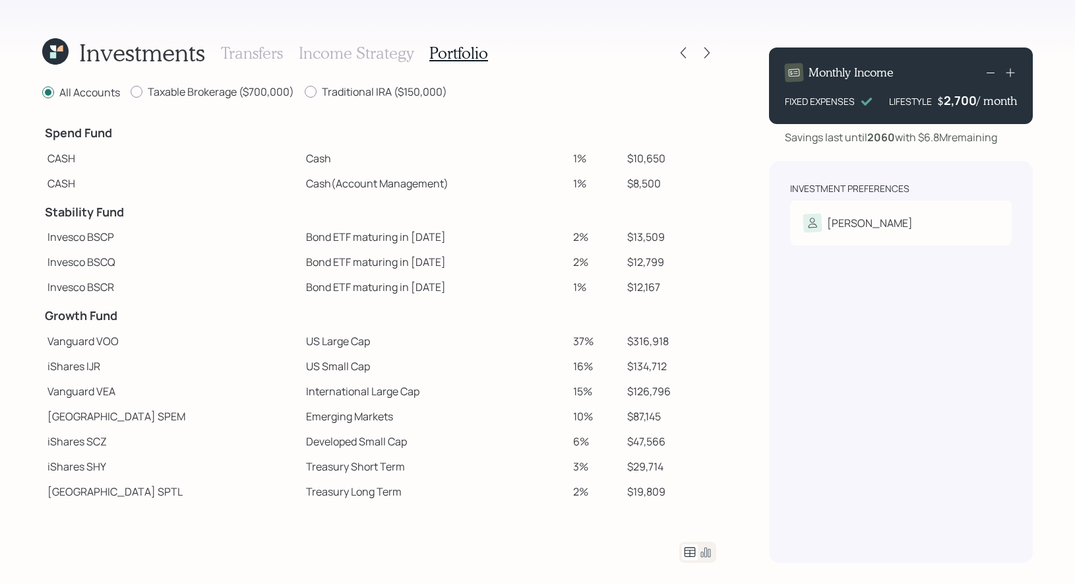
click at [359, 50] on h3 "Income Strategy" at bounding box center [356, 53] width 115 height 19
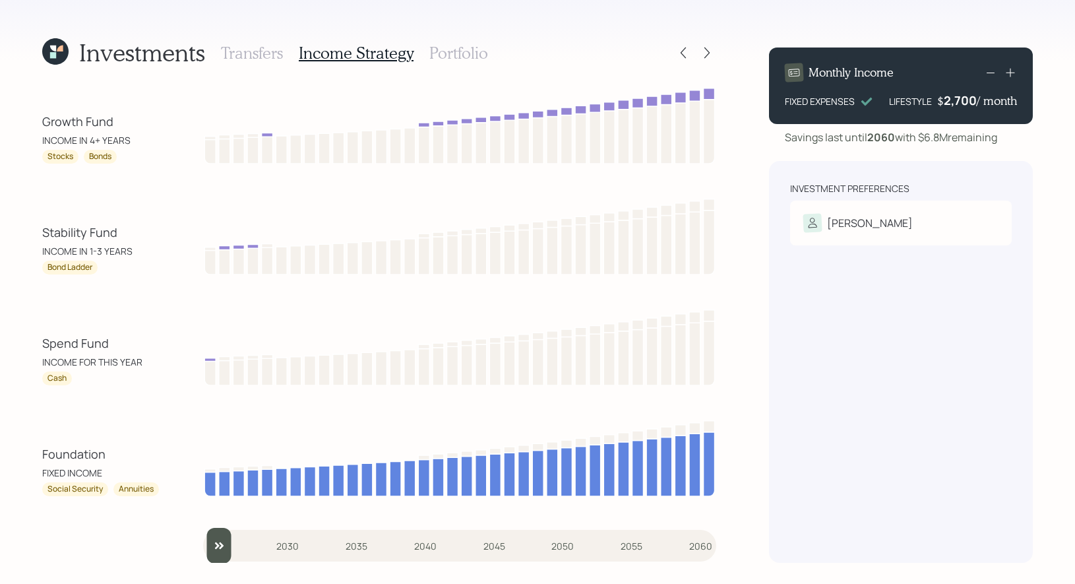
click at [447, 46] on h3 "Portfolio" at bounding box center [458, 53] width 59 height 19
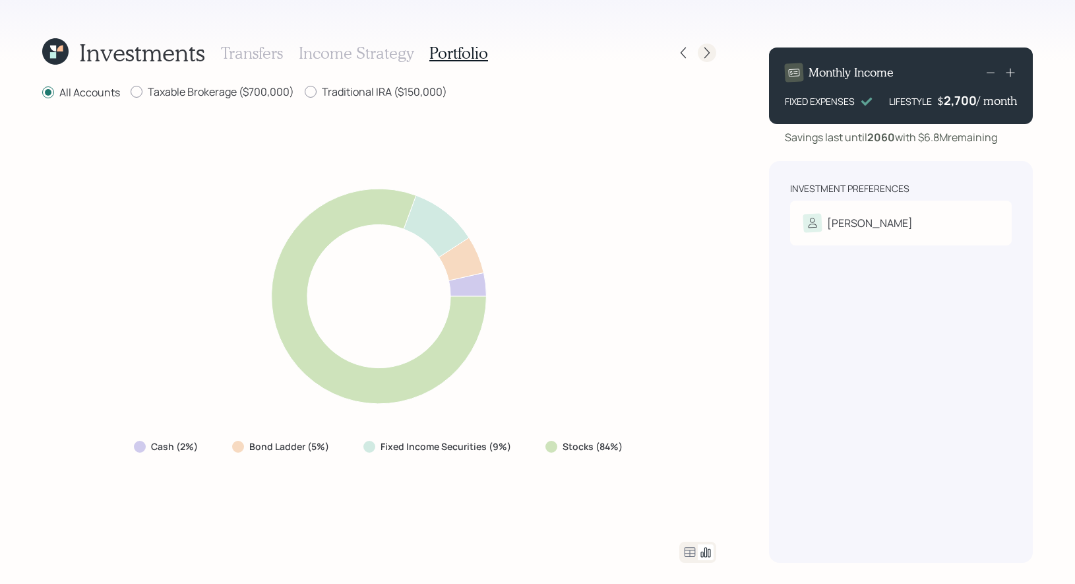
click at [710, 54] on icon at bounding box center [706, 52] width 13 height 13
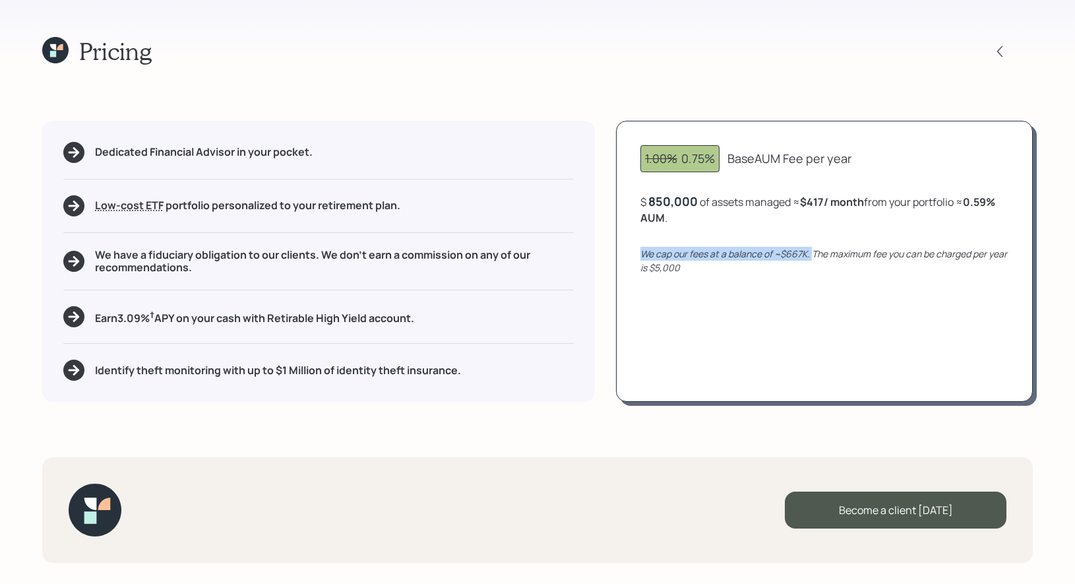
drag, startPoint x: 811, startPoint y: 253, endPoint x: 642, endPoint y: 255, distance: 169.5
click at [642, 255] on icon "We cap our fees at a balance of ~$667K. The maximum fee you can be charged per …" at bounding box center [823, 260] width 367 height 26
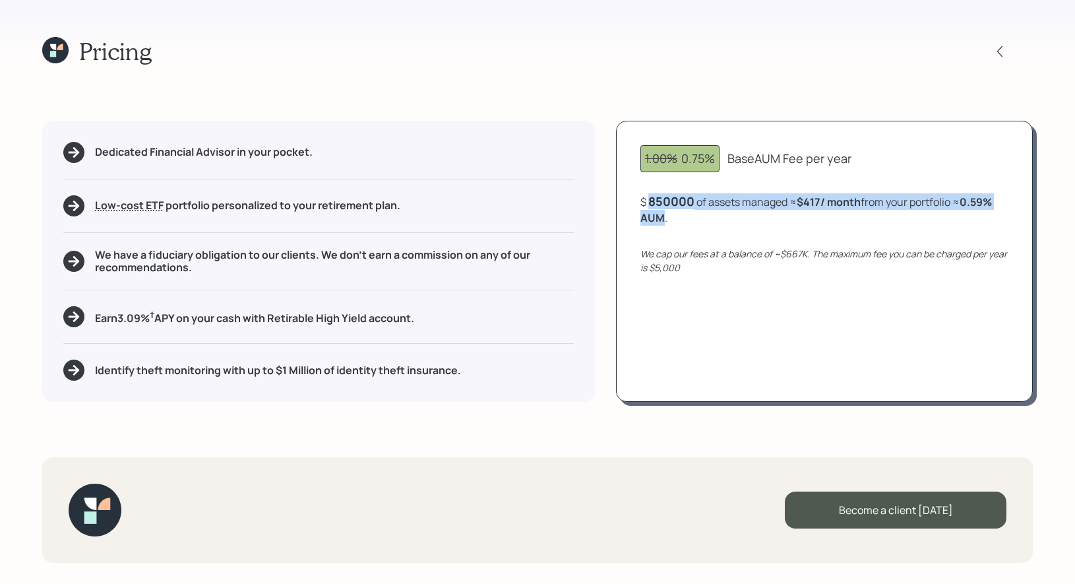
drag, startPoint x: 663, startPoint y: 220, endPoint x: 970, endPoint y: 204, distance: 307.2
click at [970, 204] on b "0.59 % AUM" at bounding box center [816, 210] width 352 height 30
click at [820, 233] on div "1.00% 0.75% Base AUM Fee per year $ 850,000 of assets managed ≈ $417 / month fr…" at bounding box center [824, 261] width 417 height 281
click at [671, 197] on div "850000" at bounding box center [671, 201] width 46 height 16
click at [718, 236] on div "1.00% 0.75% Base AUM Fee per year $ 1000000 of assets managed ≈ $417 / month fr…" at bounding box center [824, 261] width 417 height 281
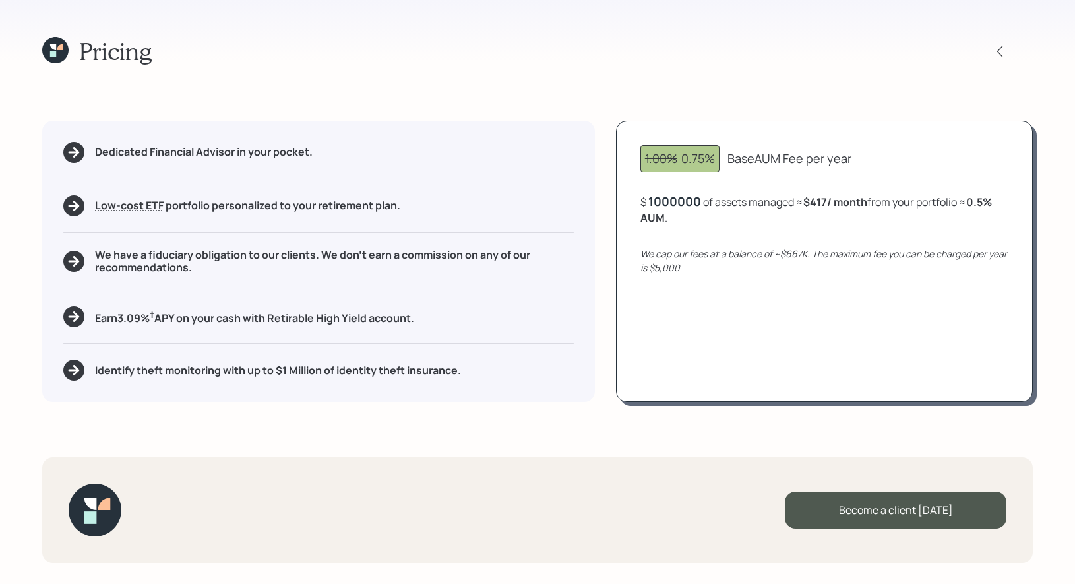
click at [662, 202] on div "1000000" at bounding box center [674, 201] width 53 height 16
click at [706, 305] on div "1.00% 0.75% Base AUM Fee per year $ 700,000 of assets managed ≈ $417 / month fr…" at bounding box center [824, 261] width 417 height 281
click at [1001, 49] on icon at bounding box center [999, 51] width 13 height 13
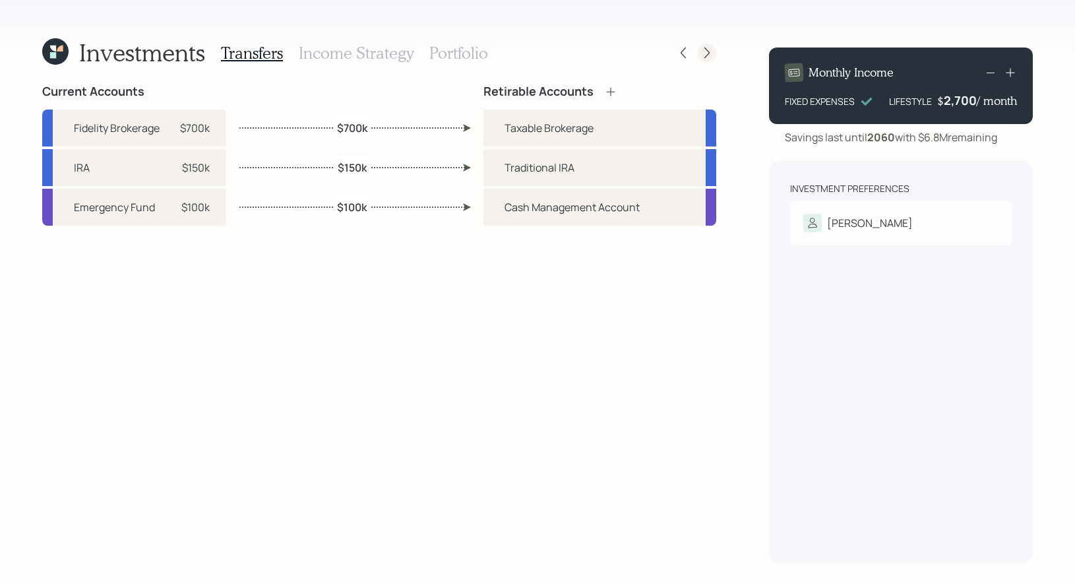
click at [710, 52] on icon at bounding box center [706, 52] width 13 height 13
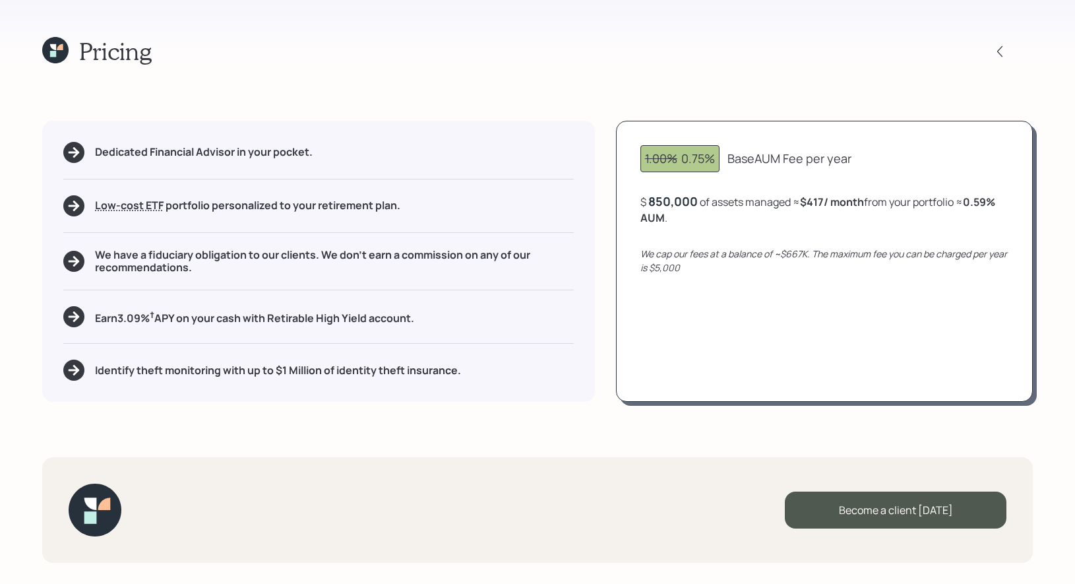
click at [577, 342] on div "Dedicated Financial Advisor in your pocket. Low-cost ETF Retirable uses diversi…" at bounding box center [318, 261] width 553 height 281
